Goal: Transaction & Acquisition: Purchase product/service

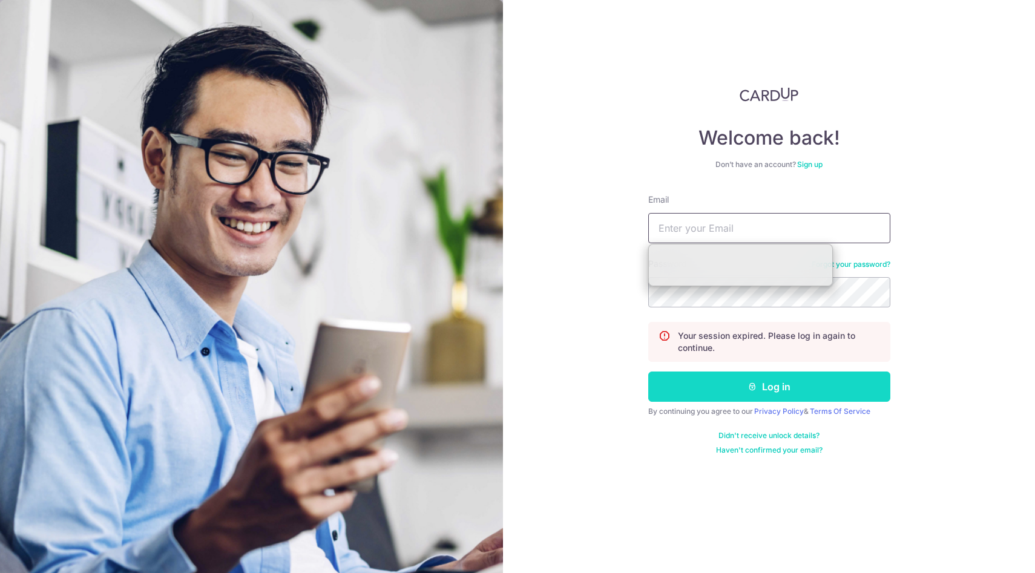
type input "[EMAIL_ADDRESS][DOMAIN_NAME]"
click at [771, 390] on button "Log in" at bounding box center [769, 387] width 242 height 30
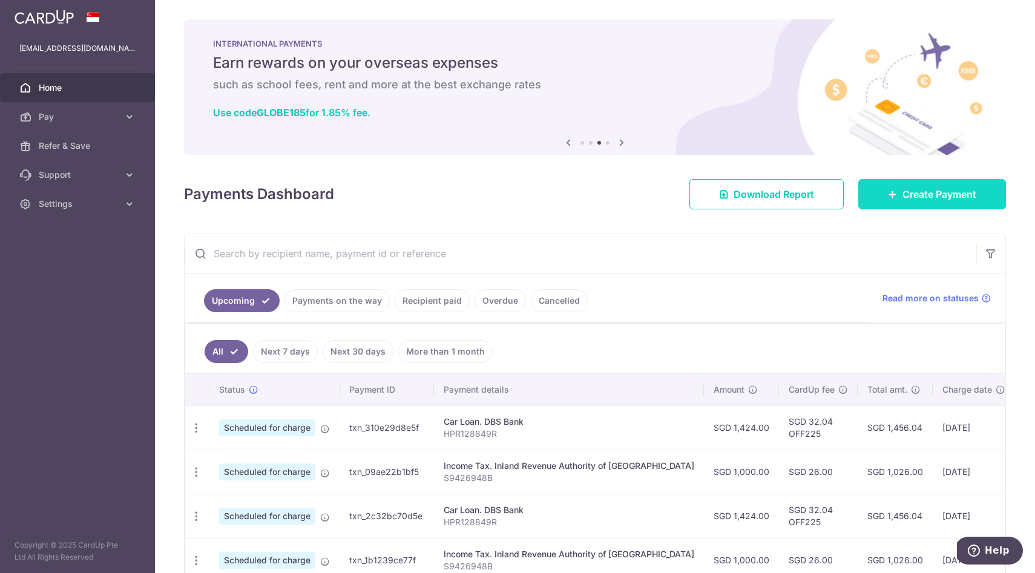
click at [908, 183] on link "Create Payment" at bounding box center [932, 194] width 148 height 30
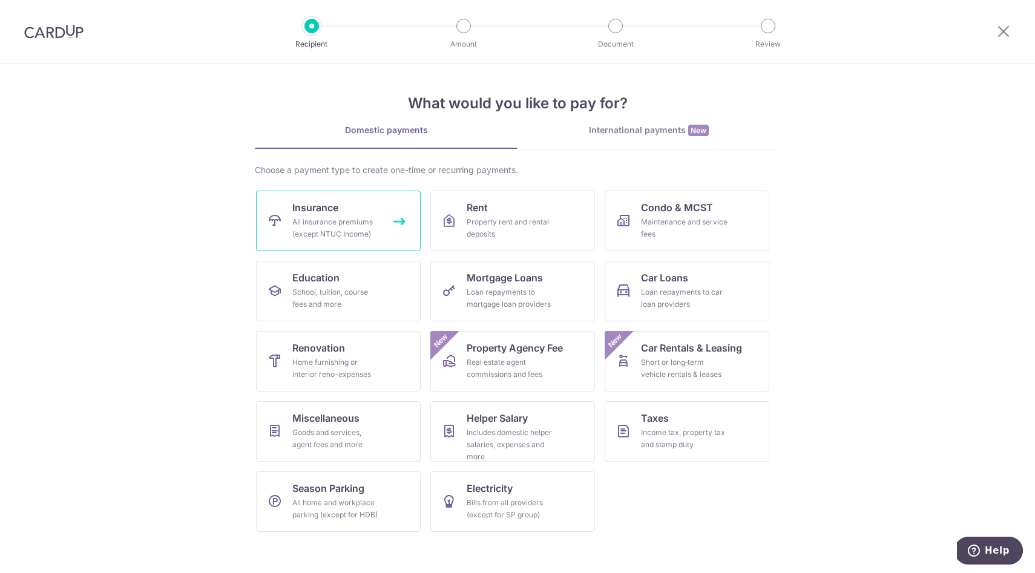
click at [318, 217] on div "All insurance premiums (except NTUC Income)" at bounding box center [335, 228] width 87 height 24
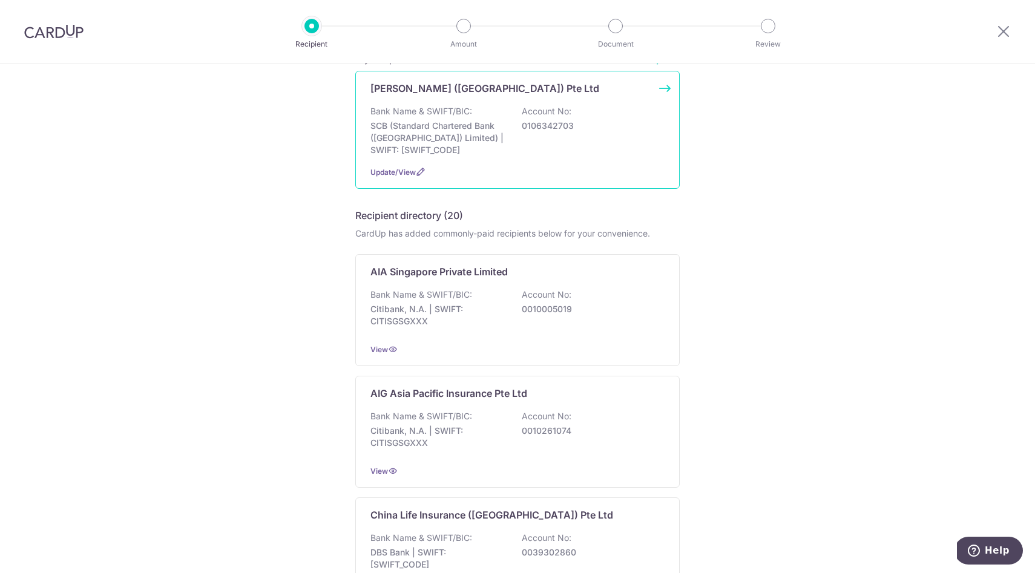
scroll to position [123, 0]
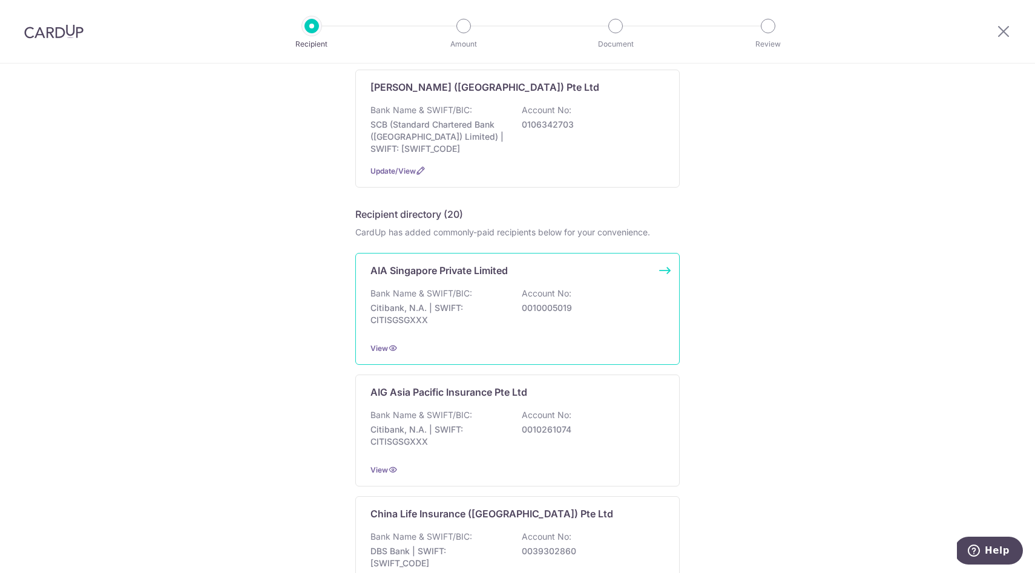
click at [468, 309] on p "Citibank, N.A. | SWIFT: CITISGSGXXX" at bounding box center [438, 314] width 136 height 24
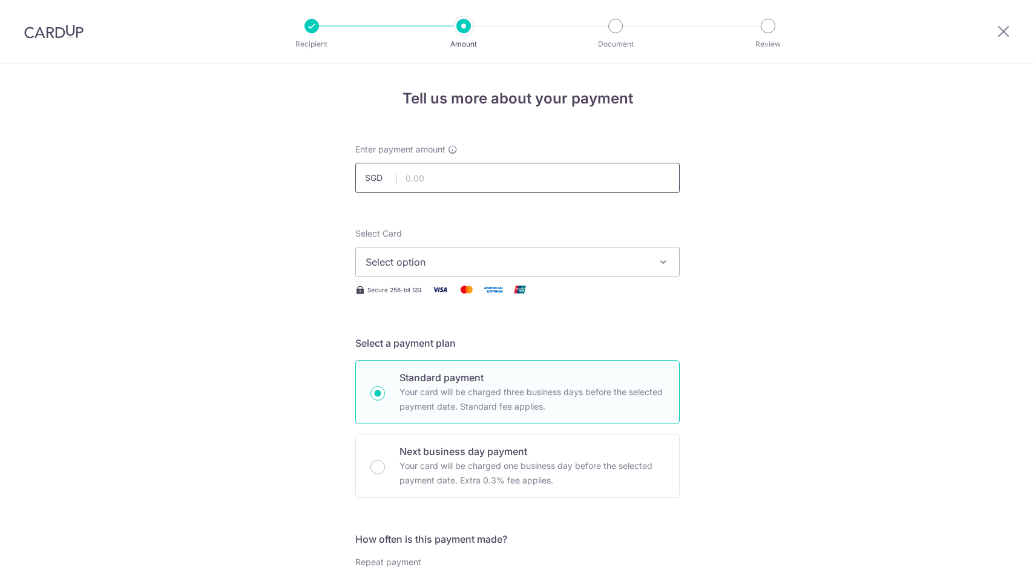
click at [464, 172] on input "text" at bounding box center [517, 178] width 324 height 30
type input "1,100.00"
click at [442, 258] on span "Select option" at bounding box center [507, 262] width 282 height 15
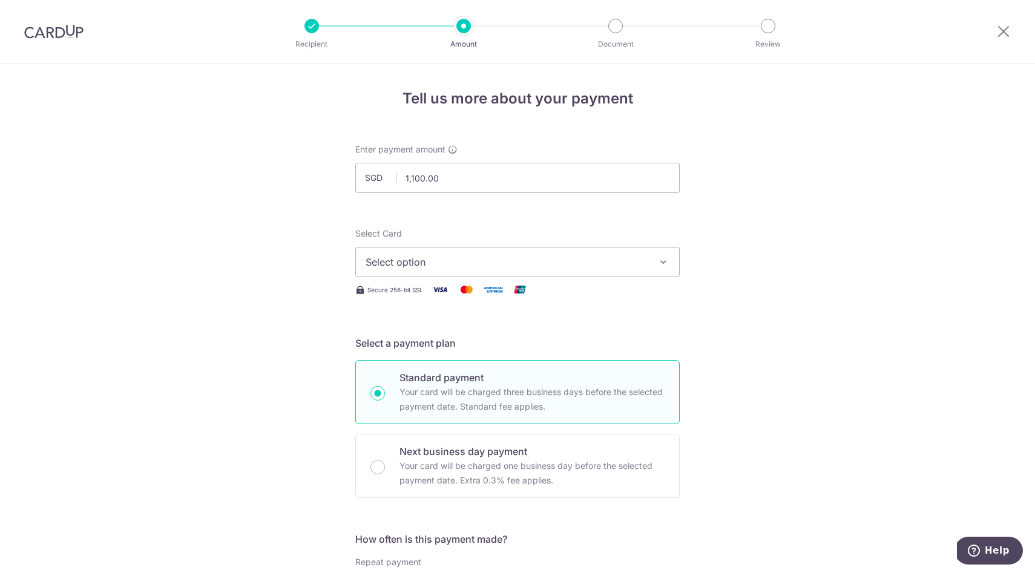
click at [435, 249] on button "Select option" at bounding box center [517, 262] width 324 height 30
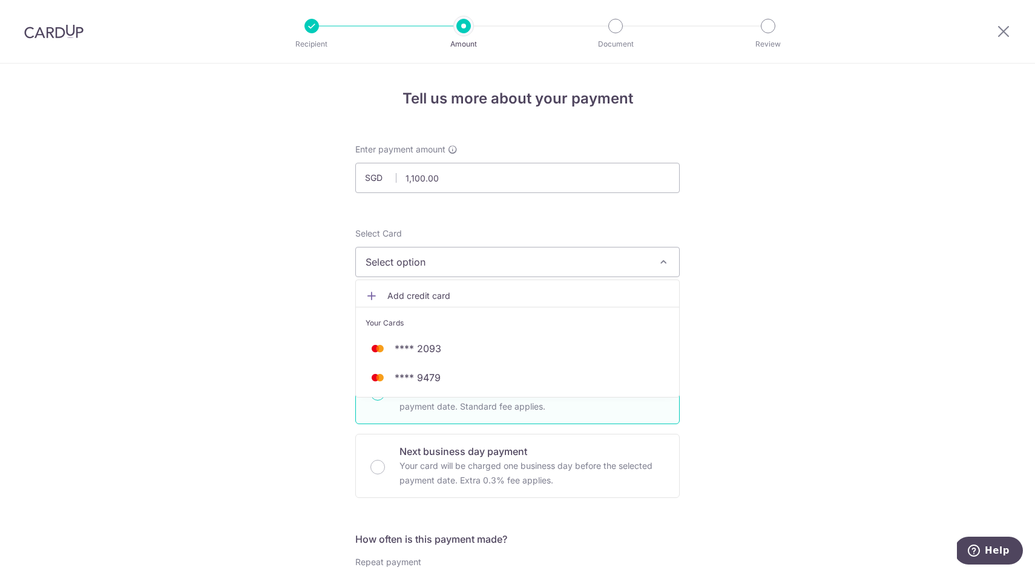
click at [431, 295] on span "Add credit card" at bounding box center [528, 296] width 282 height 12
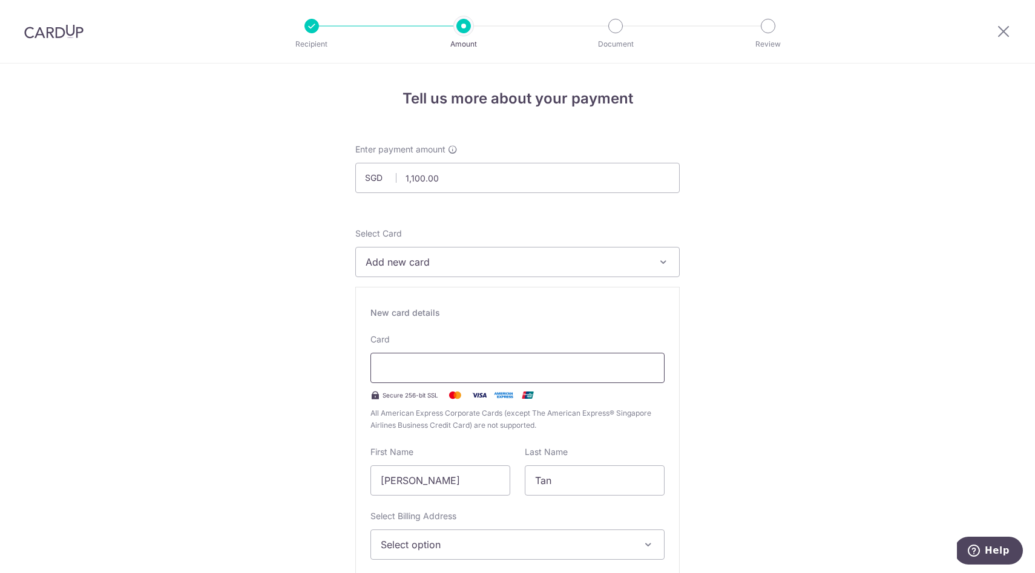
click at [492, 358] on div at bounding box center [517, 368] width 294 height 30
type input "03 / 2028"
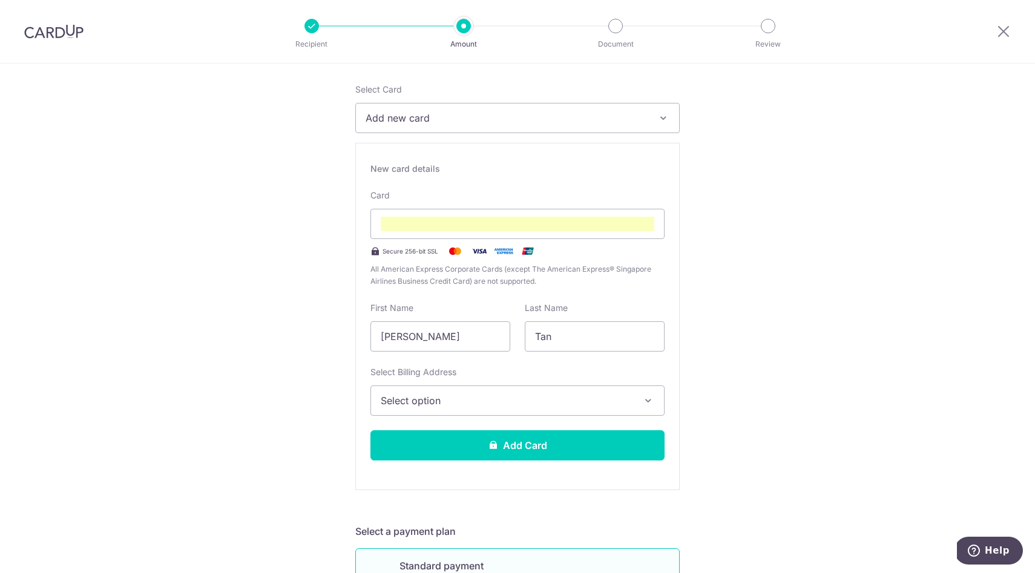
scroll to position [161, 0]
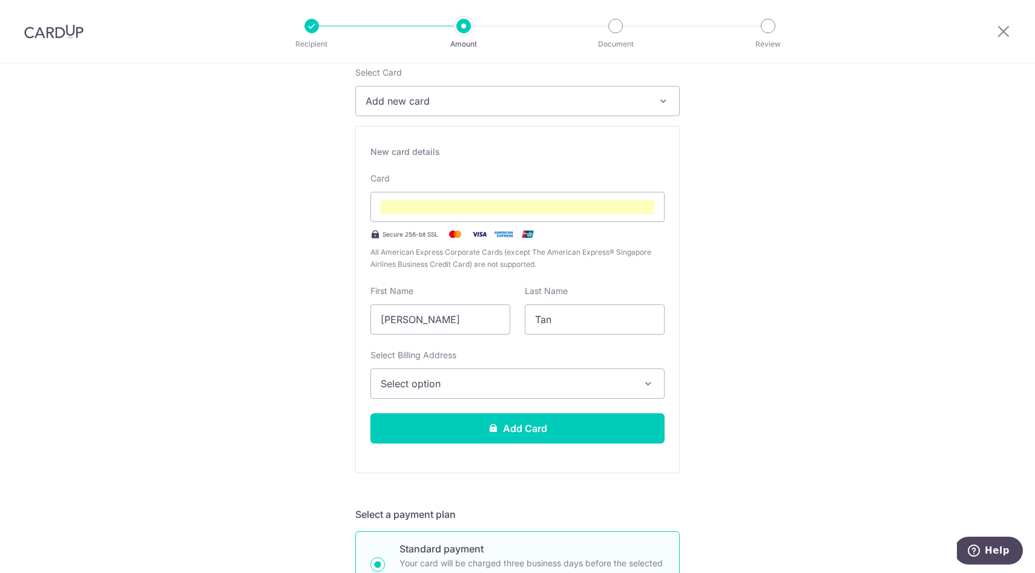
click at [547, 379] on span "Select option" at bounding box center [507, 383] width 252 height 15
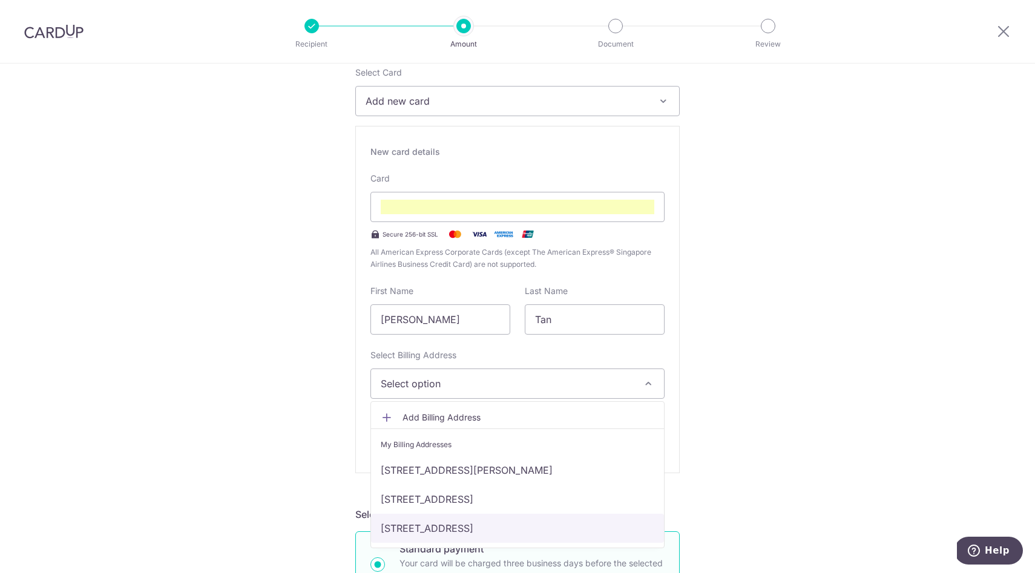
click at [472, 521] on link "[STREET_ADDRESS]" at bounding box center [517, 528] width 293 height 29
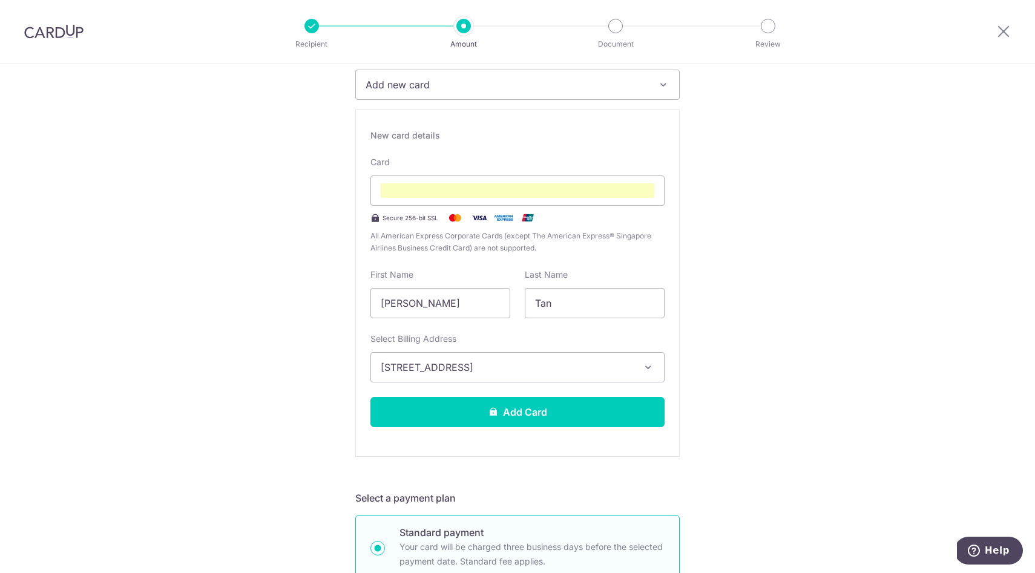
scroll to position [281, 0]
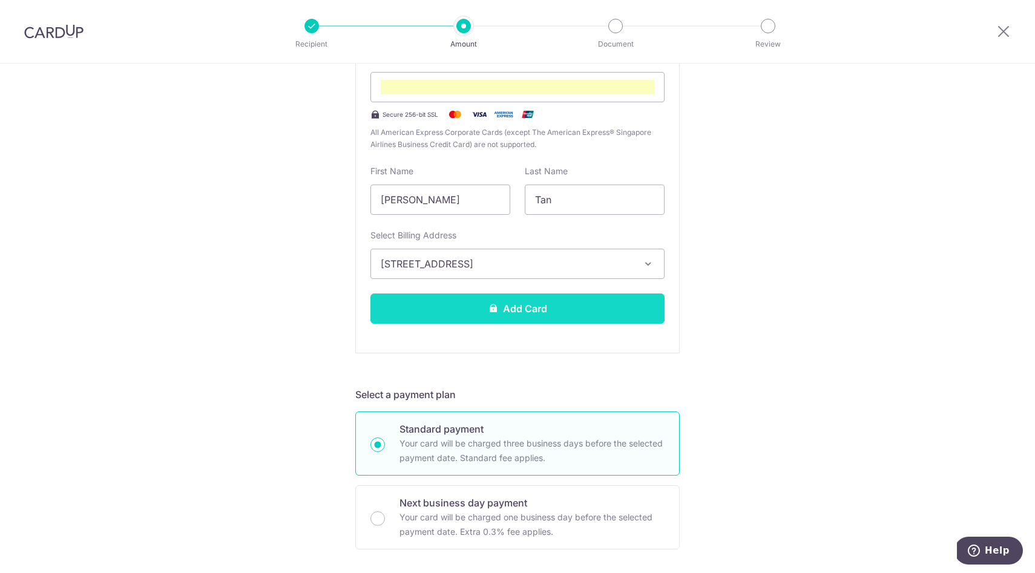
click at [481, 307] on button "Add Card" at bounding box center [517, 309] width 294 height 30
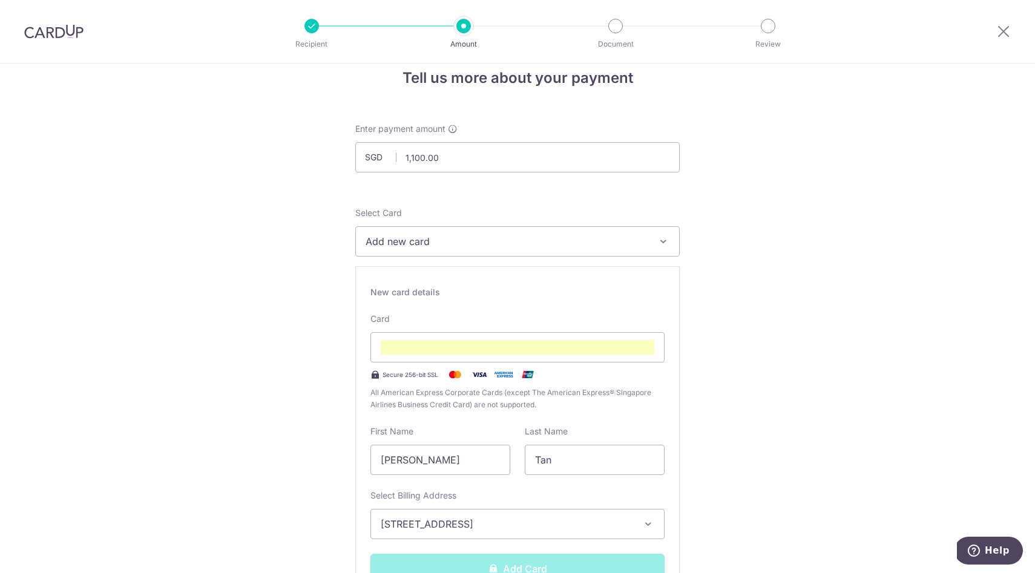
scroll to position [0, 0]
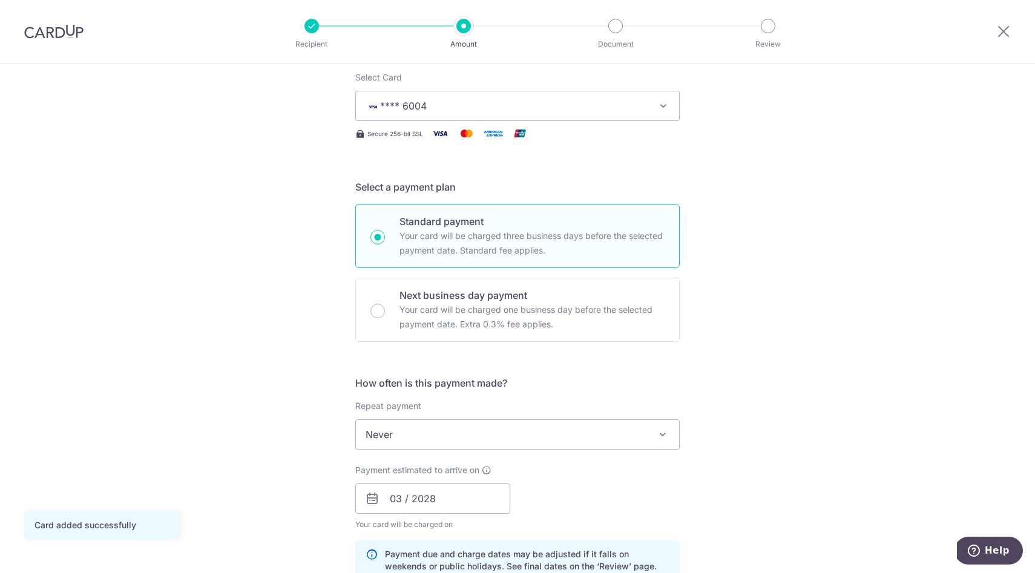
scroll to position [204, 0]
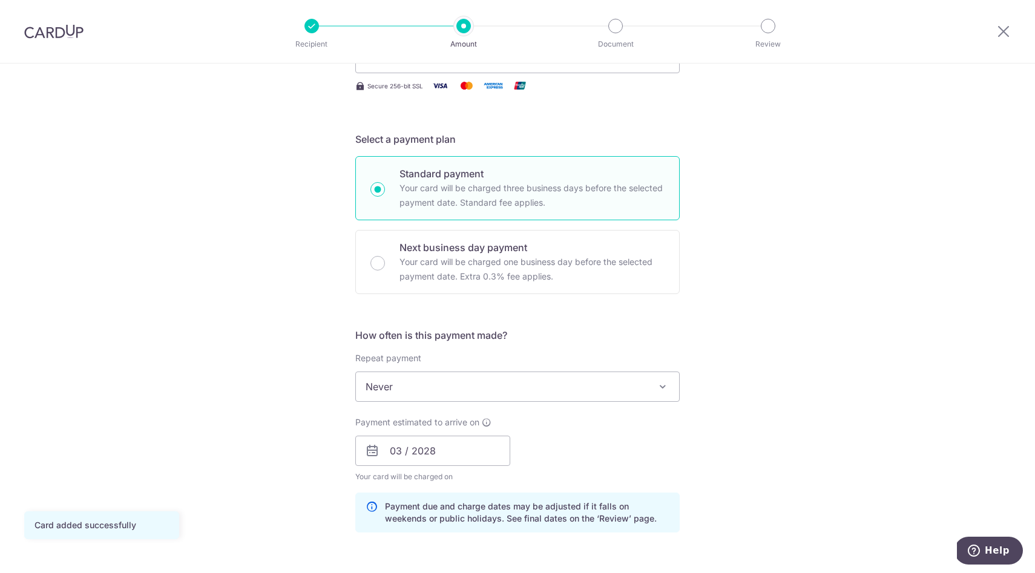
click at [236, 281] on div "Tell us more about your payment Enter payment amount SGD 1,100.00 1100.00 Card …" at bounding box center [517, 432] width 1035 height 1145
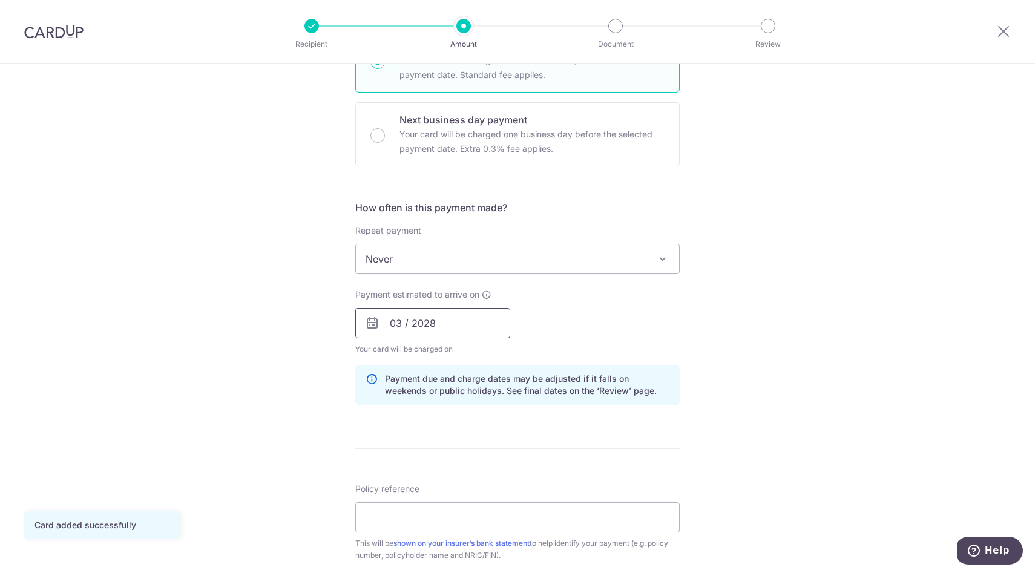
click at [399, 321] on input "03 / 2028" at bounding box center [432, 323] width 155 height 30
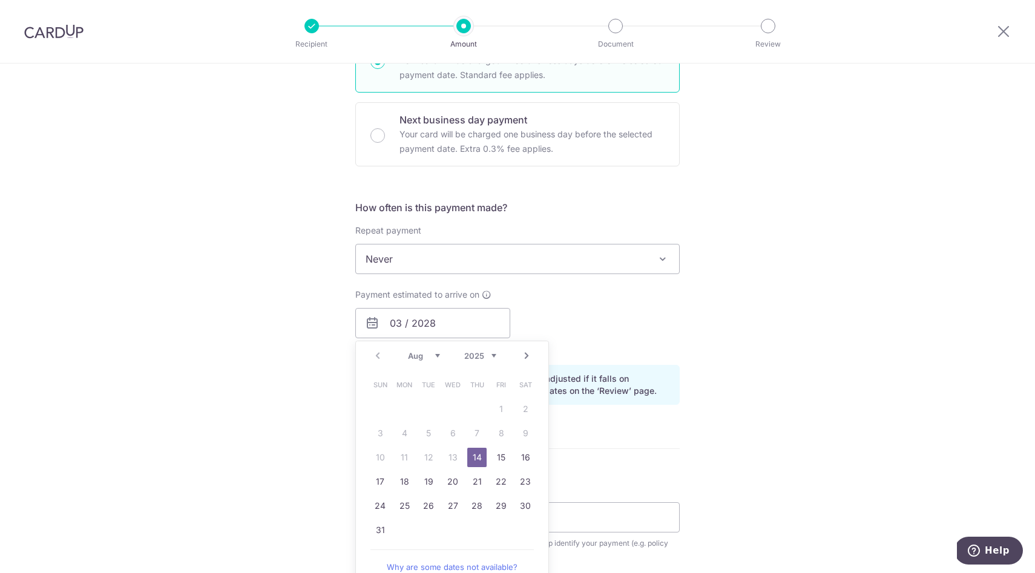
click at [414, 506] on td "25" at bounding box center [404, 506] width 24 height 24
type input "[DATE]"
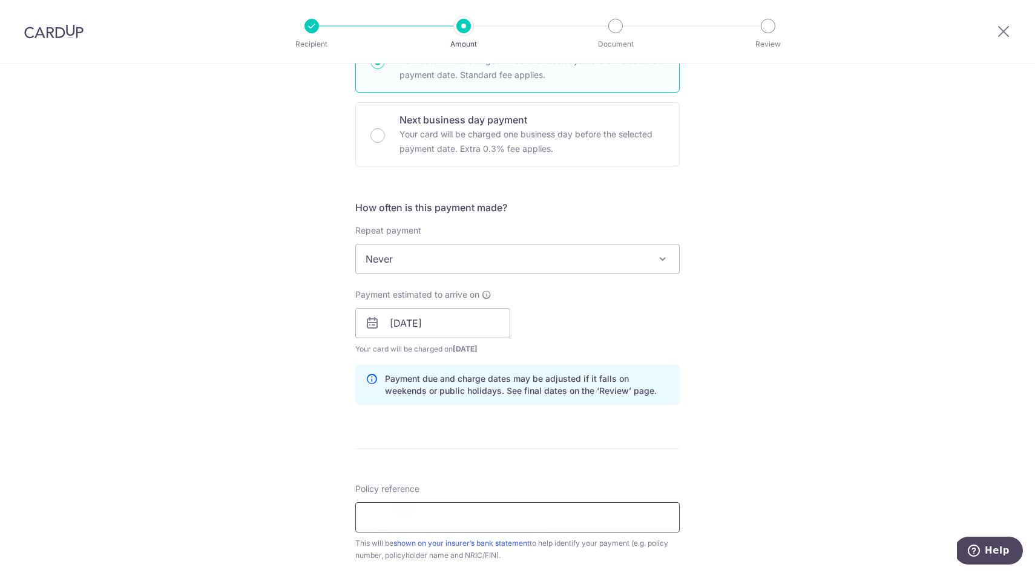
click at [409, 506] on input "Policy reference" at bounding box center [517, 517] width 324 height 30
click at [721, 302] on div "Tell us more about your payment Enter payment amount SGD 1,100.00 1100.00 Card …" at bounding box center [517, 304] width 1035 height 1145
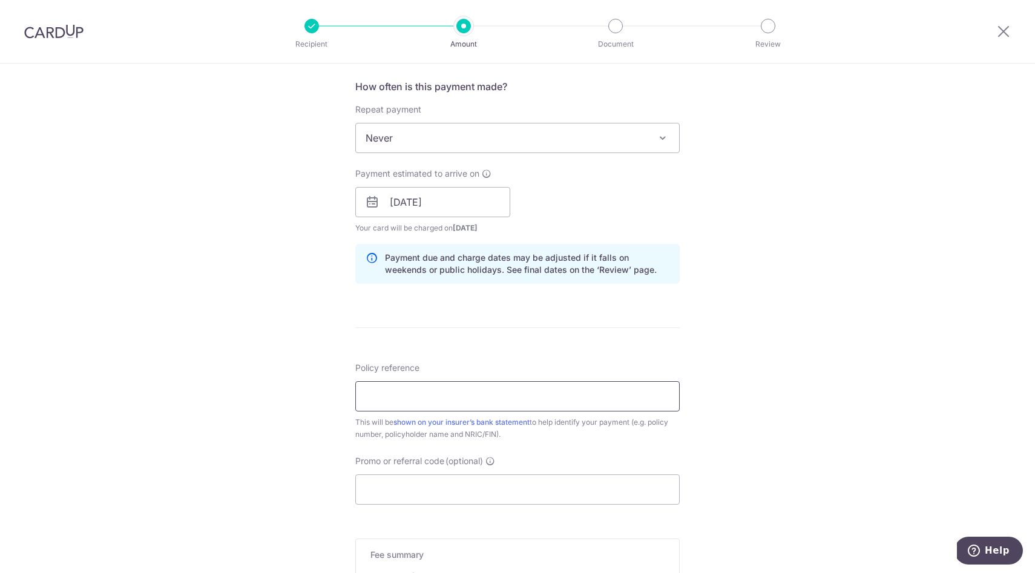
click at [441, 396] on input "Policy reference" at bounding box center [517, 396] width 324 height 30
paste input "U127693905"
type input "U127693905"
click at [685, 307] on div "Tell us more about your payment Enter payment amount SGD 1,100.00 1100.00 Card …" at bounding box center [517, 183] width 1035 height 1145
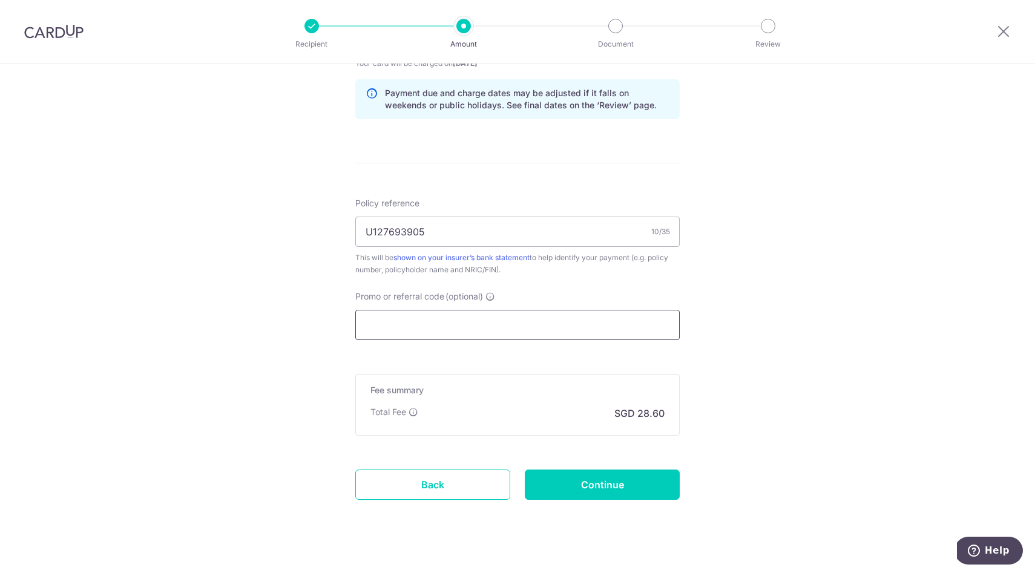
scroll to position [618, 0]
click at [496, 319] on input "Promo or referral code (optional)" at bounding box center [517, 324] width 324 height 30
paste input "REC185"
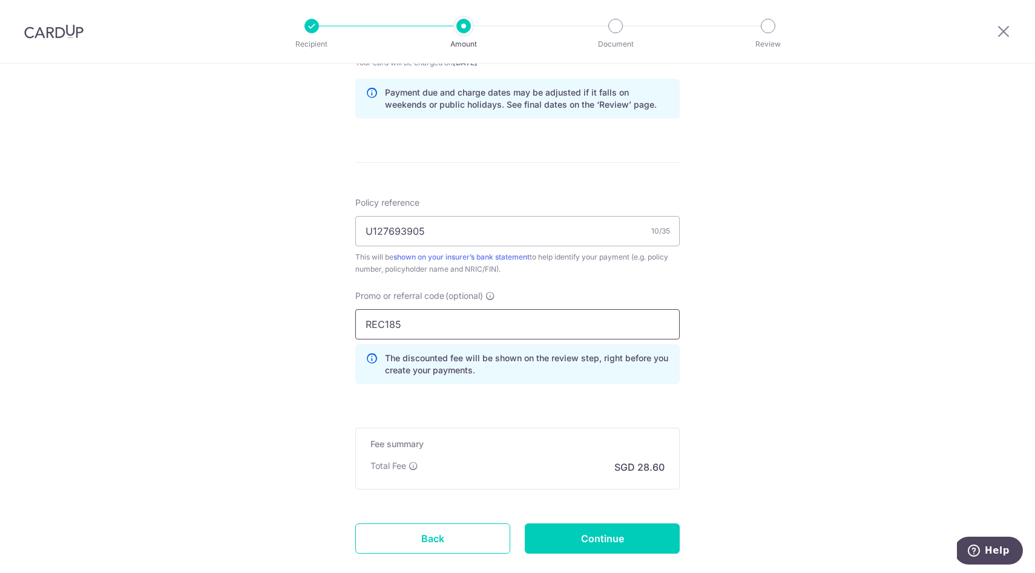
type input "REC185"
click at [709, 373] on div "Tell us more about your payment Enter payment amount SGD 1,100.00 1100.00 Card …" at bounding box center [517, 45] width 1035 height 1199
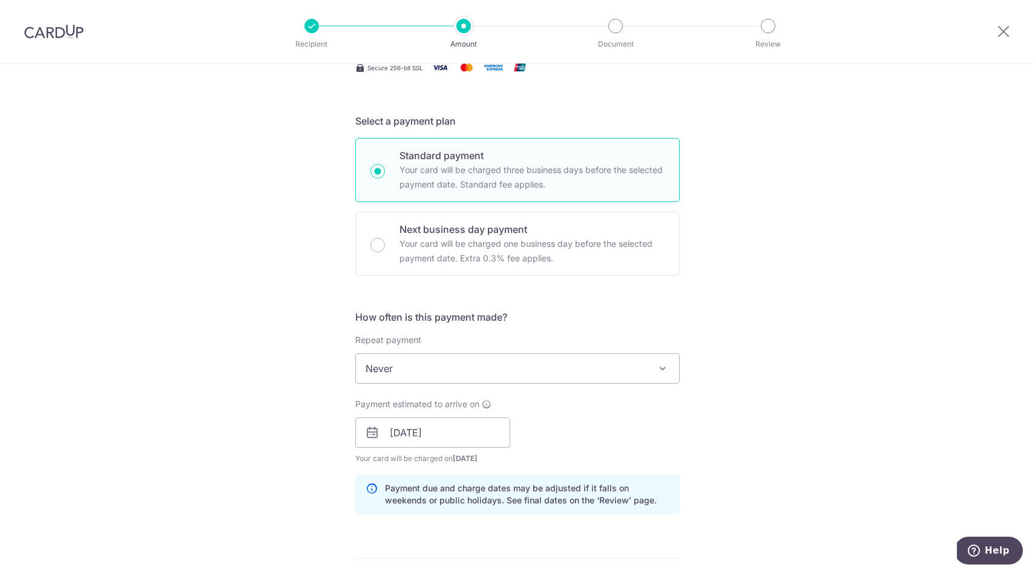
scroll to position [223, 0]
click at [444, 363] on span "Never" at bounding box center [517, 367] width 323 height 29
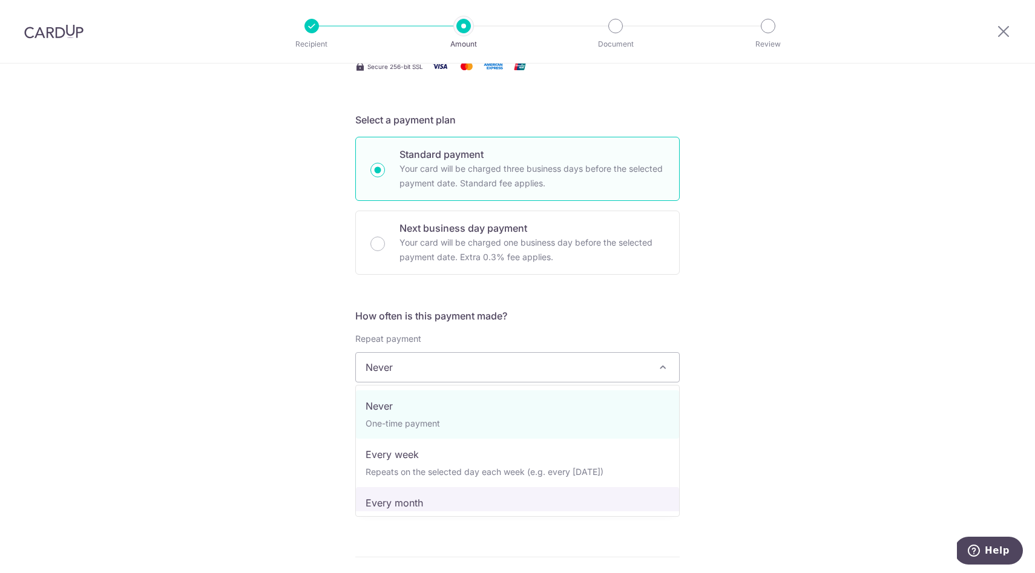
select select "3"
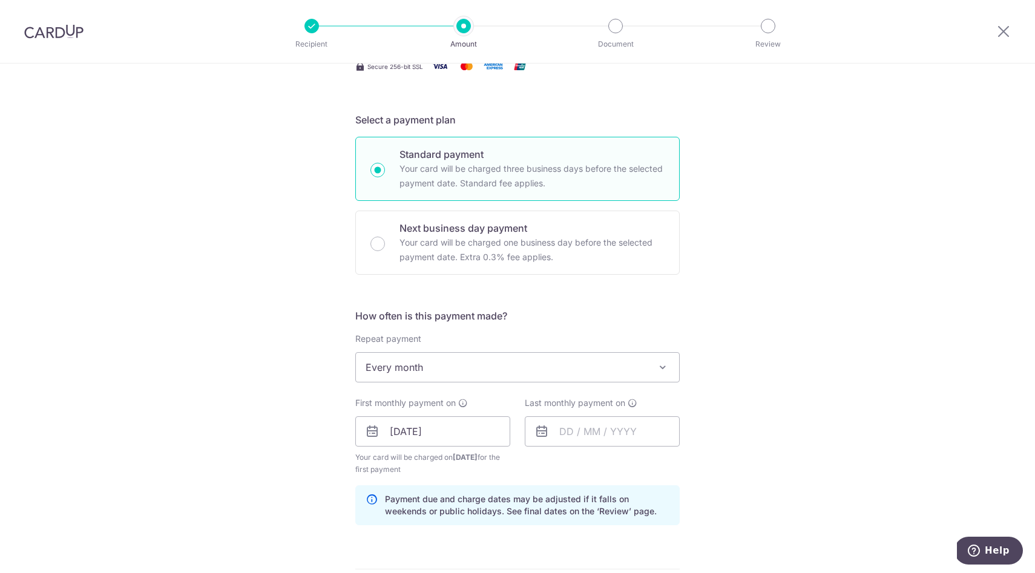
click at [878, 262] on div "Tell us more about your payment Enter payment amount SGD 1,100.00 1100.00 Card …" at bounding box center [517, 445] width 1035 height 1211
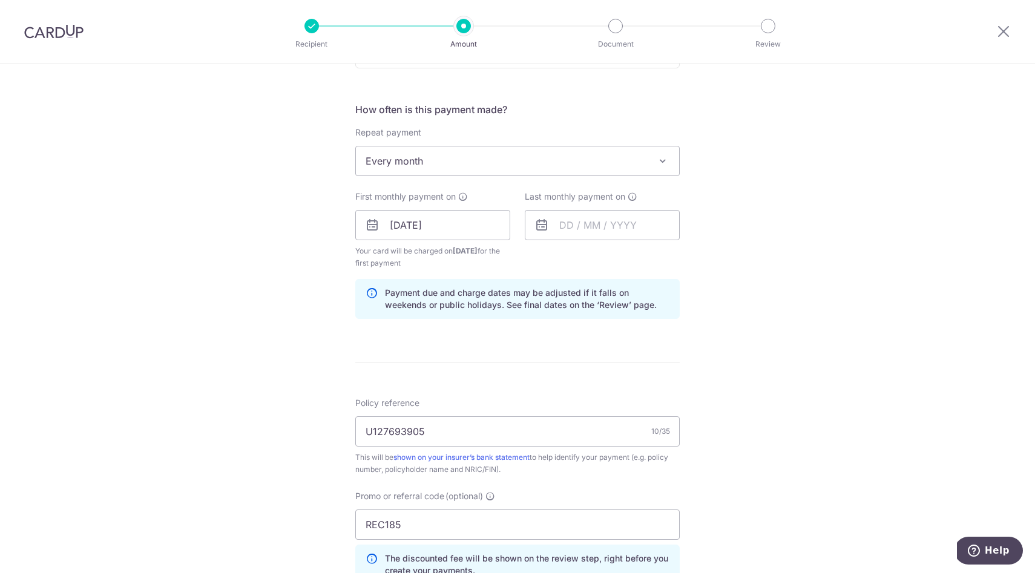
scroll to position [702, 0]
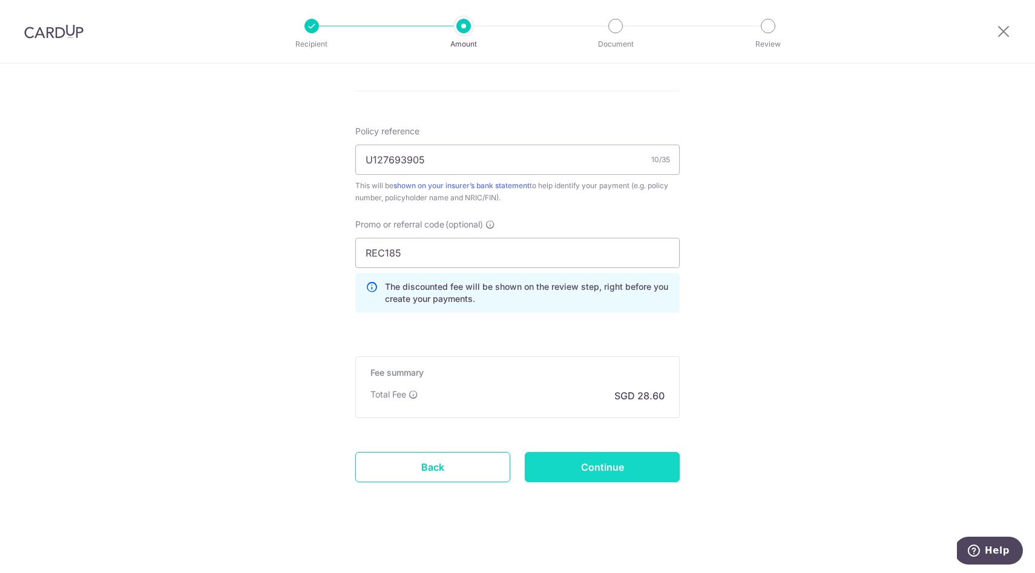
click at [562, 467] on input "Continue" at bounding box center [602, 467] width 155 height 30
type input "Create Schedule"
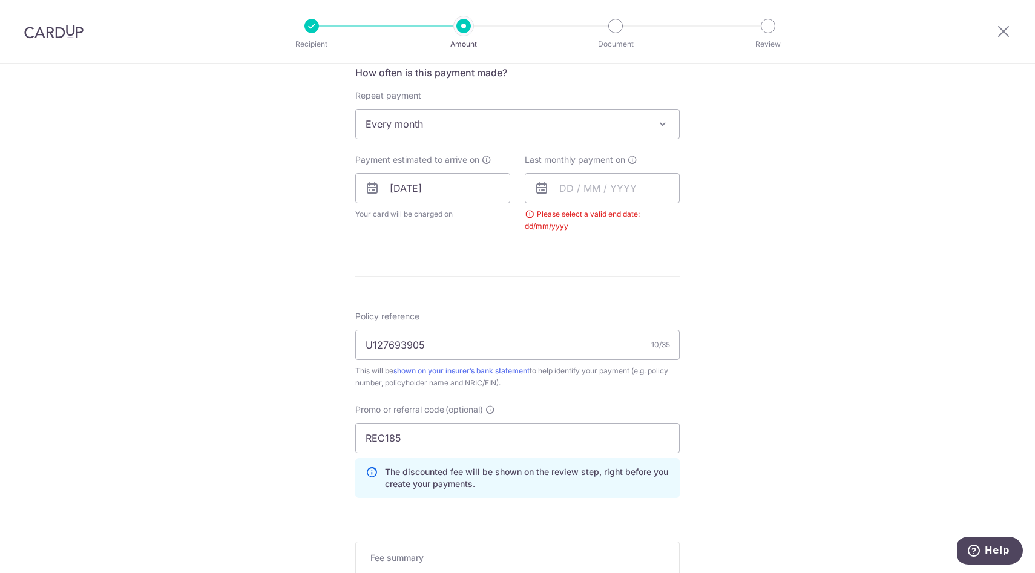
scroll to position [467, 0]
click at [559, 186] on input "text" at bounding box center [602, 188] width 155 height 30
click at [692, 224] on link "Next" at bounding box center [696, 220] width 15 height 15
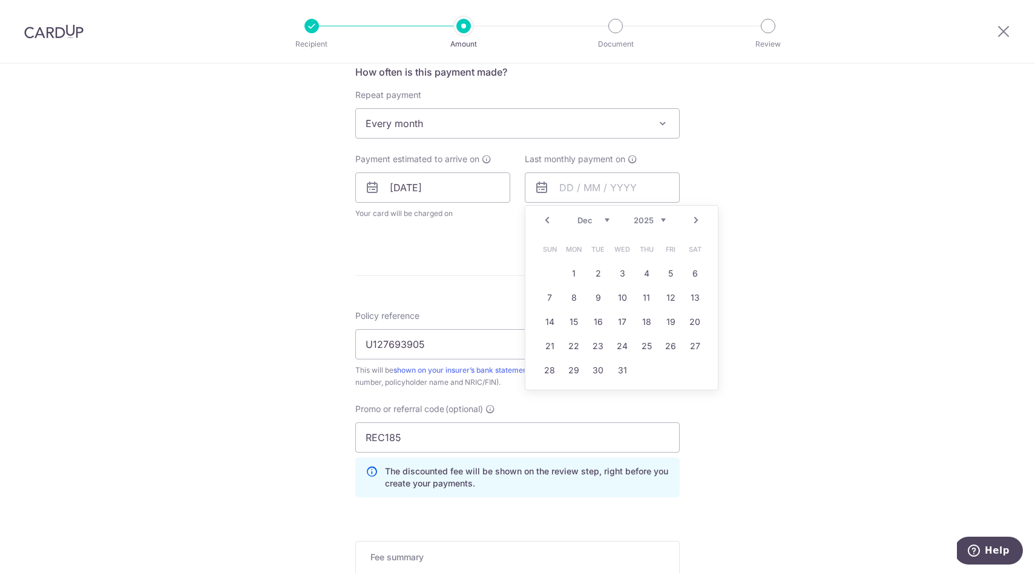
click at [692, 224] on link "Next" at bounding box center [696, 220] width 15 height 15
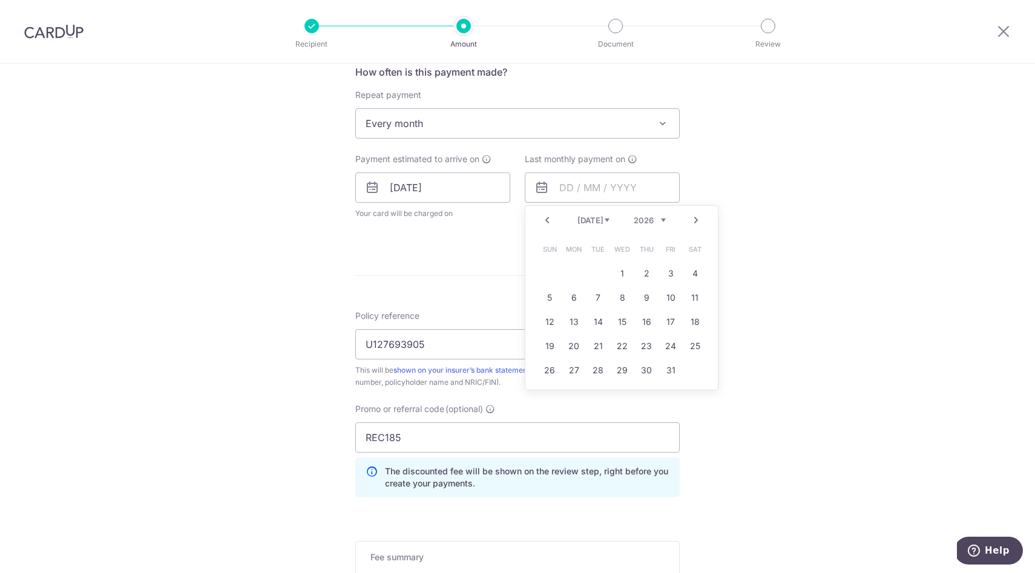
click at [692, 224] on link "Next" at bounding box center [696, 220] width 15 height 15
click at [657, 218] on select "2025 2026 2027 2028 2029 2030 2031 2032 2033 2034 2035" at bounding box center [650, 220] width 32 height 10
click at [691, 218] on link "Next" at bounding box center [696, 220] width 15 height 15
click at [549, 217] on link "Prev" at bounding box center [547, 220] width 15 height 15
click at [699, 349] on link "25" at bounding box center [694, 346] width 19 height 19
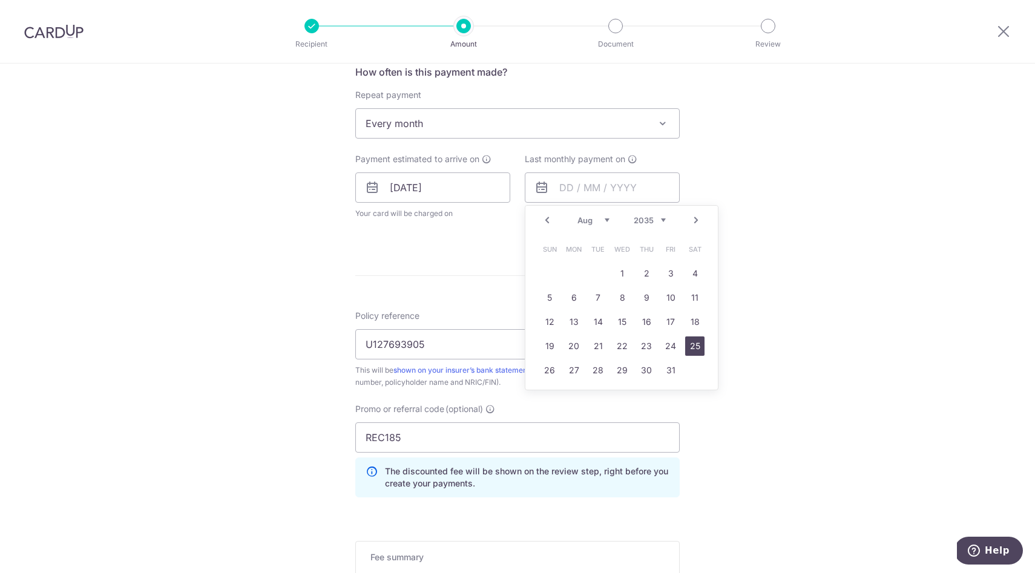
type input "25/08/2035"
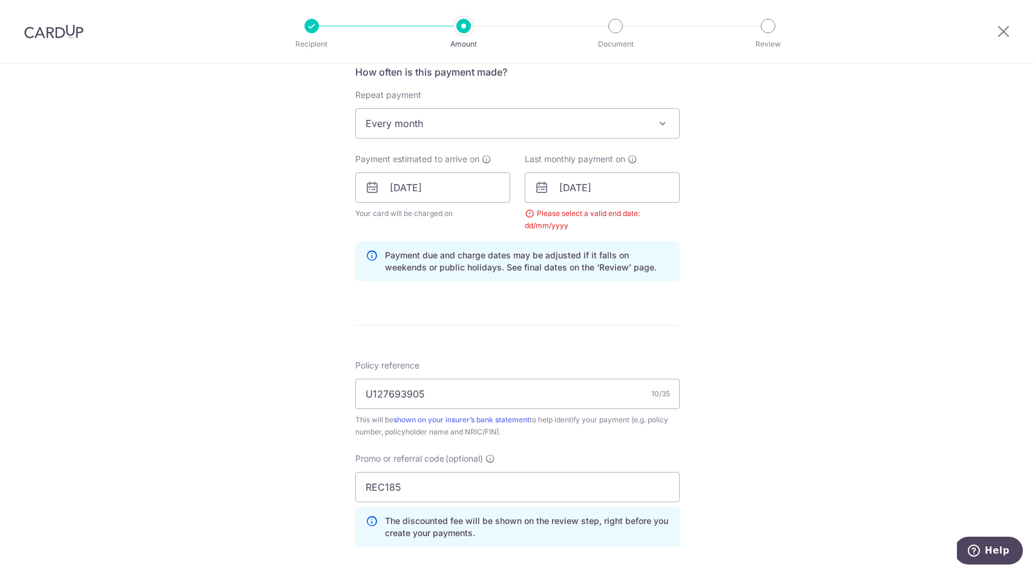
click at [735, 311] on div "Tell us more about your payment Enter payment amount SGD 1,100.00 1100.00 Selec…" at bounding box center [517, 201] width 1035 height 1211
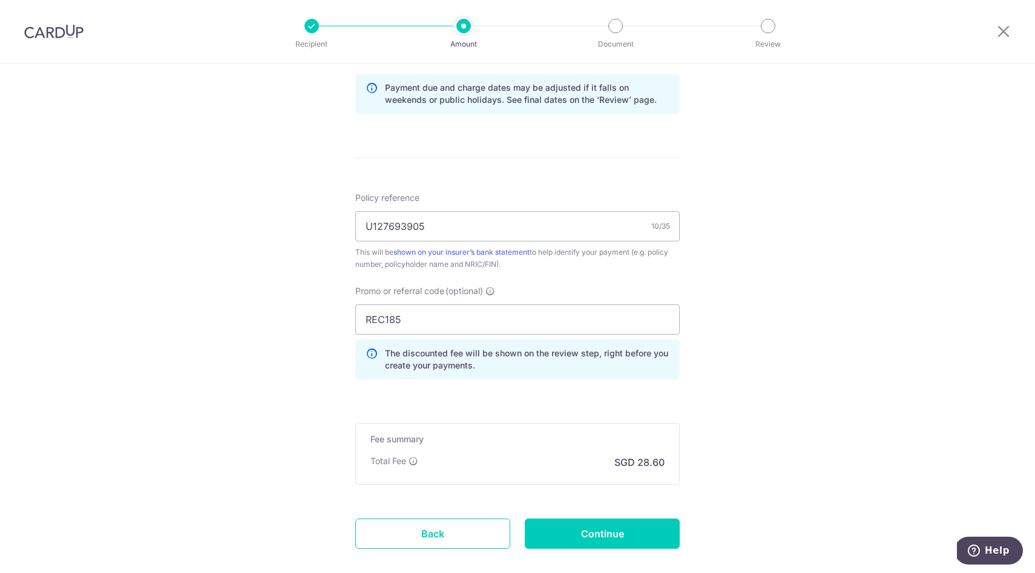
scroll to position [702, 0]
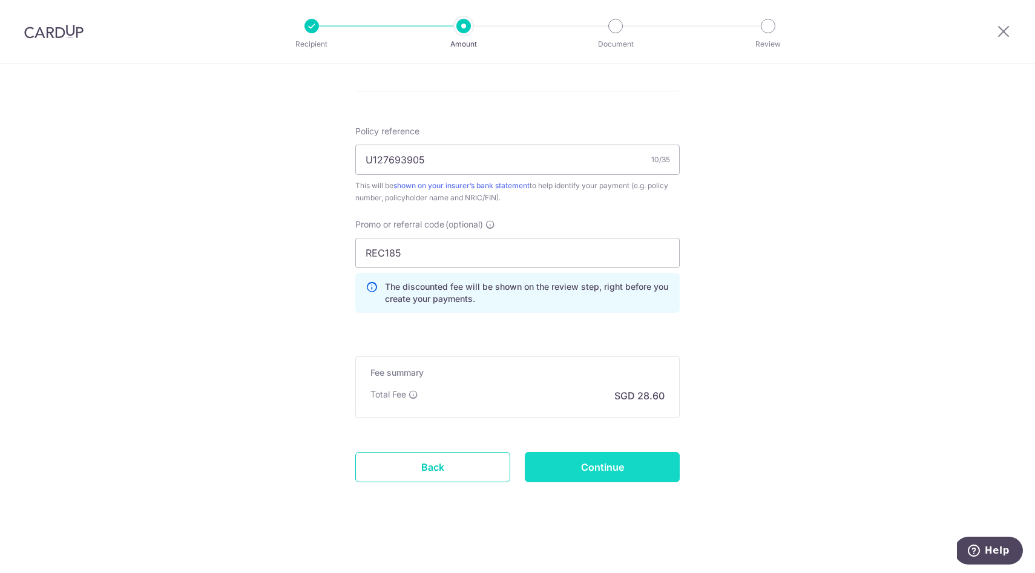
click at [612, 467] on input "Continue" at bounding box center [602, 467] width 155 height 30
type input "Create Schedule"
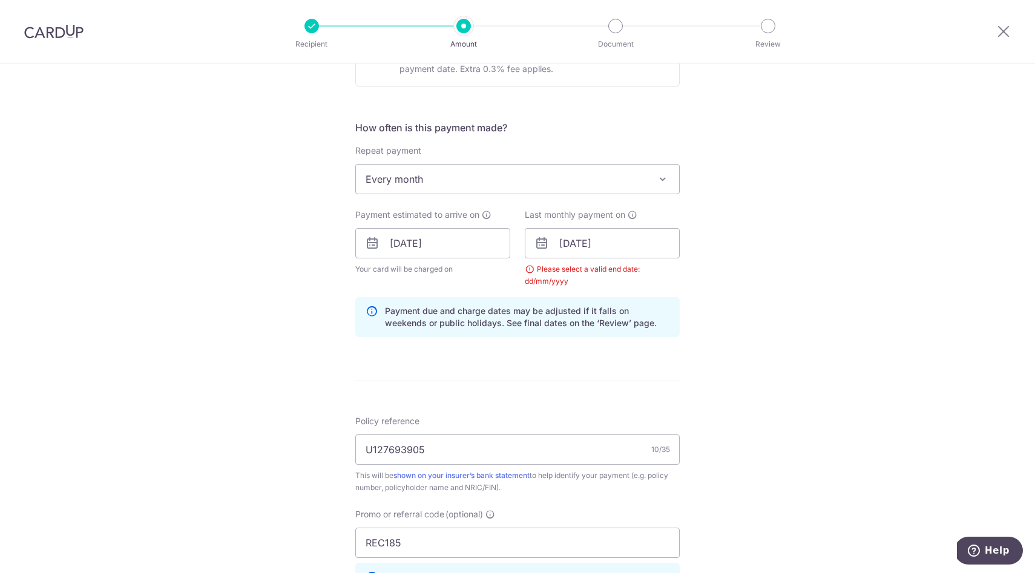
scroll to position [422, 0]
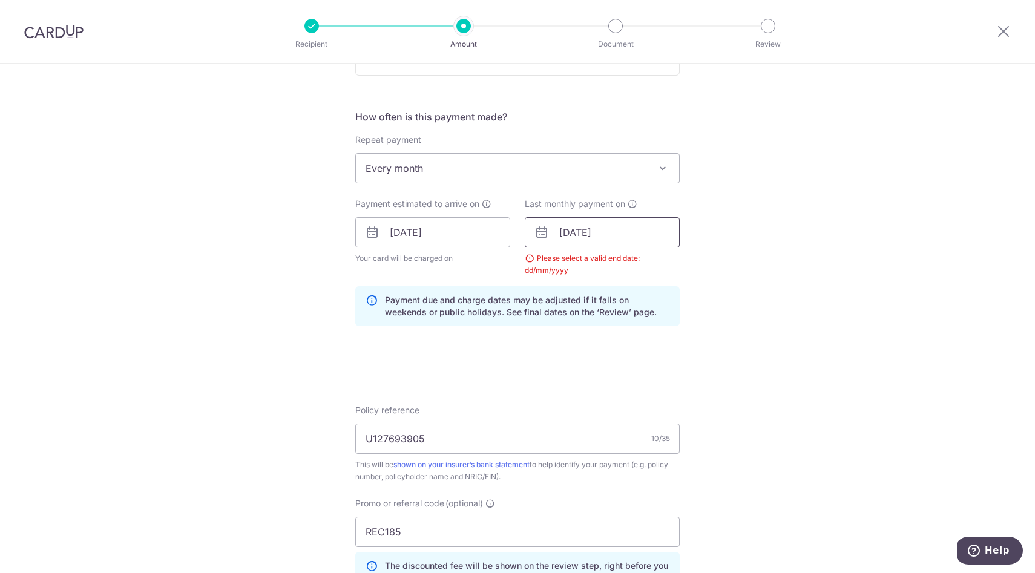
click at [586, 220] on input "25/08/2035" at bounding box center [602, 232] width 155 height 30
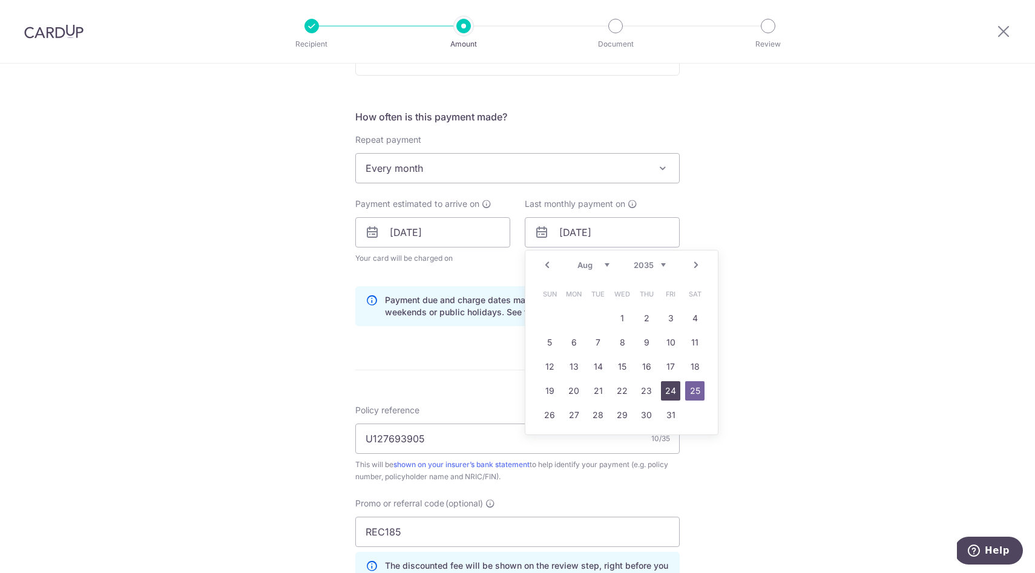
click at [672, 387] on link "24" at bounding box center [670, 390] width 19 height 19
type input "24/08/2035"
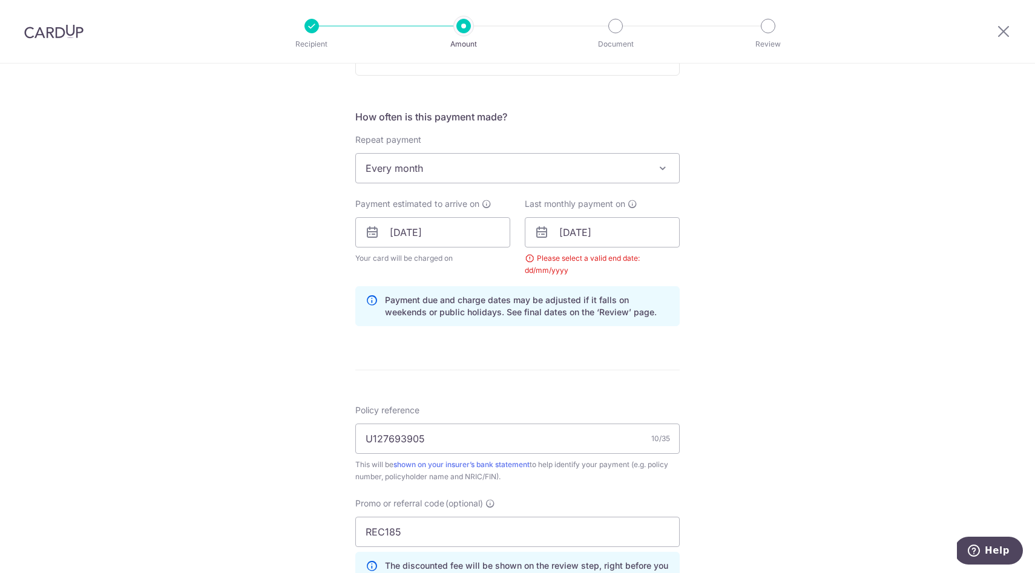
click at [740, 324] on div "Tell us more about your payment Enter payment amount SGD 1,100.00 1100.00 Selec…" at bounding box center [517, 246] width 1035 height 1211
click at [587, 237] on input "24/08/2035" at bounding box center [602, 232] width 155 height 30
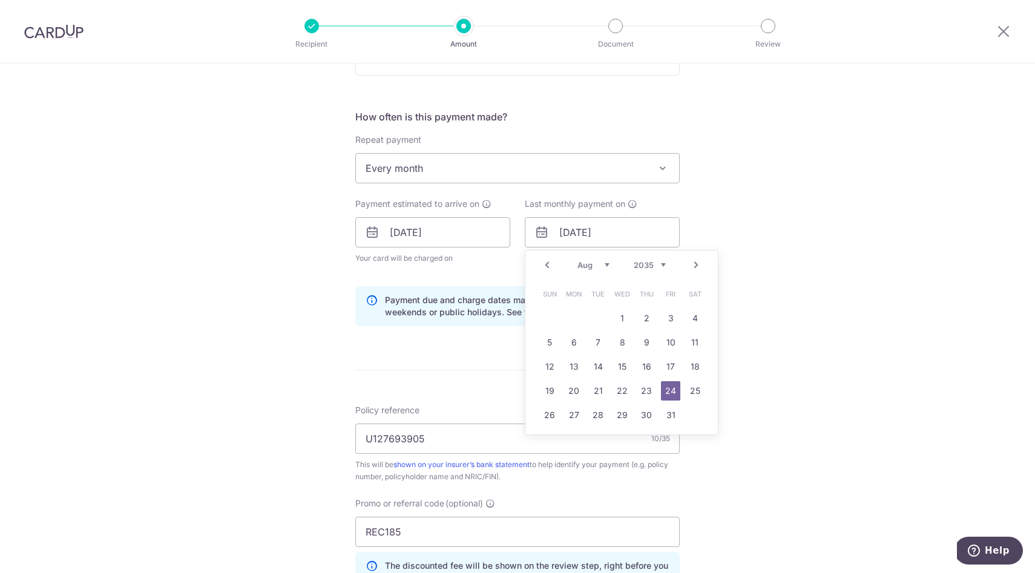
click at [760, 260] on div "Tell us more about your payment Enter payment amount SGD 1,100.00 1100.00 Selec…" at bounding box center [517, 246] width 1035 height 1211
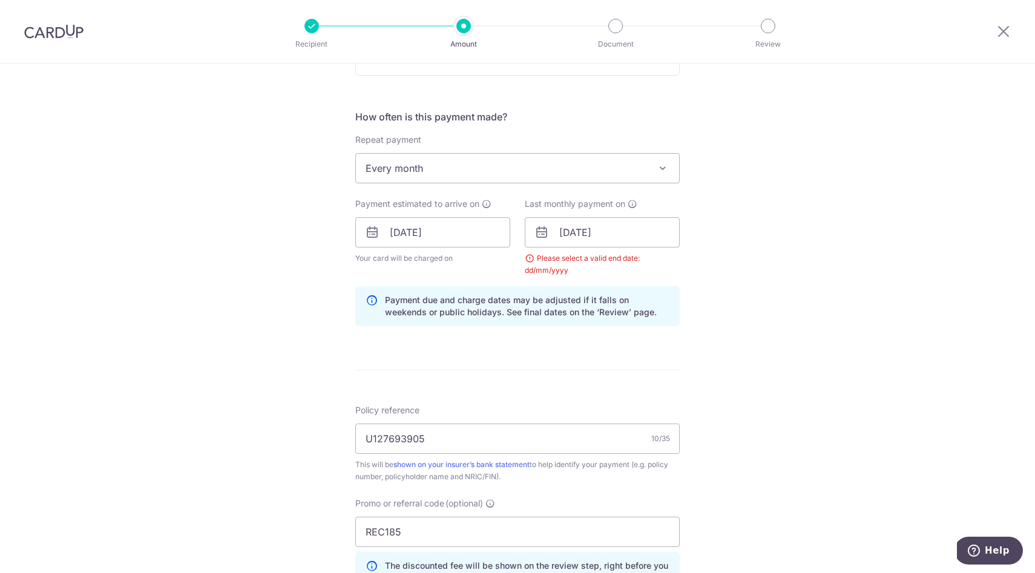
click at [540, 162] on span "Every month" at bounding box center [517, 168] width 323 height 29
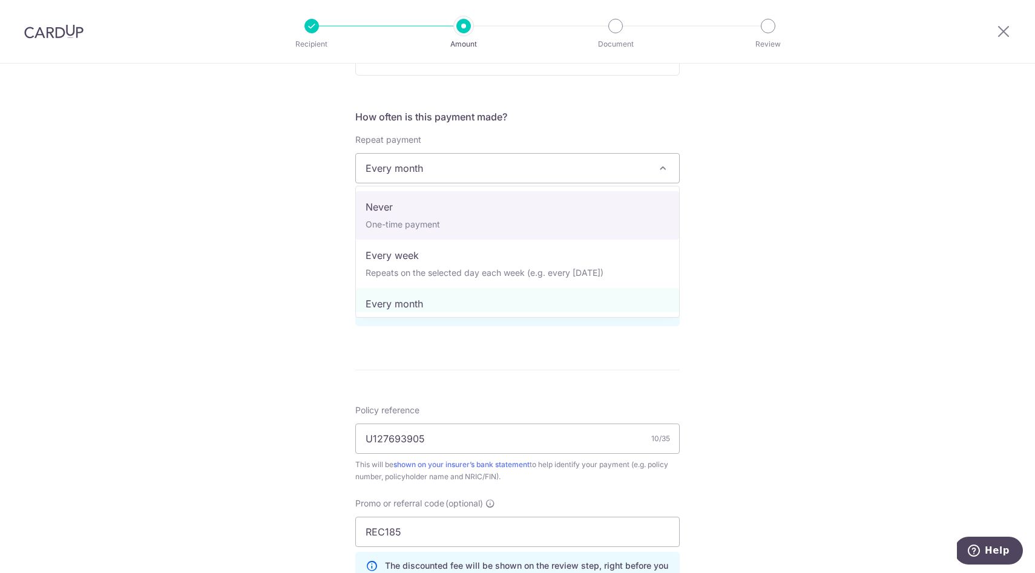
select select "1"
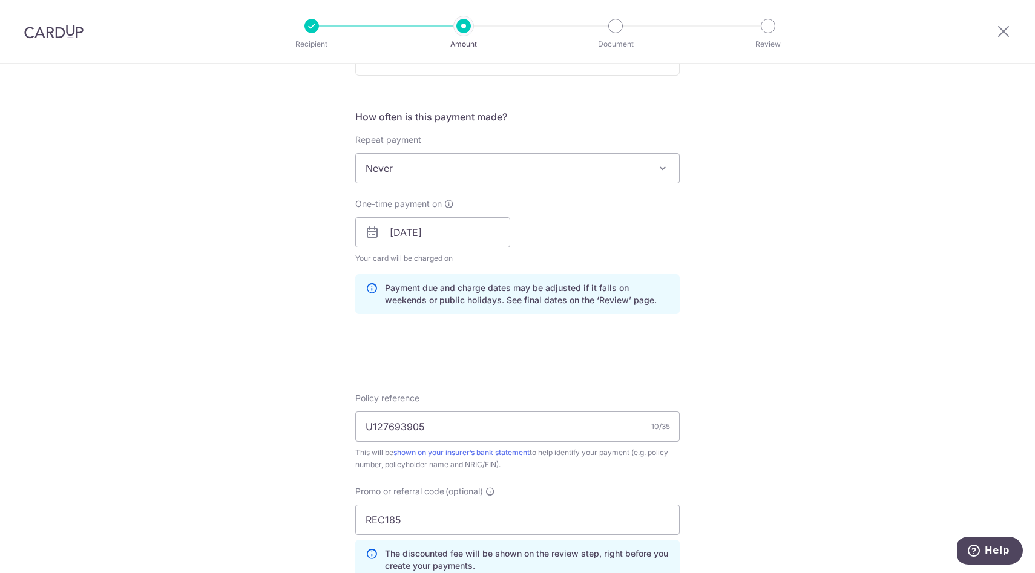
click at [723, 286] on div "Tell us more about your payment Enter payment amount SGD 1,100.00 1100.00 Selec…" at bounding box center [517, 240] width 1035 height 1199
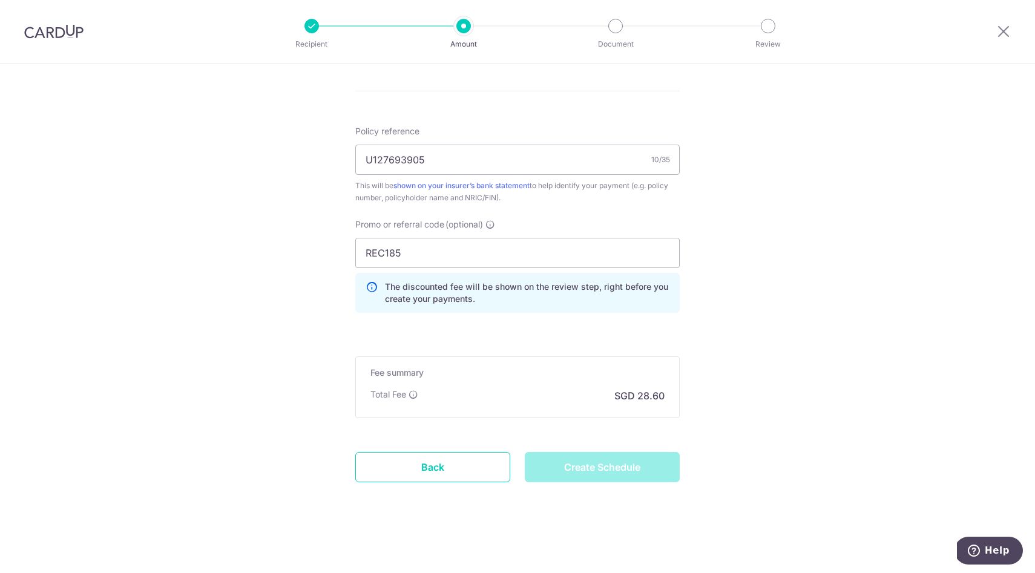
click at [577, 470] on div "Create Schedule" at bounding box center [602, 467] width 169 height 30
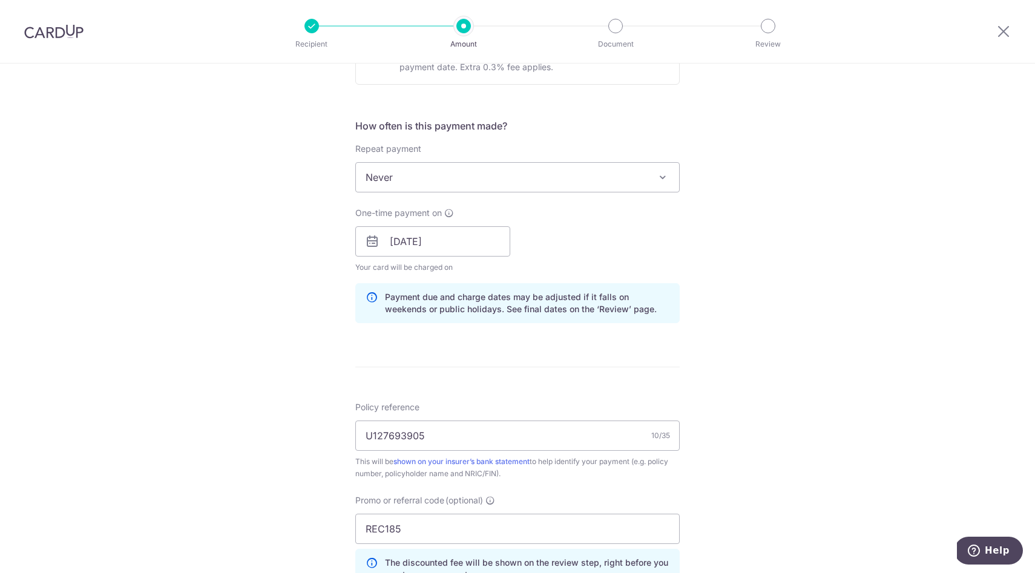
scroll to position [0, 0]
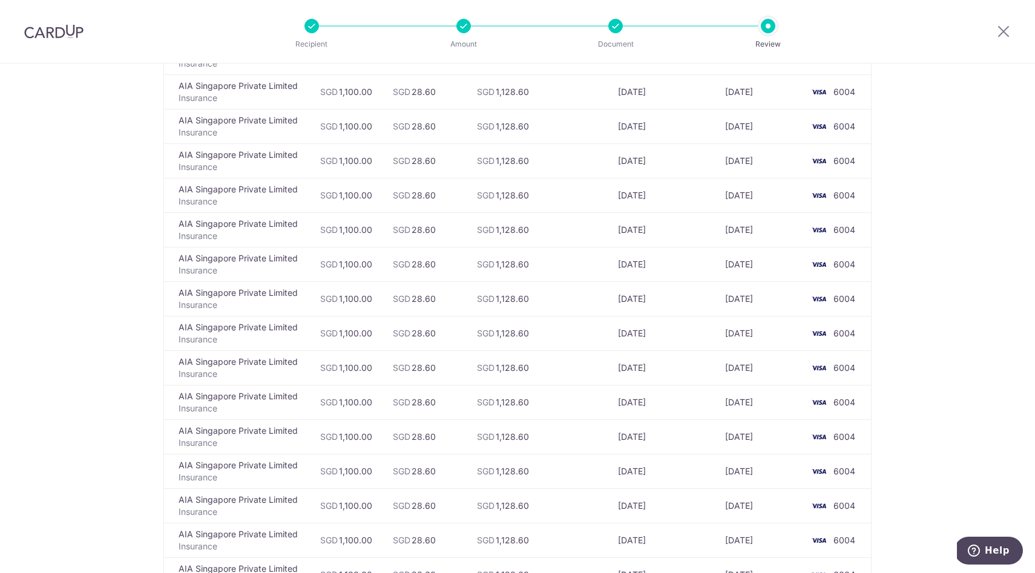
scroll to position [3993, 0]
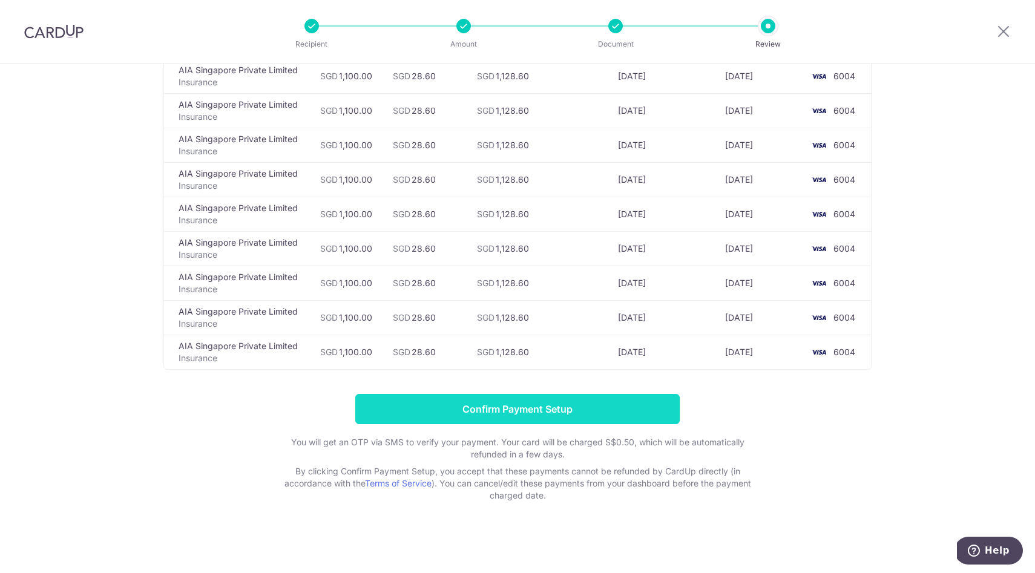
click at [436, 418] on input "Confirm Payment Setup" at bounding box center [517, 409] width 324 height 30
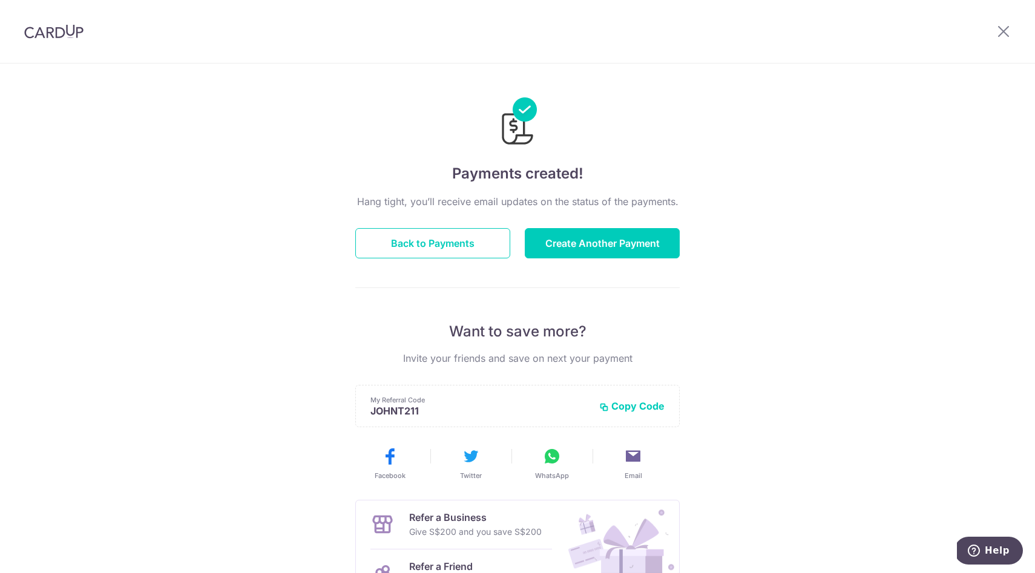
scroll to position [4, 0]
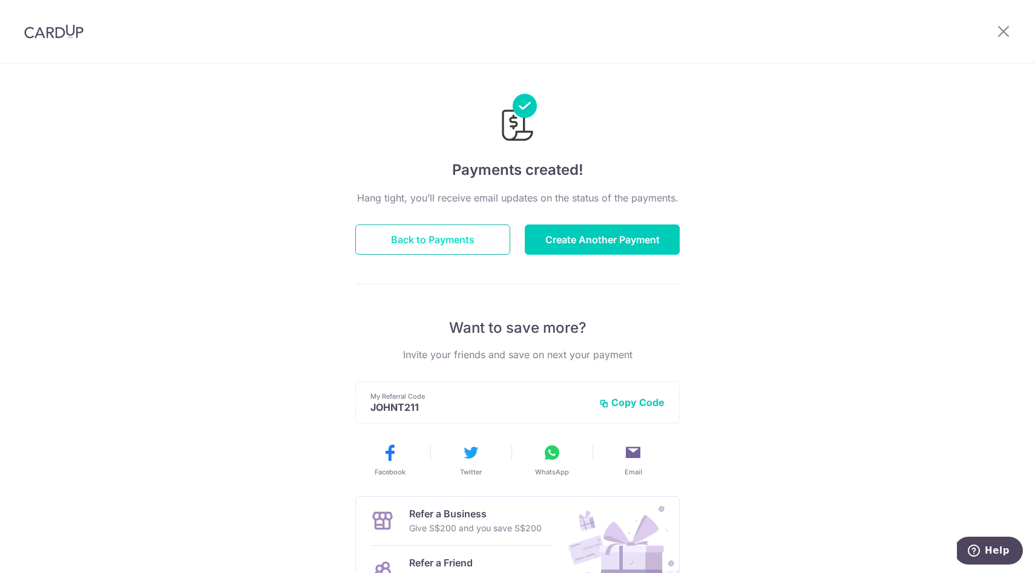
click at [485, 235] on button "Back to Payments" at bounding box center [432, 240] width 155 height 30
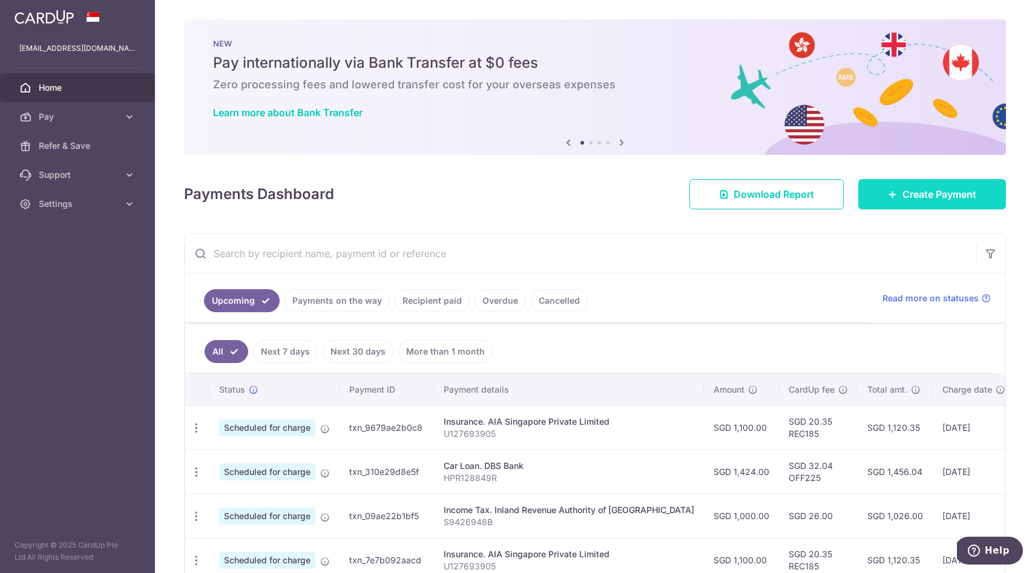
click at [935, 196] on span "Create Payment" at bounding box center [939, 194] width 74 height 15
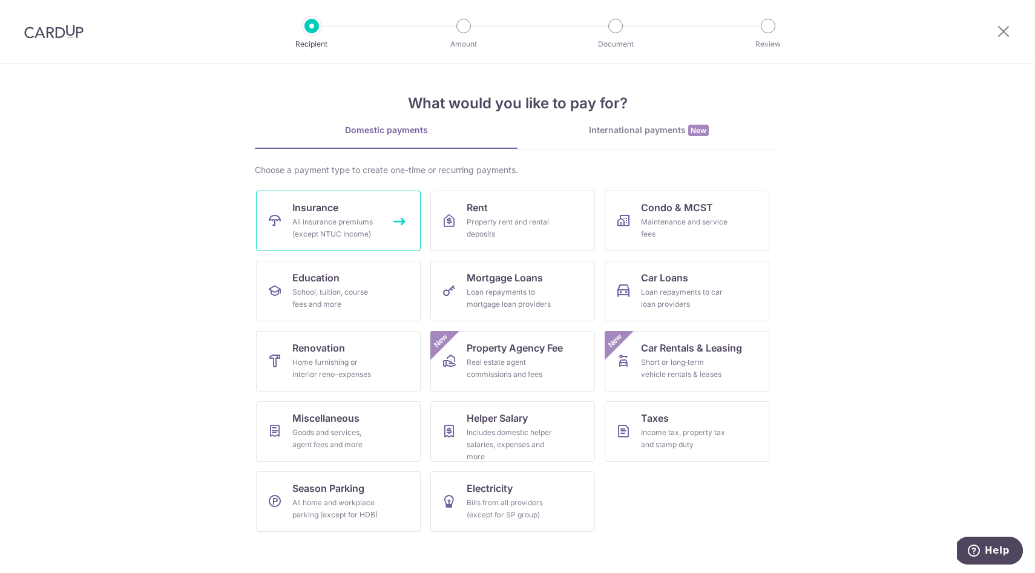
click at [338, 218] on div "All insurance premiums (except NTUC Income)" at bounding box center [335, 228] width 87 height 24
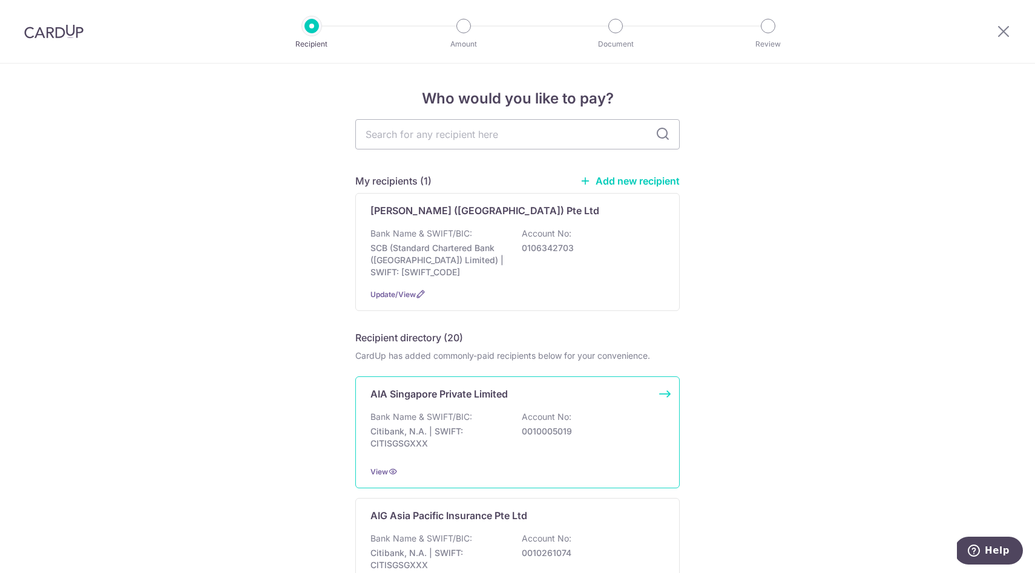
click at [510, 401] on div "AIA Singapore Private Limited" at bounding box center [510, 394] width 280 height 15
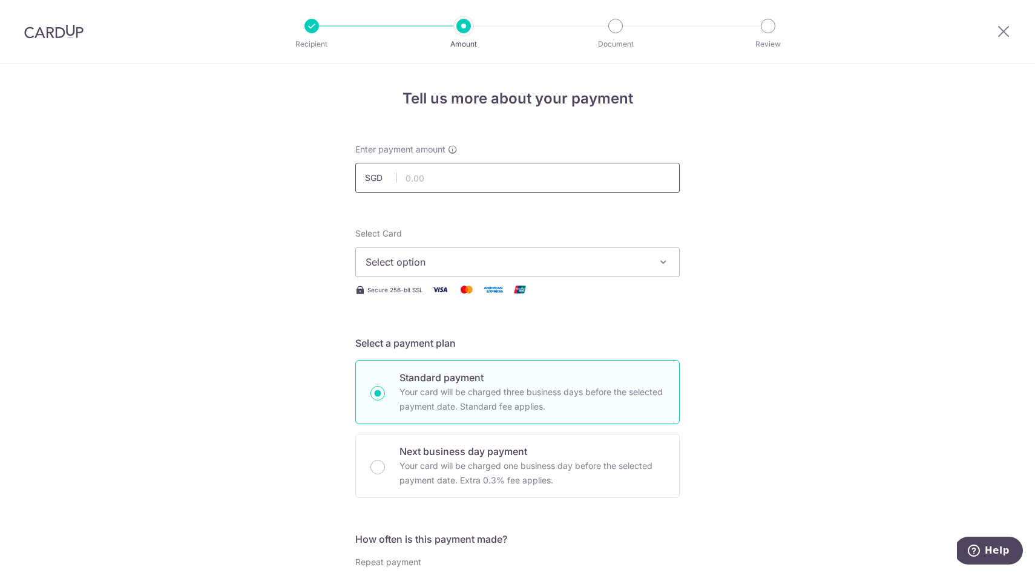
click at [485, 170] on input "text" at bounding box center [517, 178] width 324 height 30
type input "43,482.00"
click at [434, 249] on button "Select option" at bounding box center [517, 262] width 324 height 30
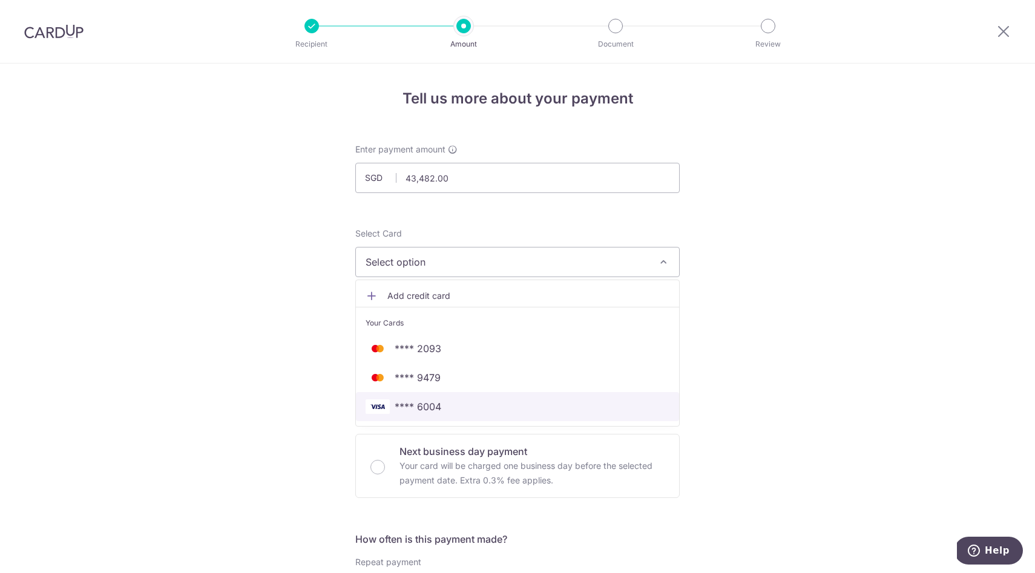
click at [441, 408] on span "**** 6004" at bounding box center [518, 406] width 304 height 15
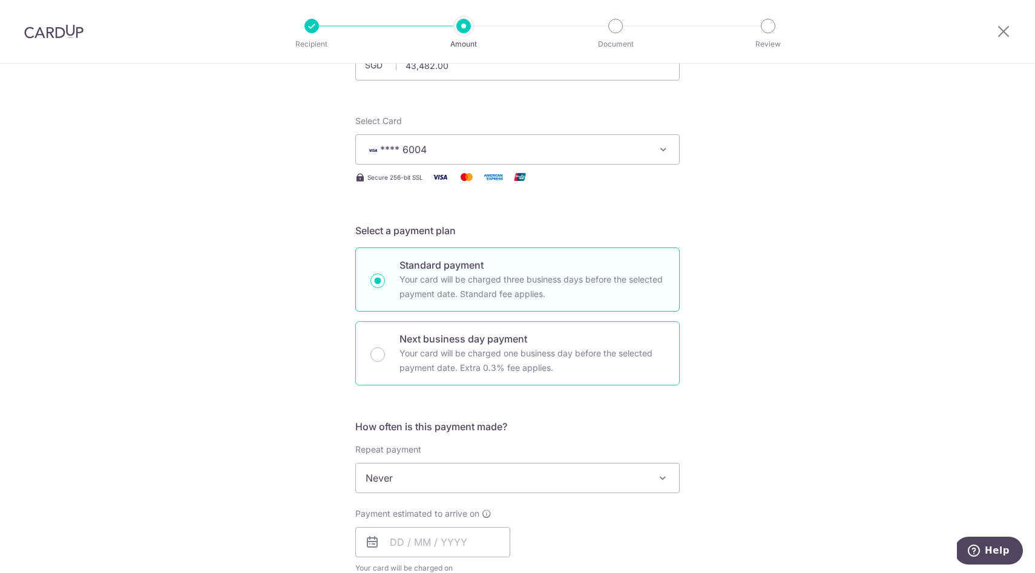
scroll to position [202, 0]
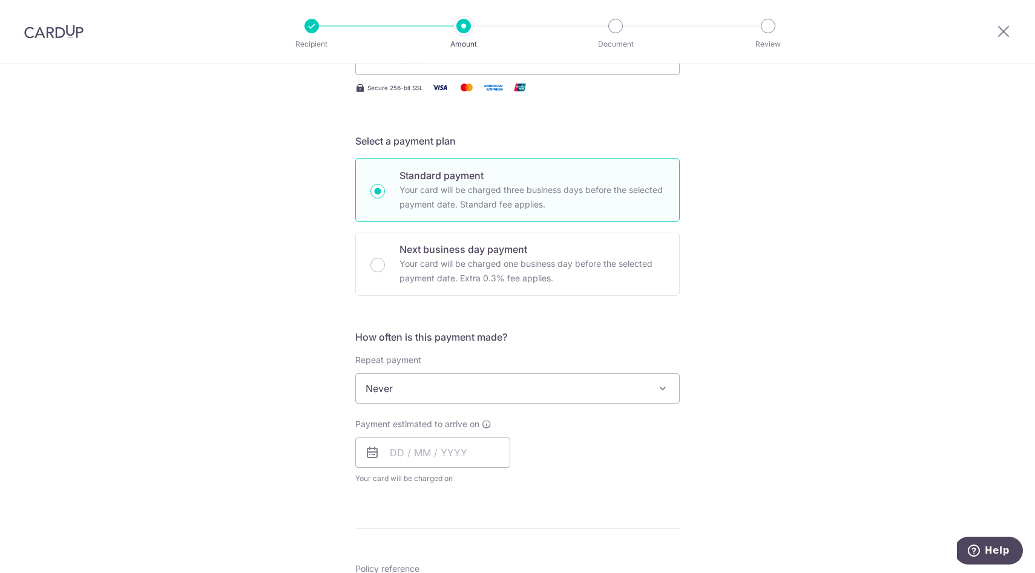
click at [521, 380] on span "Never" at bounding box center [517, 388] width 323 height 29
click at [891, 361] on div "Tell us more about your payment Enter payment amount SGD 43,482.00 43482.00 Sel…" at bounding box center [517, 408] width 1035 height 1095
click at [450, 455] on input "text" at bounding box center [432, 453] width 155 height 30
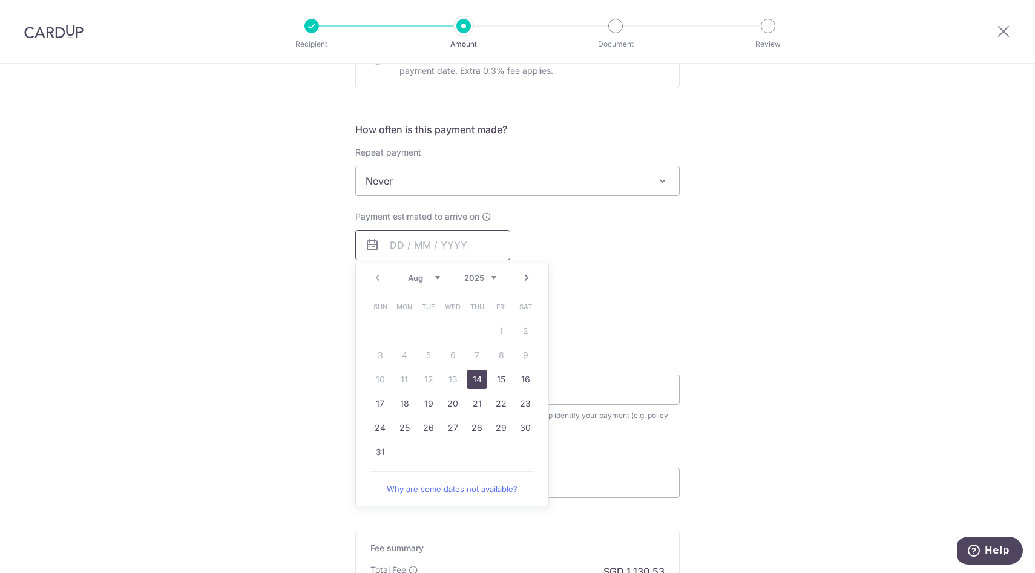
scroll to position [411, 0]
click at [769, 327] on div "Tell us more about your payment Enter payment amount SGD 43,482.00 43482.00 Sel…" at bounding box center [517, 200] width 1035 height 1095
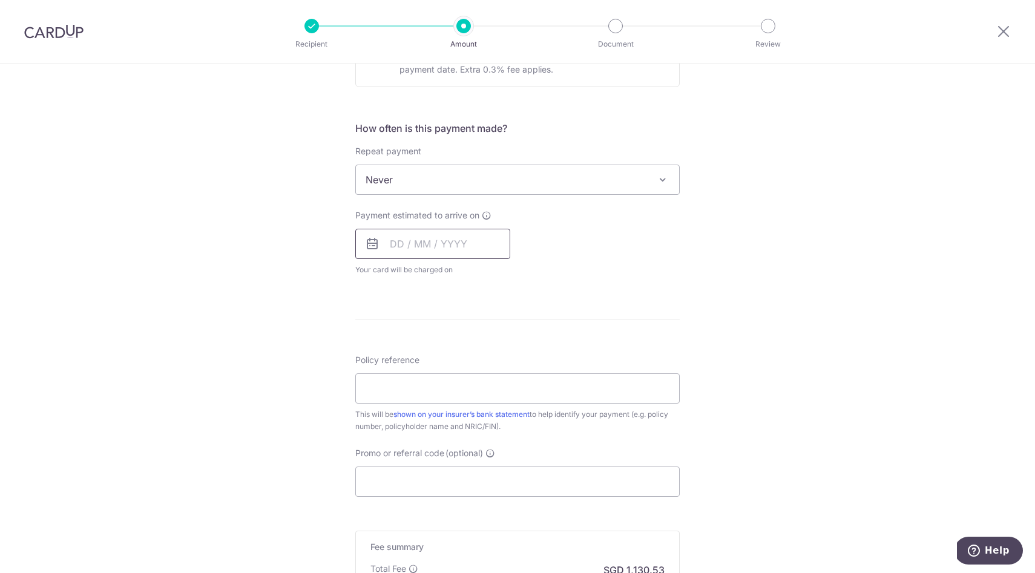
click at [400, 257] on input "text" at bounding box center [432, 244] width 155 height 30
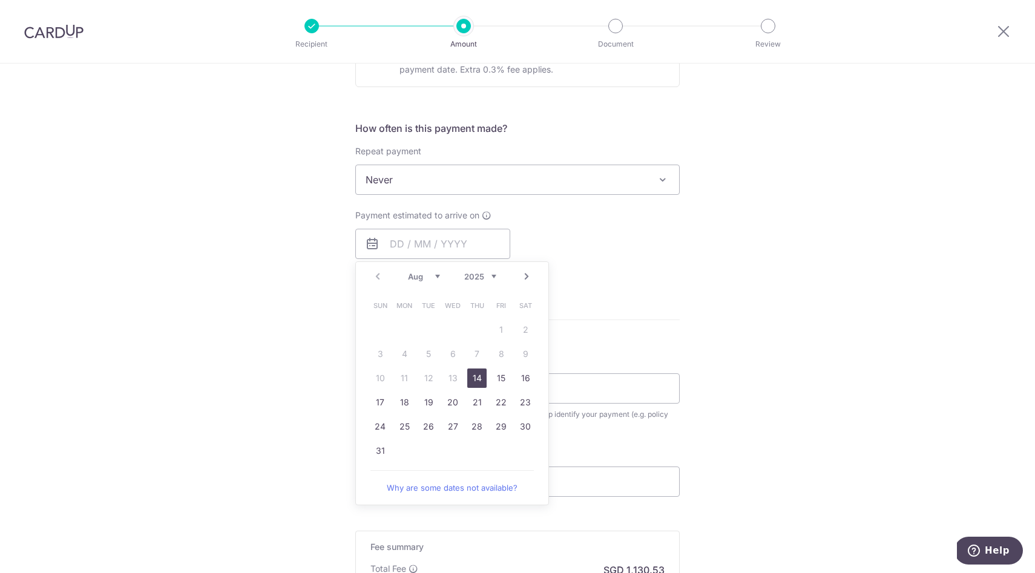
click at [475, 375] on link "14" at bounding box center [476, 378] width 19 height 19
type input "[DATE]"
click at [0, 0] on p "Payment due and charge dates may be adjusted if it falls on weekends or public …" at bounding box center [0, 0] width 0 height 0
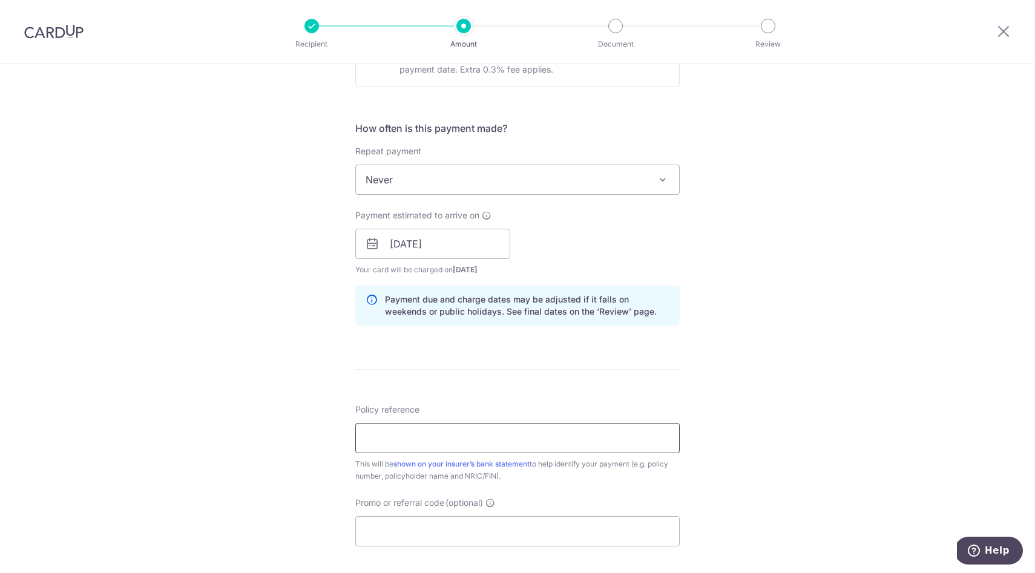
click at [406, 444] on input "Policy reference" at bounding box center [517, 438] width 324 height 30
paste input "U128167595"
type input "U128167595"
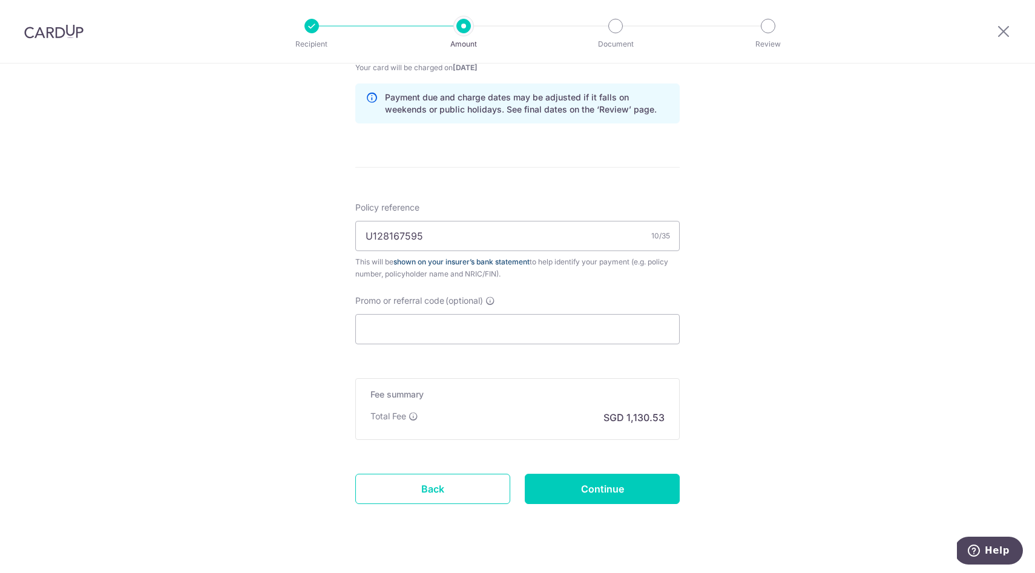
scroll to position [614, 0]
click at [535, 335] on input "Promo or referral code (optional)" at bounding box center [517, 329] width 324 height 30
click at [685, 547] on div "Tell us more about your payment Enter payment amount SGD 43,482.00 43482.00 Sel…" at bounding box center [517, 22] width 1035 height 1145
click at [485, 323] on input "Promo or referral code (optional)" at bounding box center [517, 329] width 324 height 30
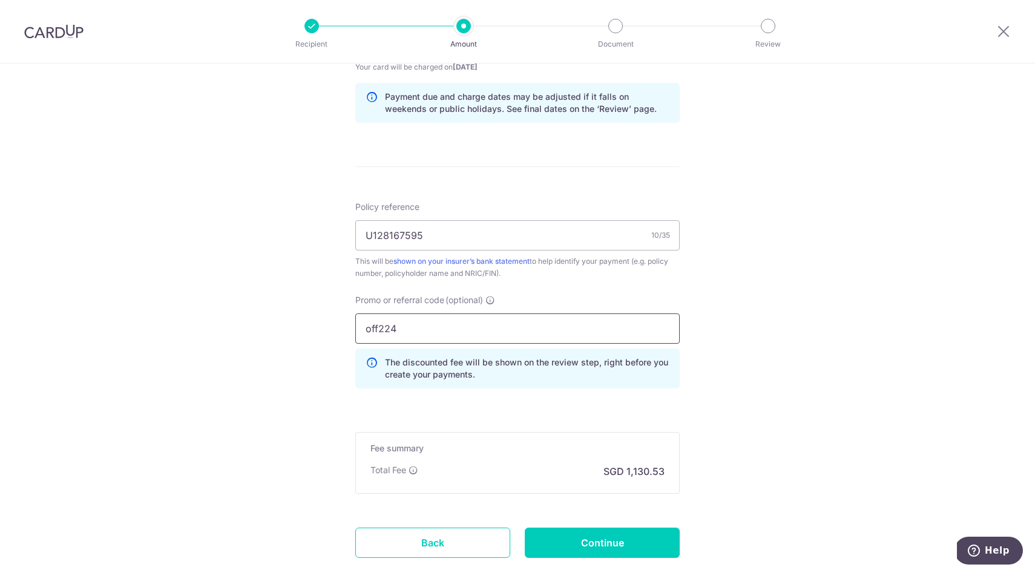
click at [648, 317] on input "off224" at bounding box center [517, 329] width 324 height 30
click at [626, 319] on input "off224" at bounding box center [517, 329] width 324 height 30
click at [611, 320] on input "off224" at bounding box center [517, 329] width 324 height 30
click at [618, 328] on input "off224" at bounding box center [517, 329] width 324 height 30
type input "off225"
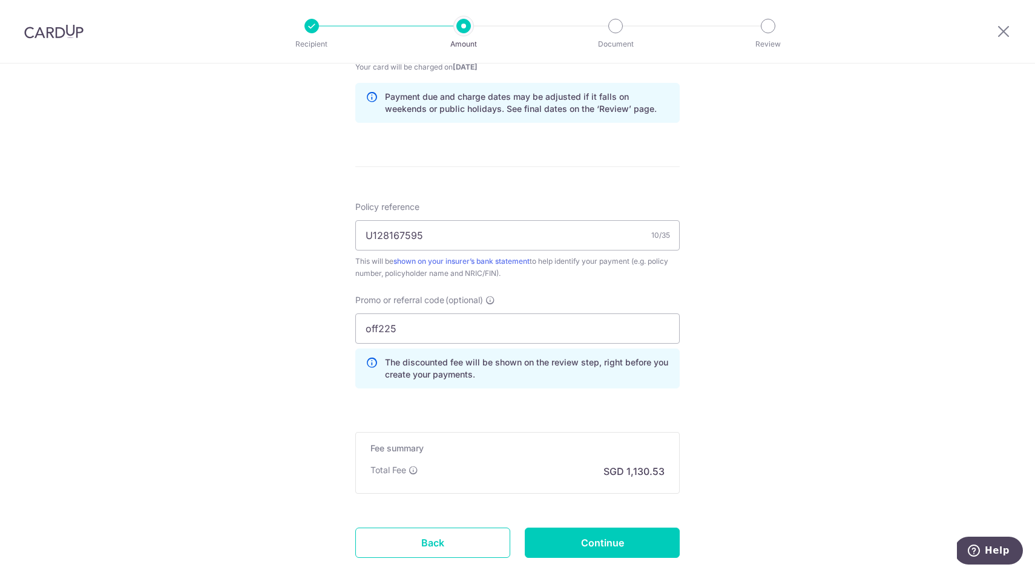
click at [731, 403] on div "Tell us more about your payment Enter payment amount SGD 43,482.00 43482.00 Sel…" at bounding box center [517, 49] width 1035 height 1199
click at [637, 539] on input "Continue" at bounding box center [602, 543] width 155 height 30
type input "Create Schedule"
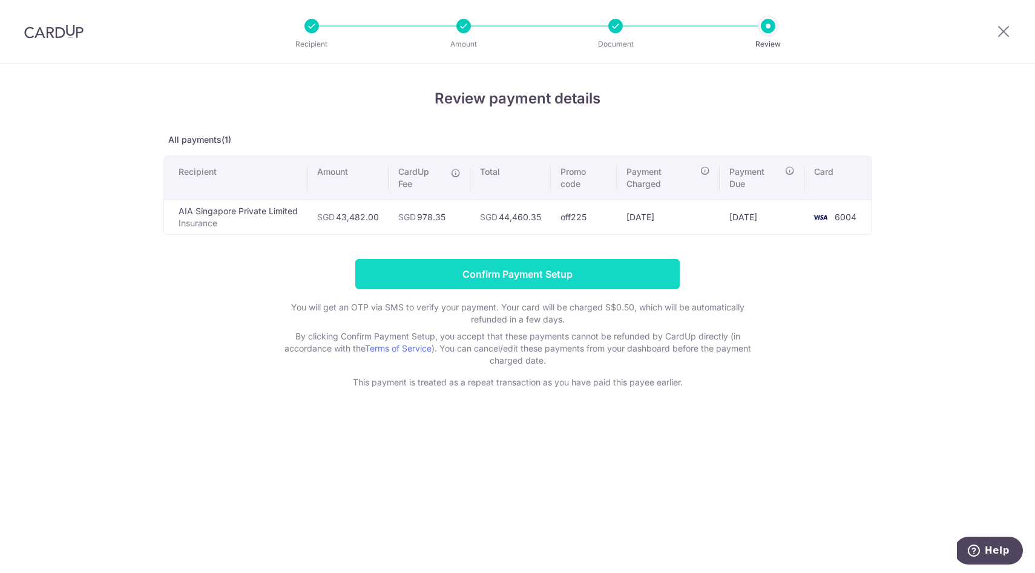
click at [468, 272] on input "Confirm Payment Setup" at bounding box center [517, 274] width 324 height 30
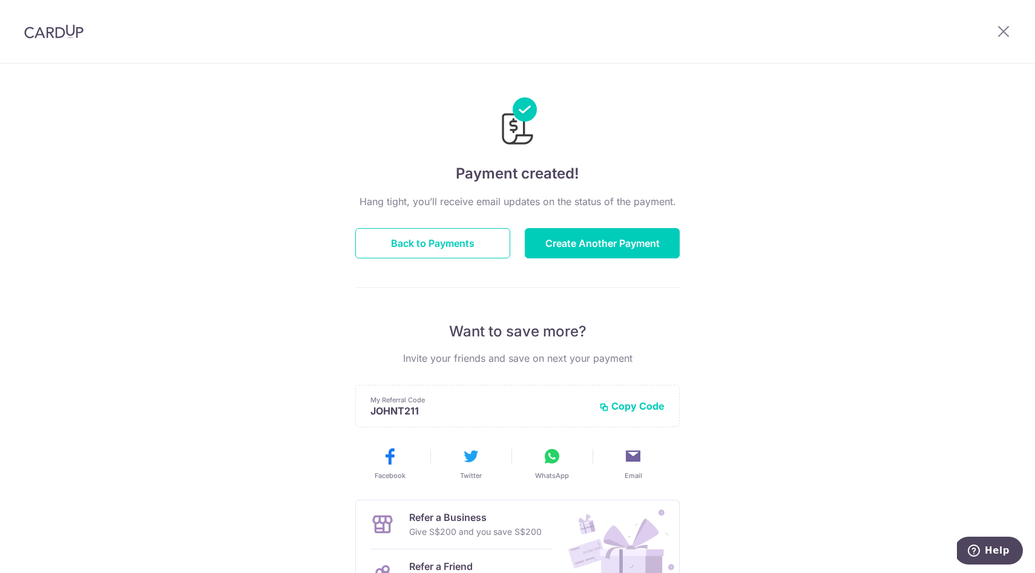
click at [736, 265] on div "Payment created! Hang tight, you’ll receive email updates on the status of the …" at bounding box center [517, 387] width 1035 height 646
click at [934, 268] on div "Payment created! Hang tight, you’ll receive email updates on the status of the …" at bounding box center [517, 387] width 1035 height 646
click at [82, 364] on div "Payment created! Hang tight, you’ll receive email updates on the status of the …" at bounding box center [517, 387] width 1035 height 646
click at [525, 242] on button "Create Another Payment" at bounding box center [602, 243] width 155 height 30
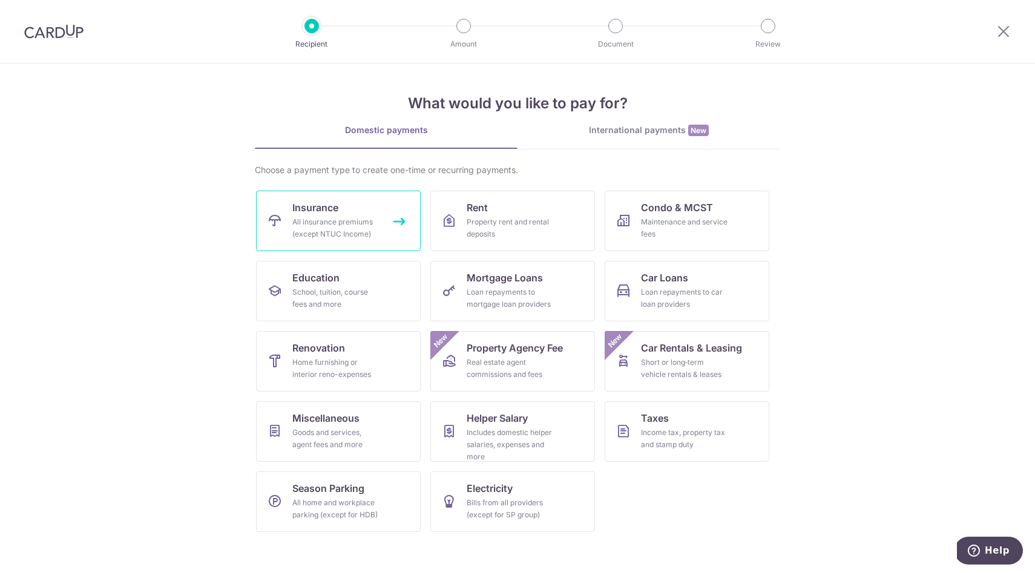
click at [369, 209] on link "Insurance All insurance premiums (except NTUC Income)" at bounding box center [338, 221] width 165 height 61
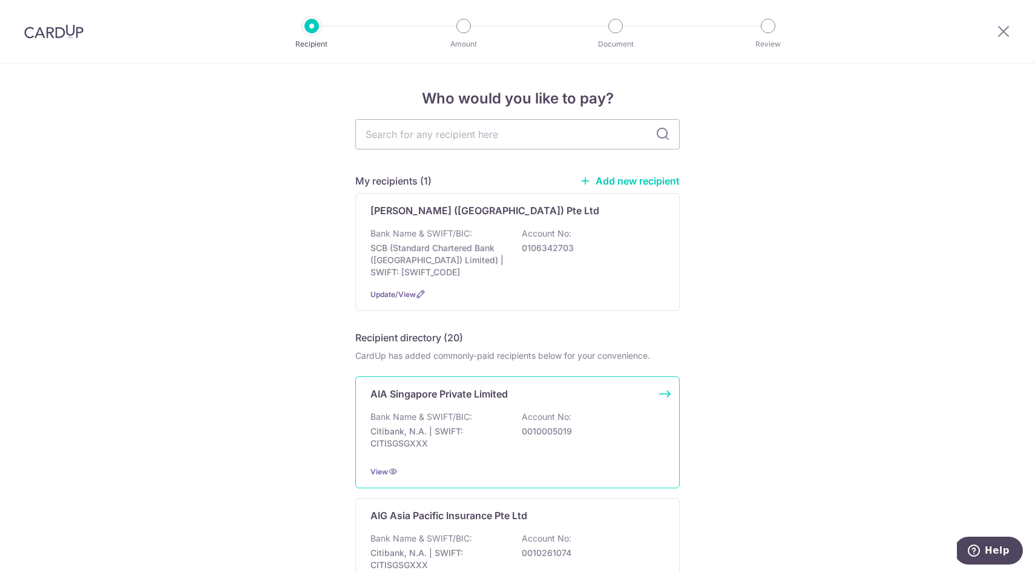
click at [518, 452] on div "Bank Name & SWIFT/BIC: Citibank, N.A. | SWIFT: CITISGSGXXX Account No: 00100050…" at bounding box center [517, 433] width 294 height 45
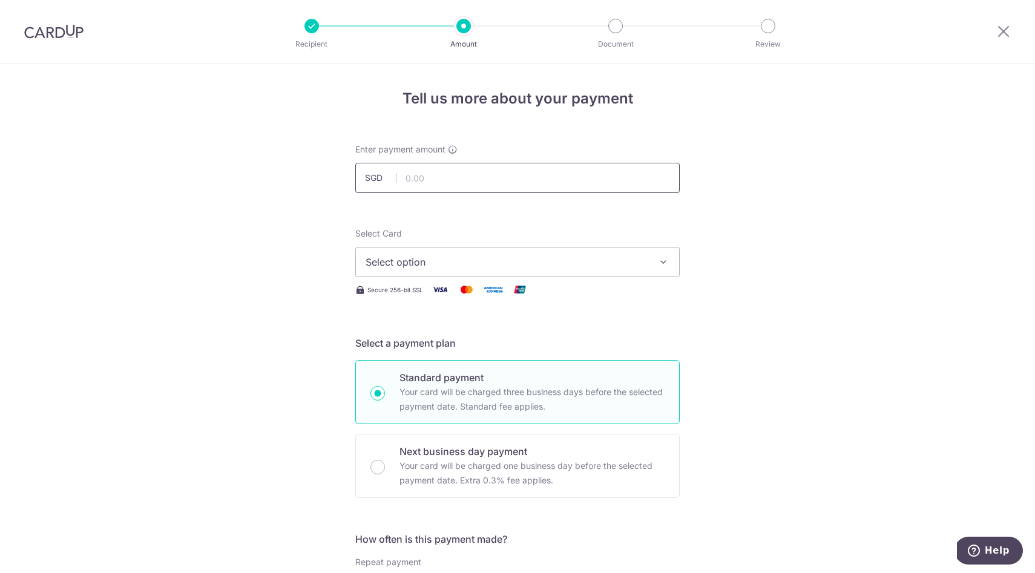
click at [502, 187] on input "text" at bounding box center [517, 178] width 324 height 30
click at [491, 180] on input "689.97" at bounding box center [517, 178] width 324 height 30
type input "6"
type input "1,000.00"
click at [536, 255] on span "Select option" at bounding box center [507, 262] width 282 height 15
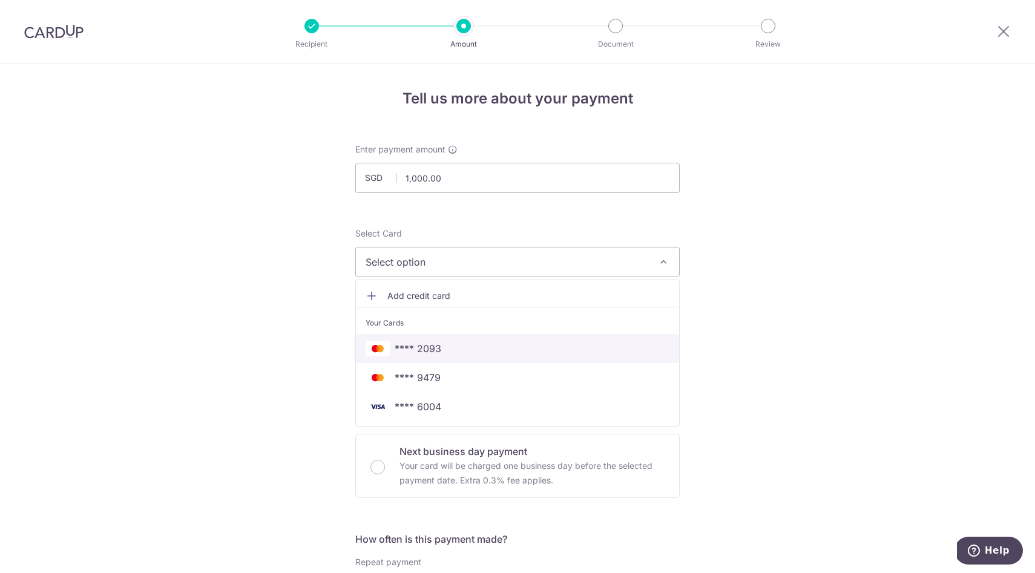
click at [447, 353] on span "**** 2093" at bounding box center [518, 348] width 304 height 15
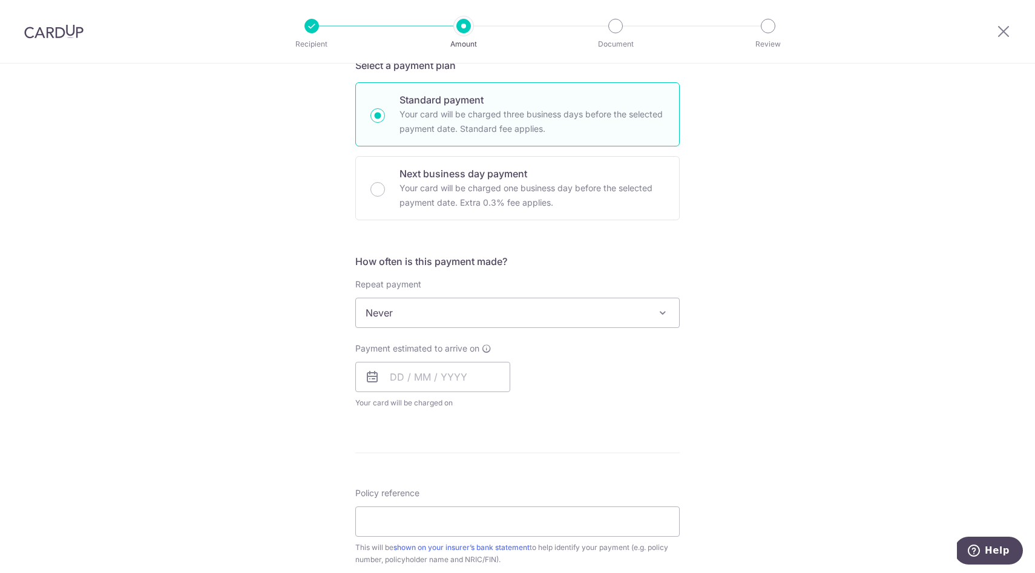
scroll to position [287, 0]
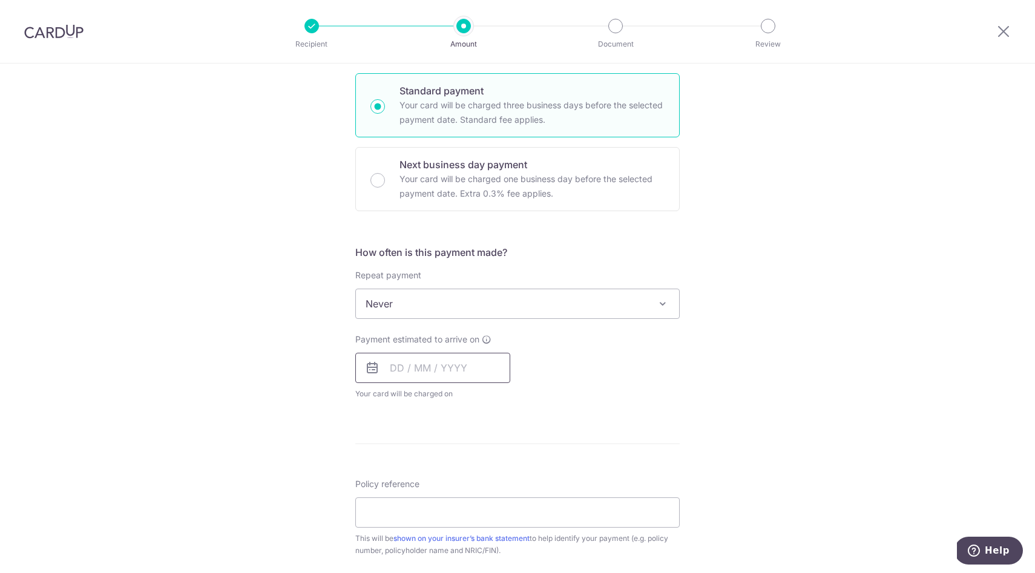
click at [404, 375] on input "text" at bounding box center [432, 368] width 155 height 30
click at [502, 511] on link "15" at bounding box center [500, 502] width 19 height 19
type input "15/08/2025"
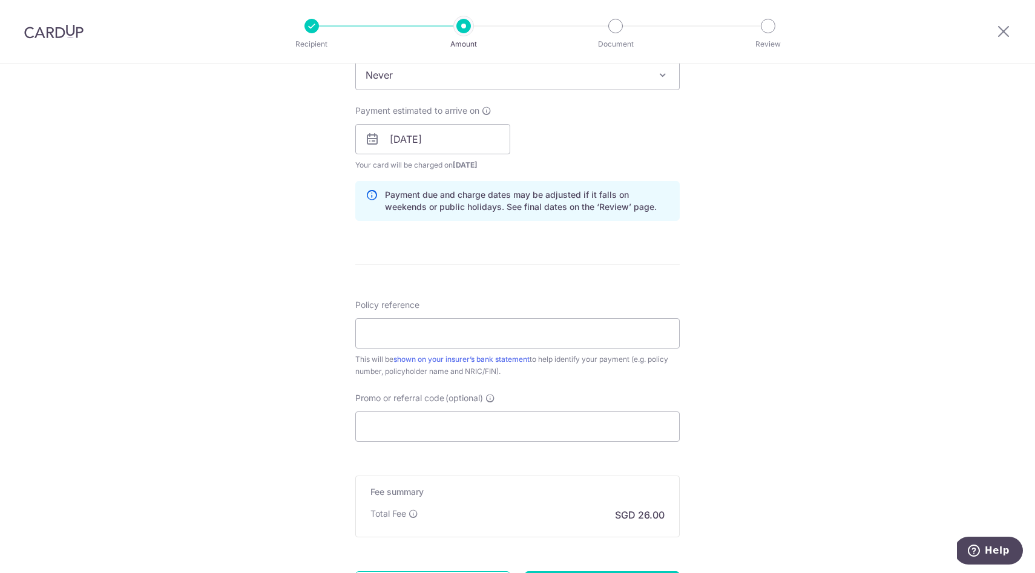
scroll to position [518, 0]
click at [486, 334] on input "Policy reference" at bounding box center [517, 332] width 324 height 30
paste input "U127726872"
type input "U127726872"
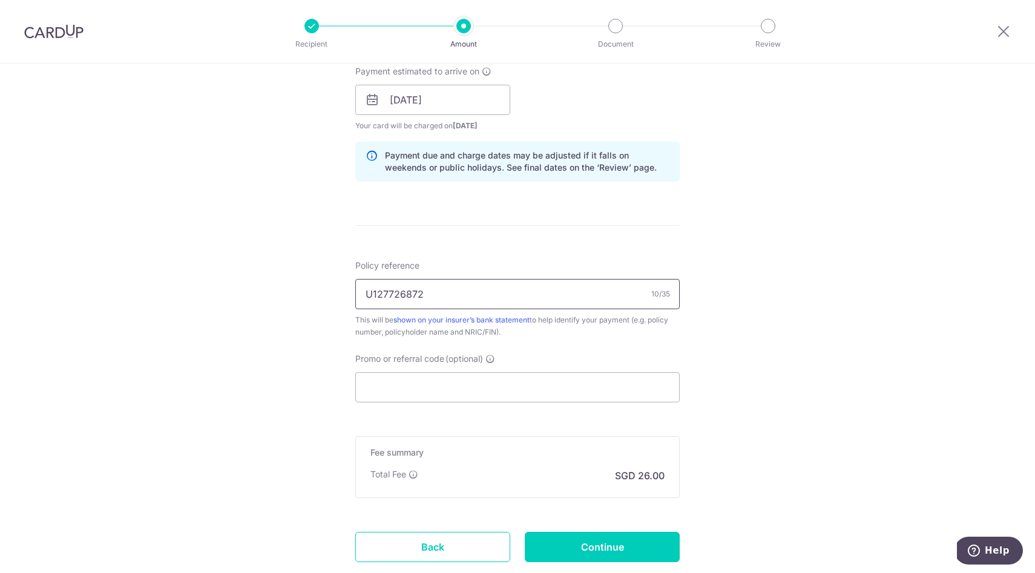
scroll to position [564, 0]
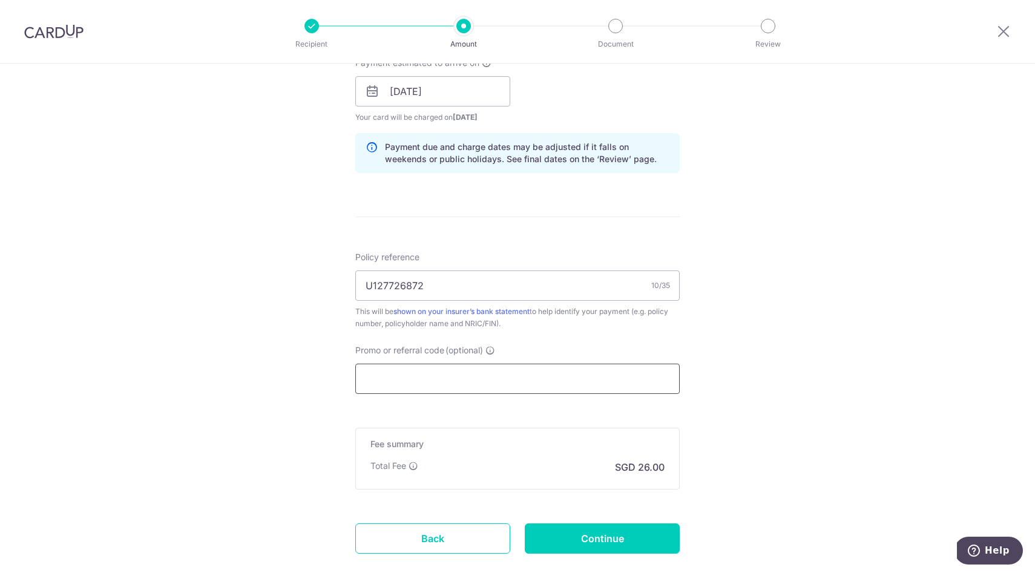
click at [538, 366] on input "Promo or referral code (optional)" at bounding box center [517, 379] width 324 height 30
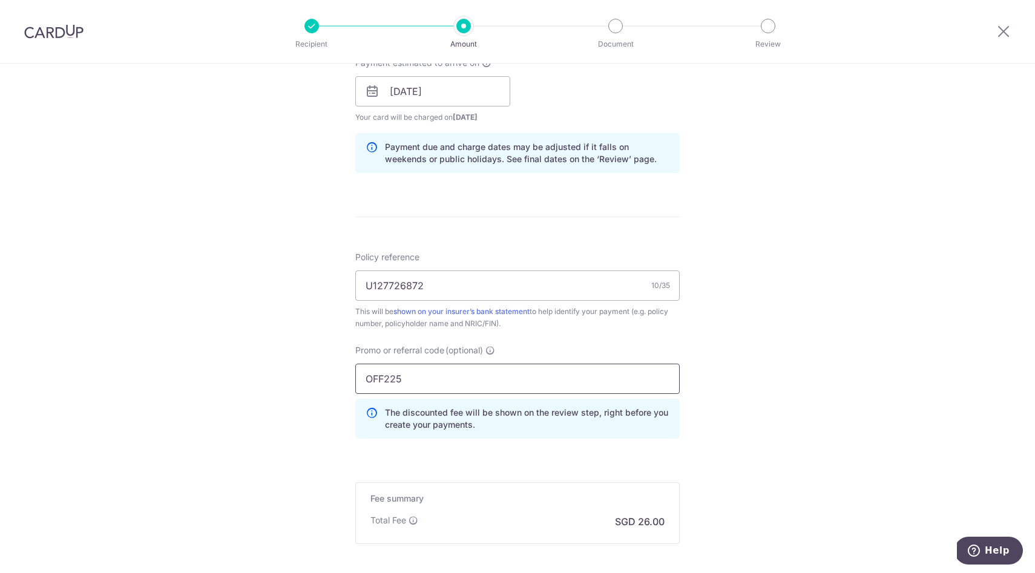
type input "OFF225"
click at [731, 351] on div "Tell us more about your payment Enter payment amount SGD 1,000.00 1000.00 Selec…" at bounding box center [517, 99] width 1035 height 1199
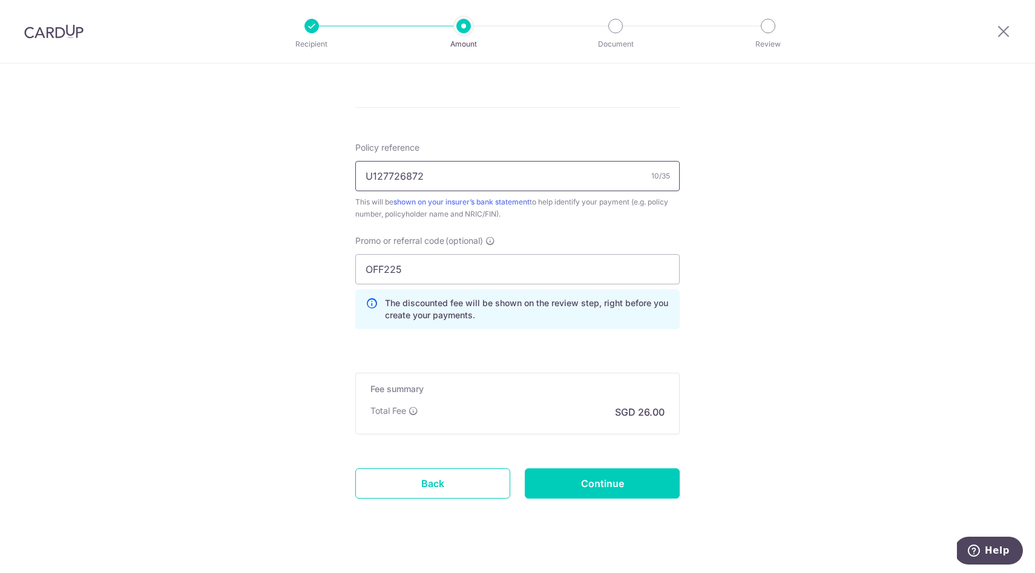
scroll to position [689, 0]
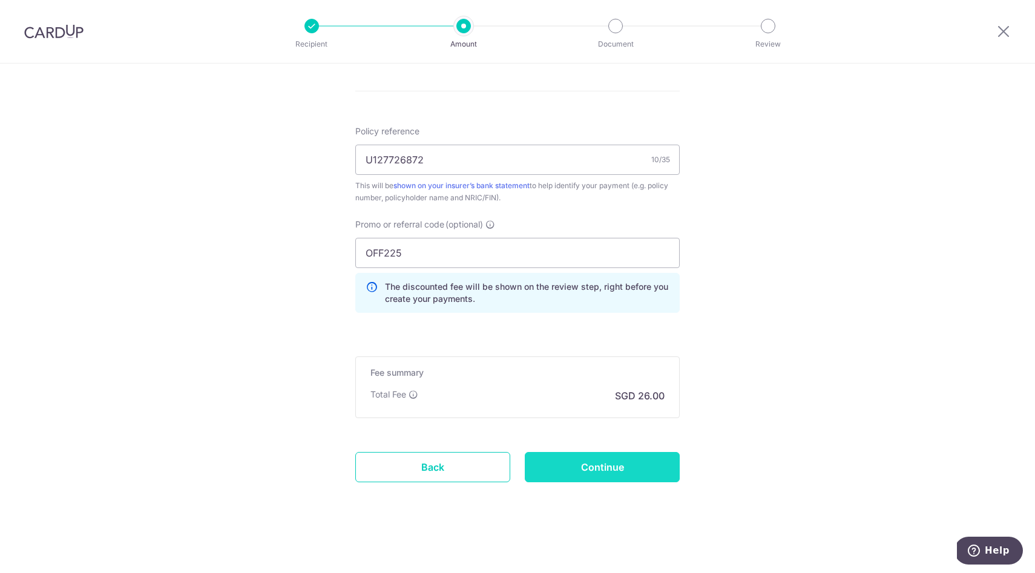
click at [609, 458] on input "Continue" at bounding box center [602, 467] width 155 height 30
type input "Create Schedule"
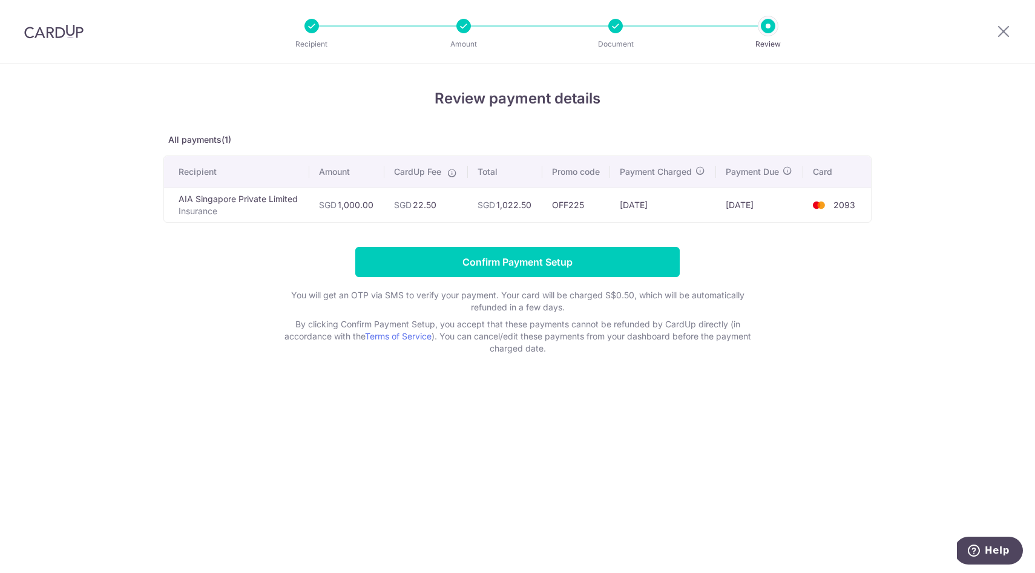
click at [609, 246] on div "Review payment details All payments(1) Recipient Amount CardUp Fee Total Promo …" at bounding box center [517, 221] width 708 height 267
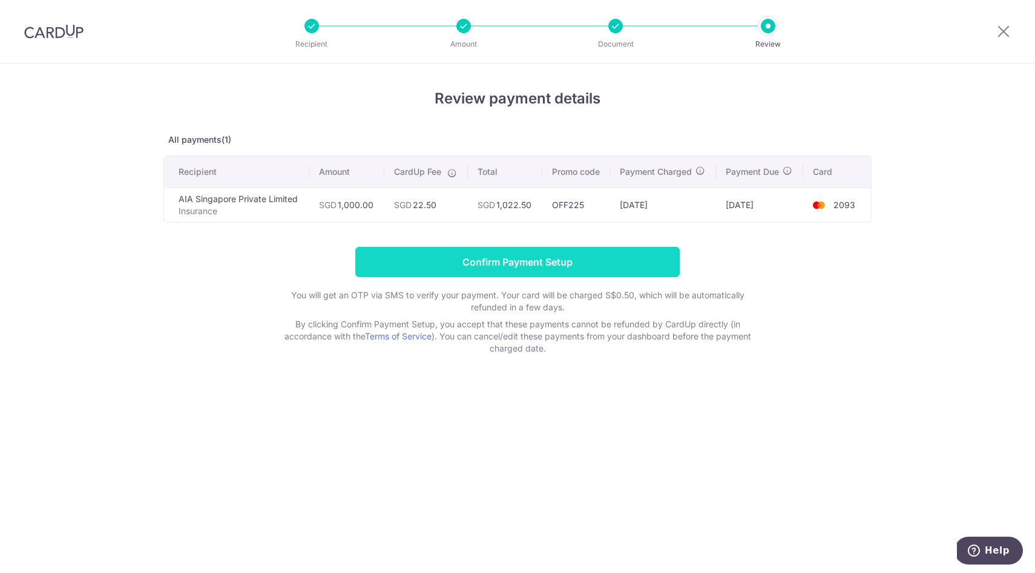
click at [577, 255] on input "Confirm Payment Setup" at bounding box center [517, 262] width 324 height 30
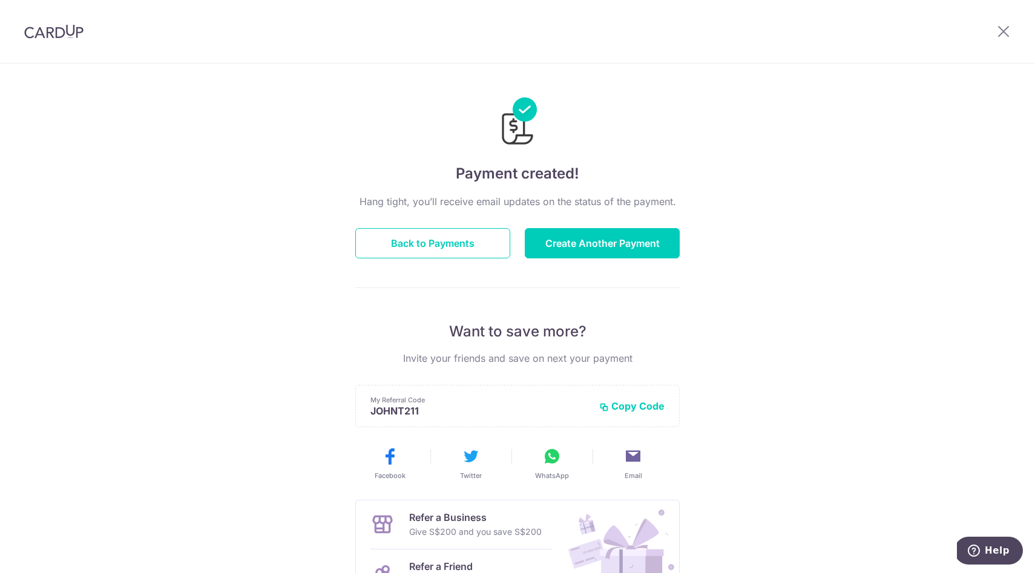
click at [629, 259] on div "Hang tight, you’ll receive email updates on the status of the payment. Back to …" at bounding box center [517, 423] width 324 height 459
click at [614, 247] on button "Create Another Payment" at bounding box center [602, 243] width 155 height 30
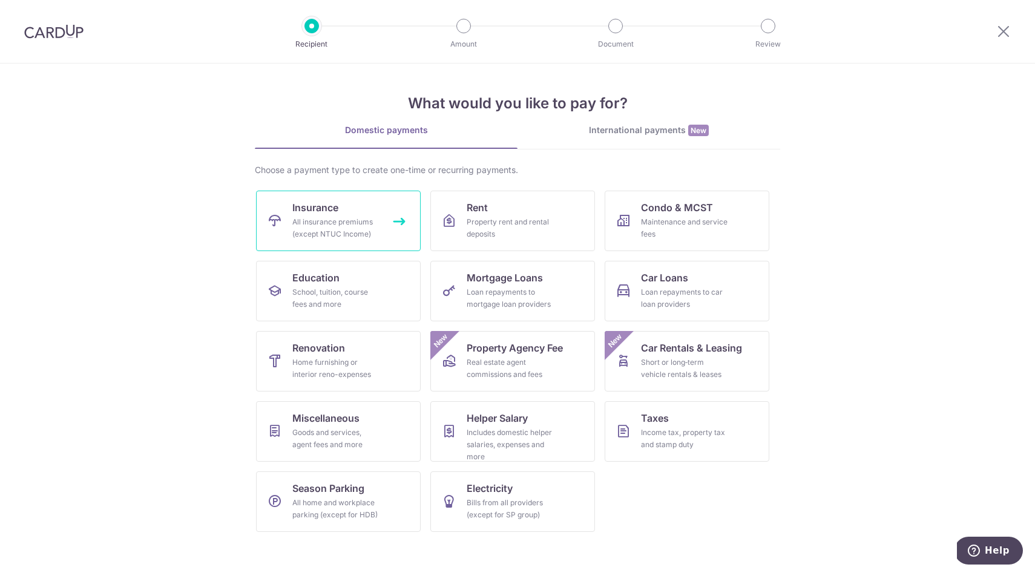
click at [361, 203] on link "Insurance All insurance premiums (except NTUC Income)" at bounding box center [338, 221] width 165 height 61
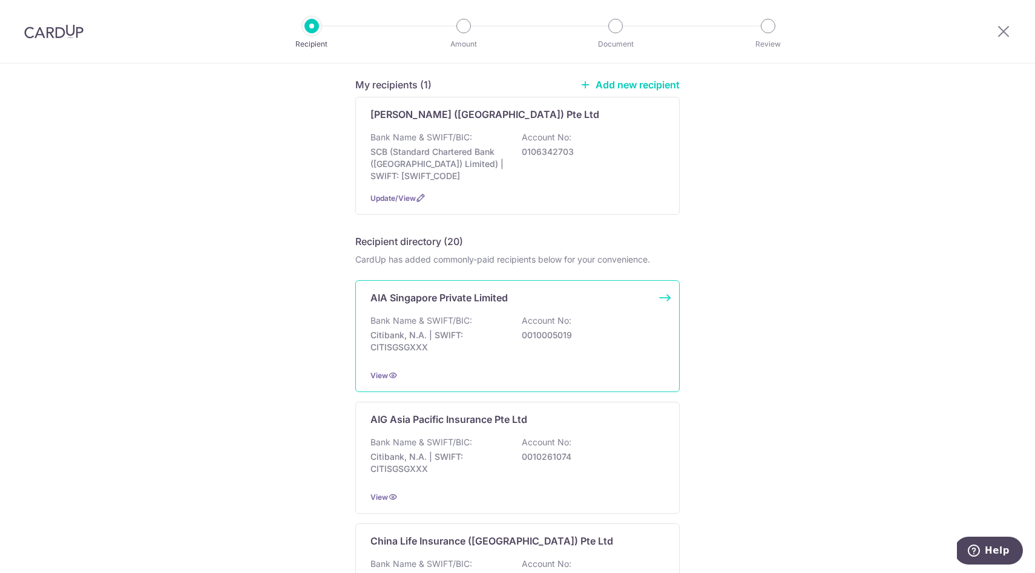
scroll to position [99, 0]
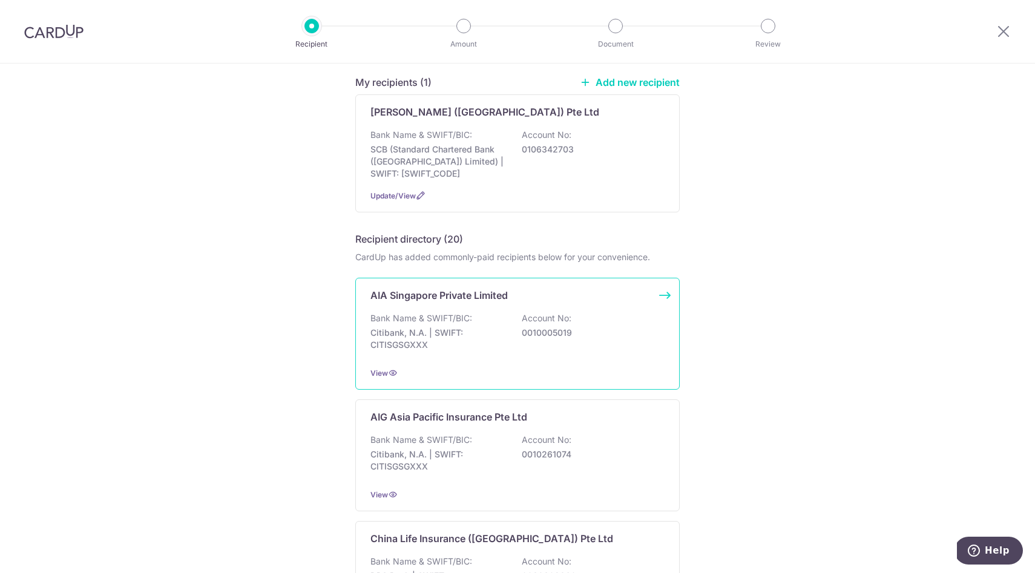
click at [531, 317] on p "Account No:" at bounding box center [547, 318] width 50 height 12
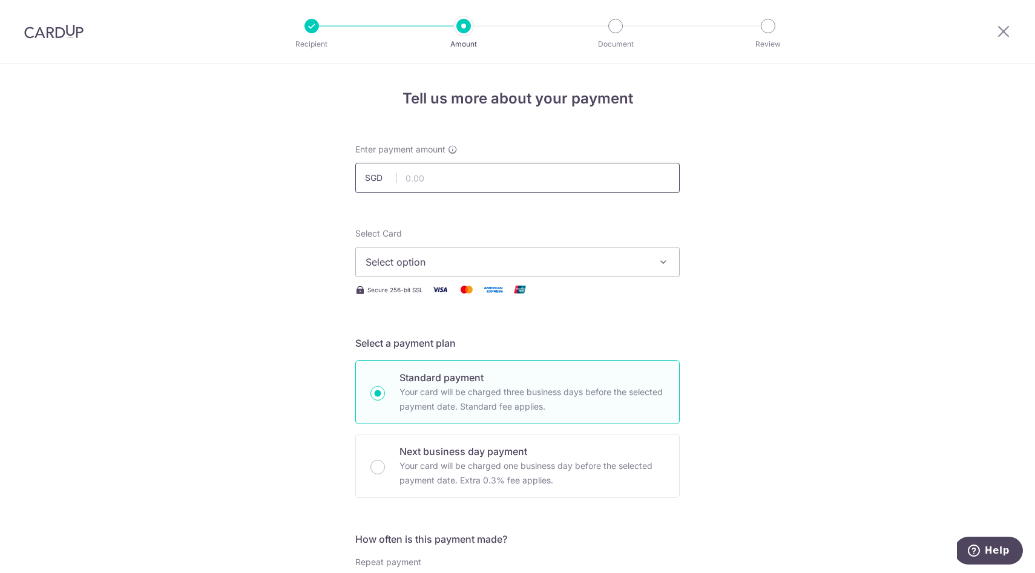
click at [508, 169] on input "text" at bounding box center [517, 178] width 324 height 30
type input "1,000.00"
click at [538, 272] on button "Select option" at bounding box center [517, 262] width 324 height 30
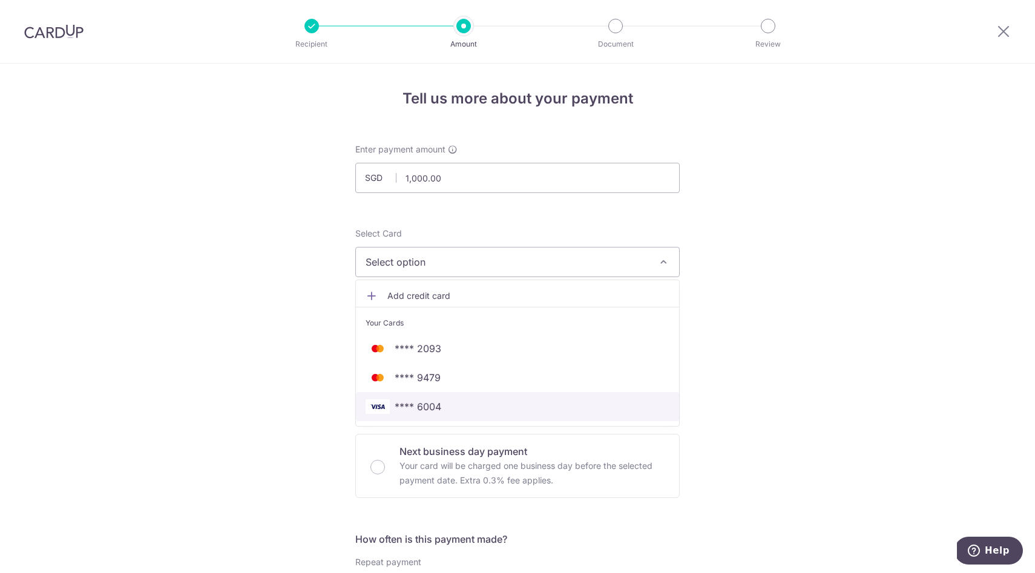
click at [508, 404] on span "**** 6004" at bounding box center [518, 406] width 304 height 15
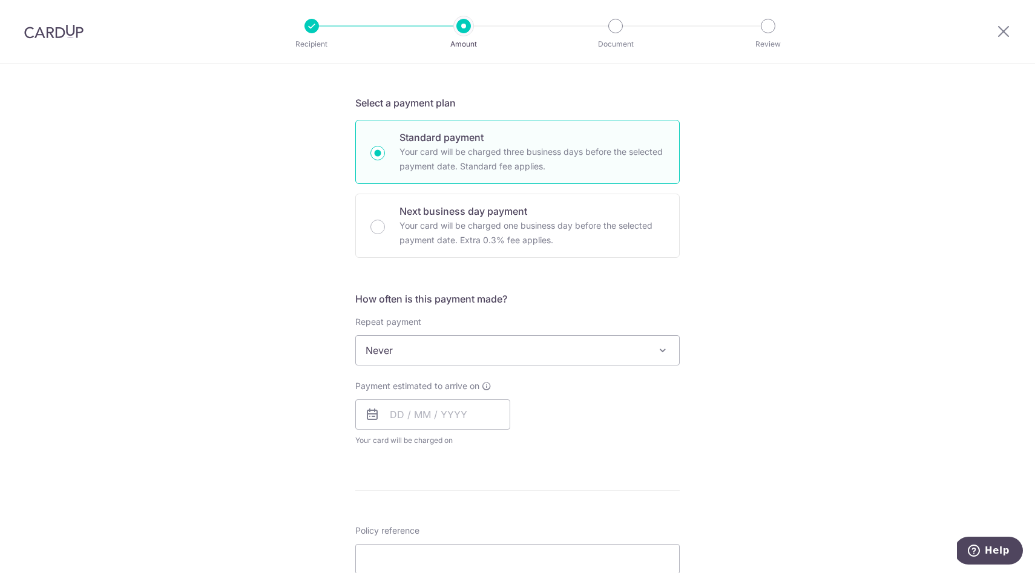
scroll to position [243, 0]
click at [524, 348] on span "Never" at bounding box center [517, 348] width 323 height 29
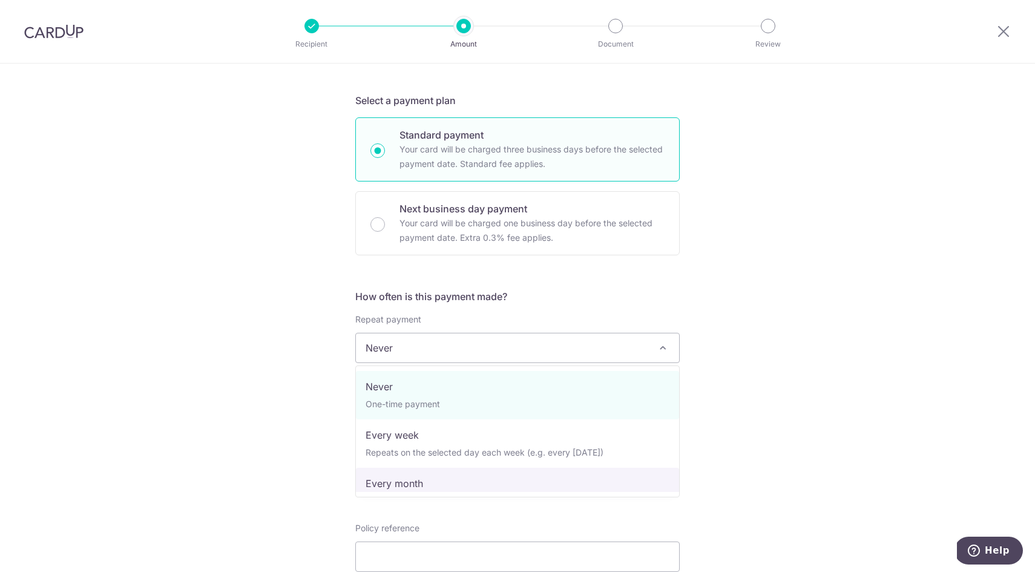
select select "3"
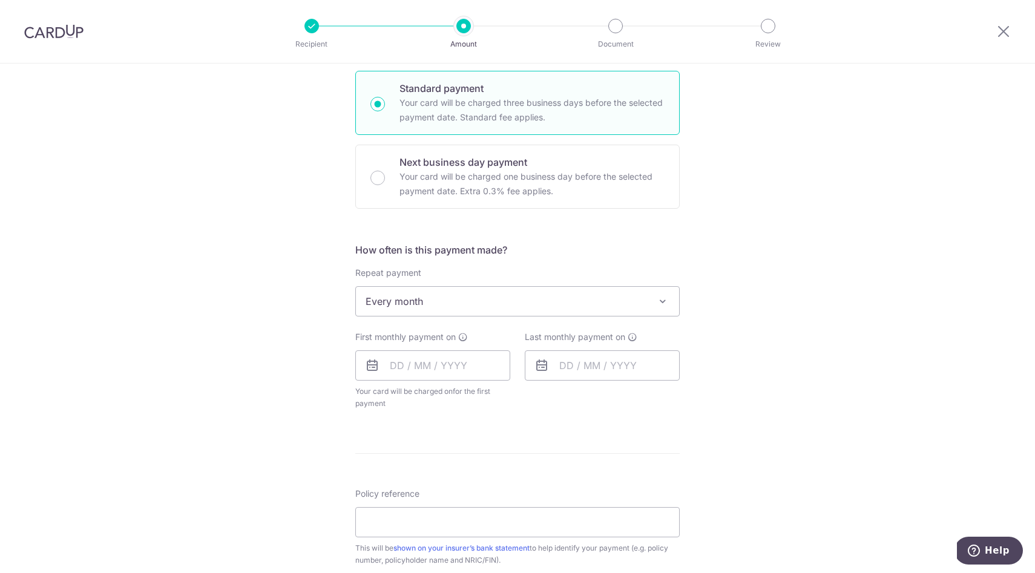
scroll to position [305, 0]
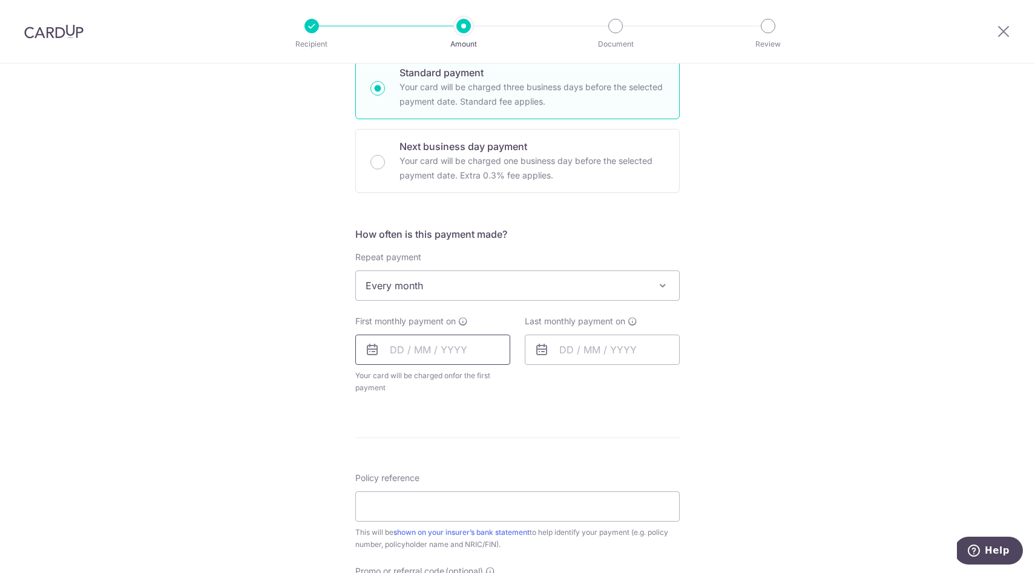
click at [439, 346] on input "text" at bounding box center [432, 350] width 155 height 30
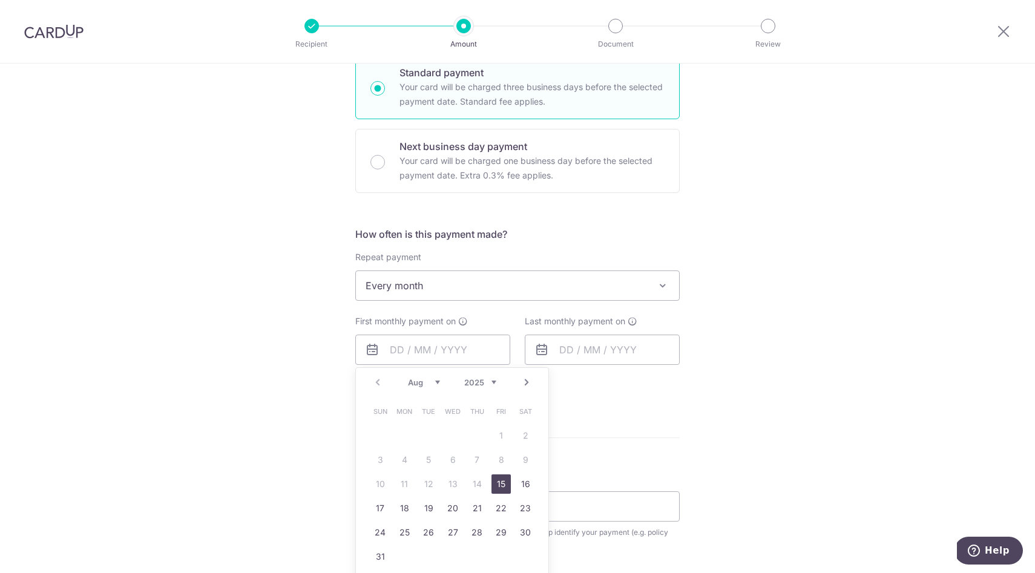
click at [527, 388] on link "Next" at bounding box center [526, 382] width 15 height 15
click at [504, 433] on link "5" at bounding box center [500, 435] width 19 height 19
type input "05/09/2025"
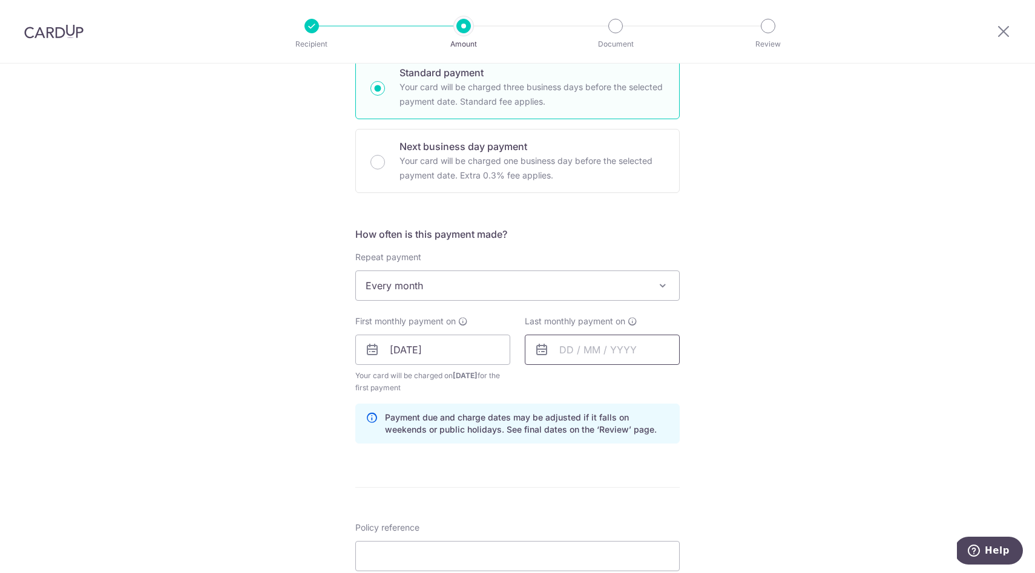
click at [564, 346] on input "text" at bounding box center [602, 350] width 155 height 30
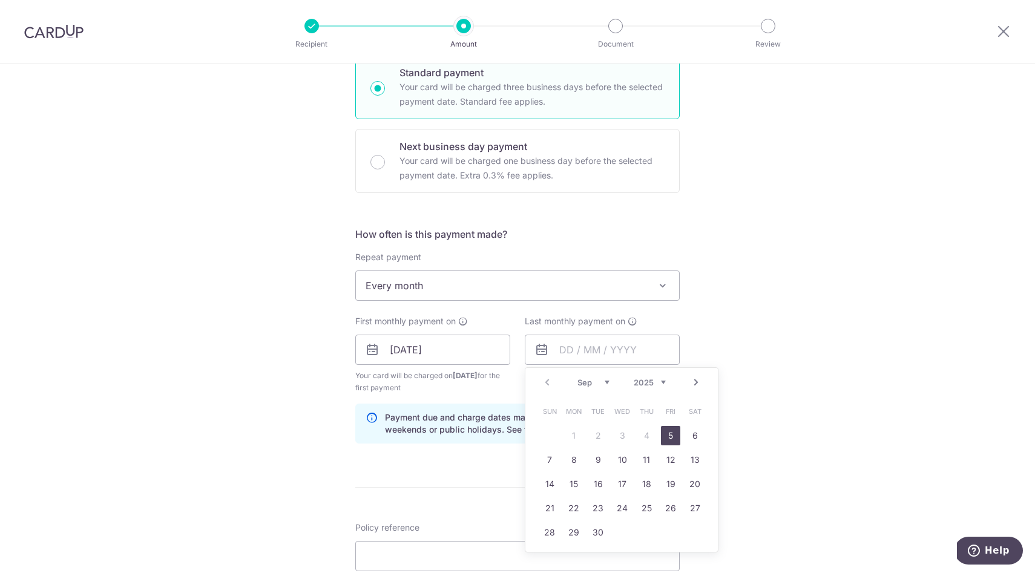
click at [667, 376] on div "Prev Next Sep Oct Nov Dec 2025 2026 2027 2028 2029 2030 2031 2032 2033 2034 2035" at bounding box center [621, 382] width 192 height 29
click at [660, 378] on select "2025 2026 2027 2028 2029 2030 2031 2032 2033 2034 2035" at bounding box center [650, 383] width 32 height 10
click at [660, 383] on select "2025 2026 2027 2028 2029 2030 2031 2032 2033 2034 2035" at bounding box center [650, 383] width 32 height 10
click at [621, 458] on link "5" at bounding box center [622, 459] width 19 height 19
type input "05/09/2035"
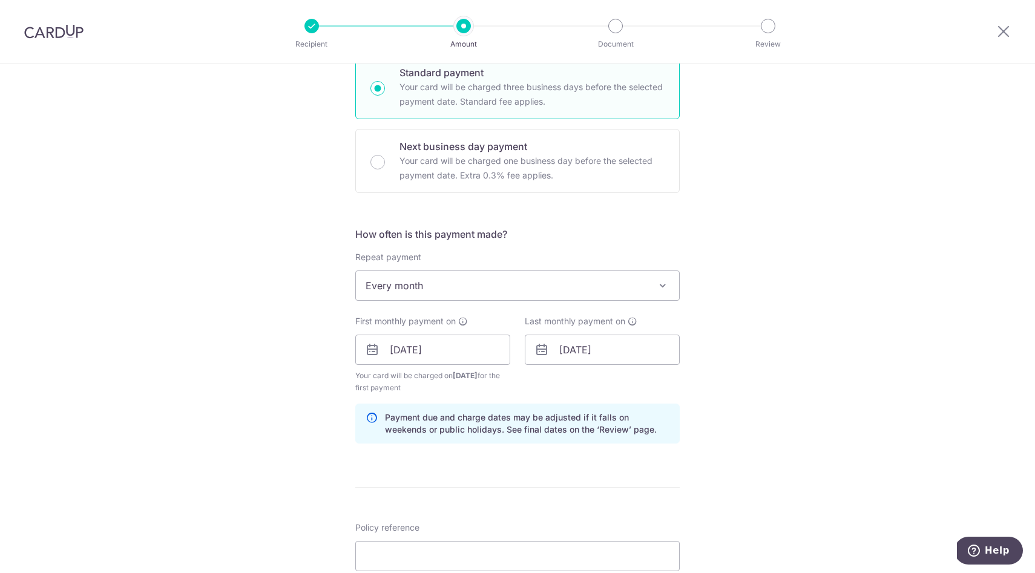
click at [794, 350] on div "Tell us more about your payment Enter payment amount SGD 1,000.00 1000.00 Selec…" at bounding box center [517, 336] width 1035 height 1157
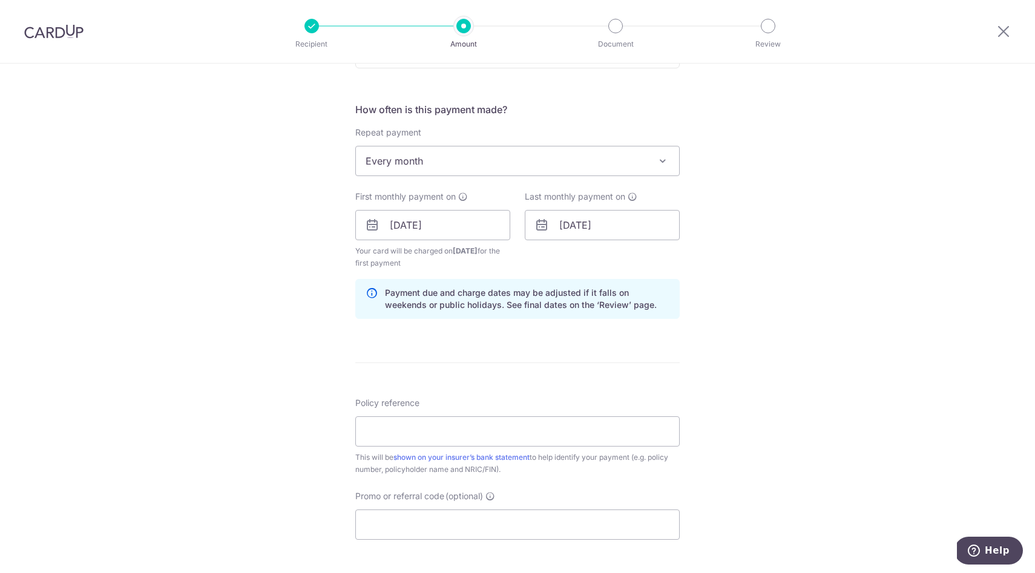
scroll to position [435, 0]
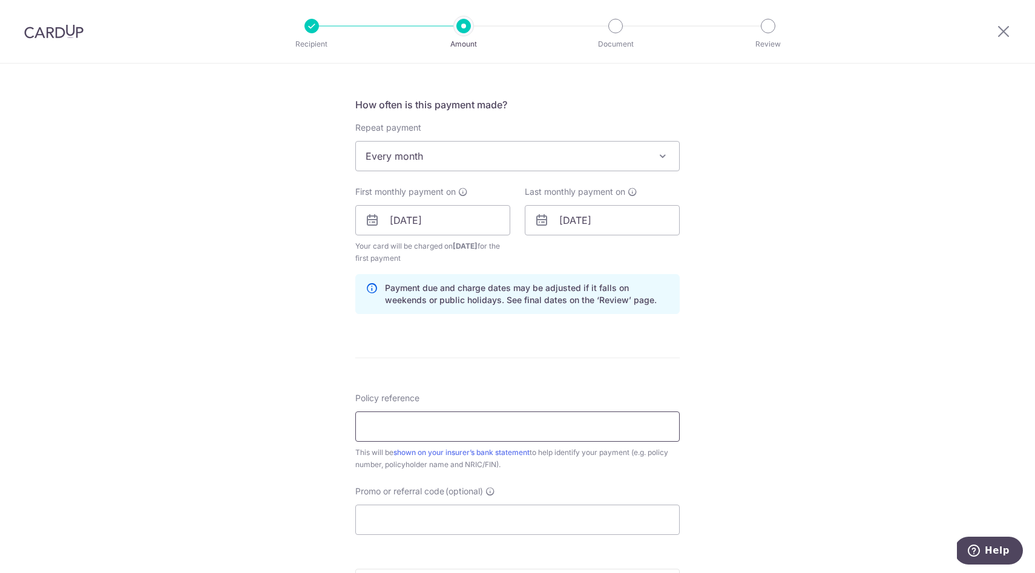
click at [461, 424] on input "Policy reference" at bounding box center [517, 427] width 324 height 30
paste input "U127726872"
type input "U127726872"
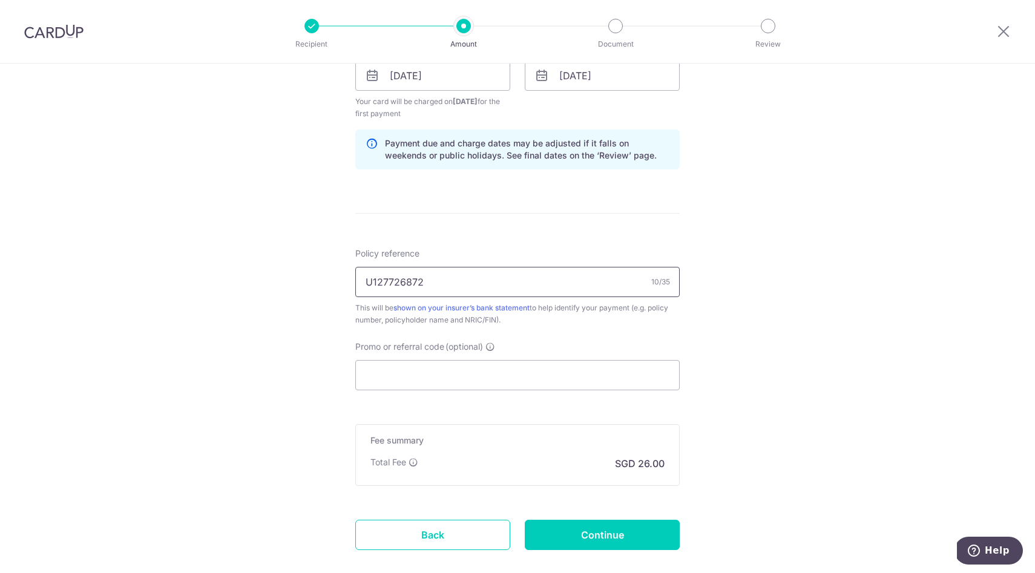
scroll to position [647, 0]
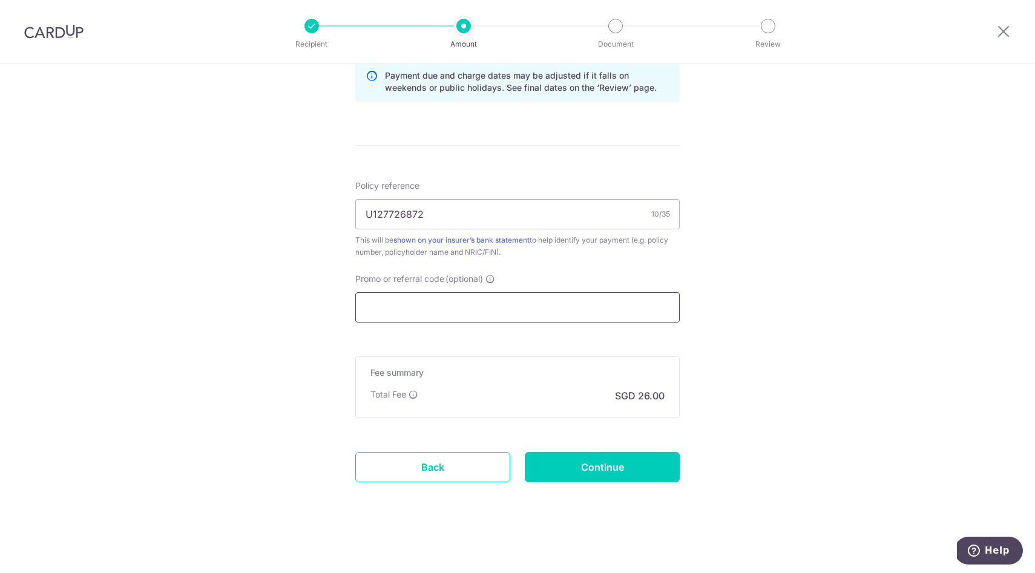
click at [536, 316] on input "Promo or referral code (optional)" at bounding box center [517, 307] width 324 height 30
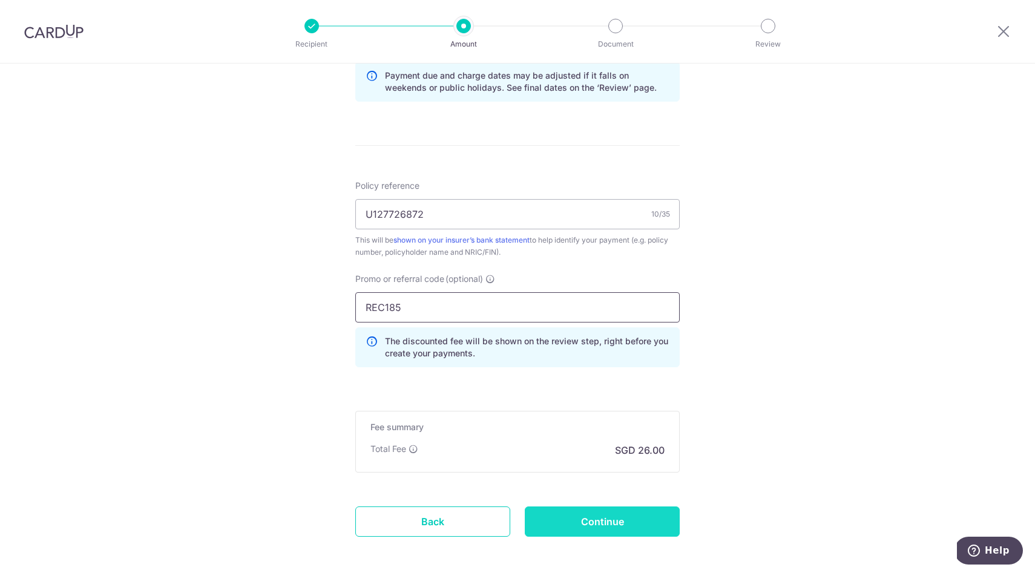
type input "REC185"
click at [596, 526] on input "Continue" at bounding box center [602, 522] width 155 height 30
type input "Create Schedule"
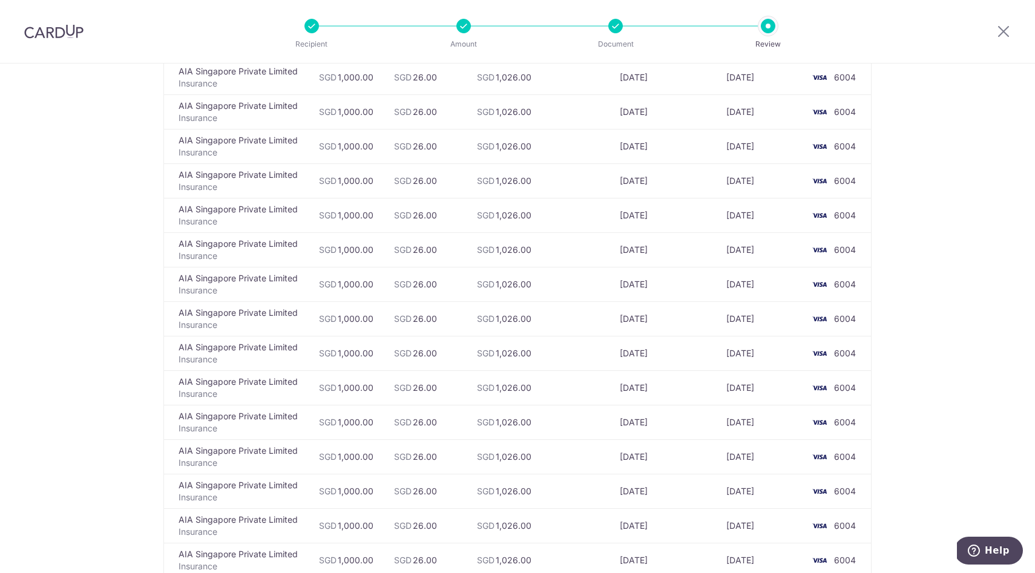
scroll to position [3993, 0]
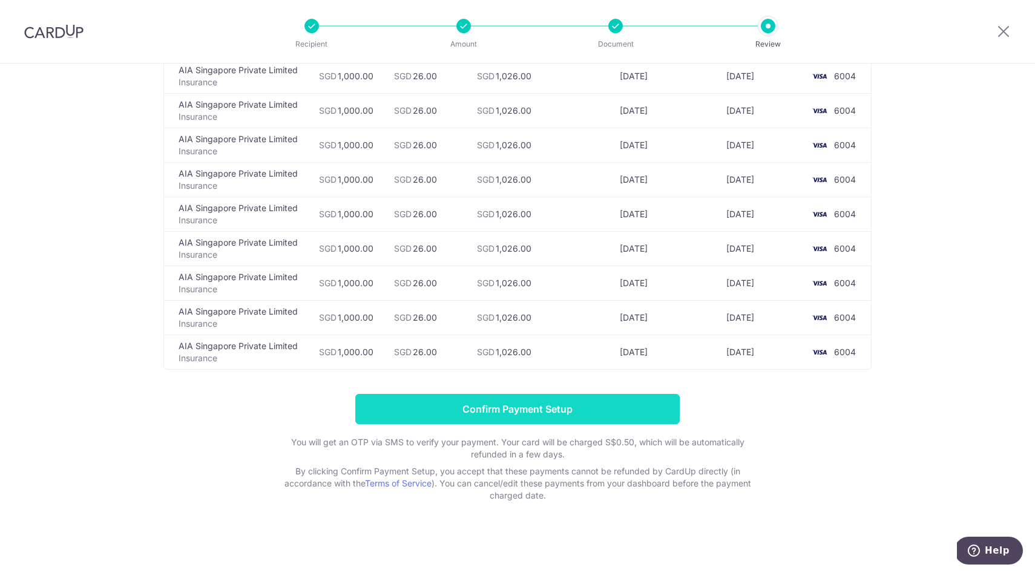
click at [656, 415] on input "Confirm Payment Setup" at bounding box center [517, 409] width 324 height 30
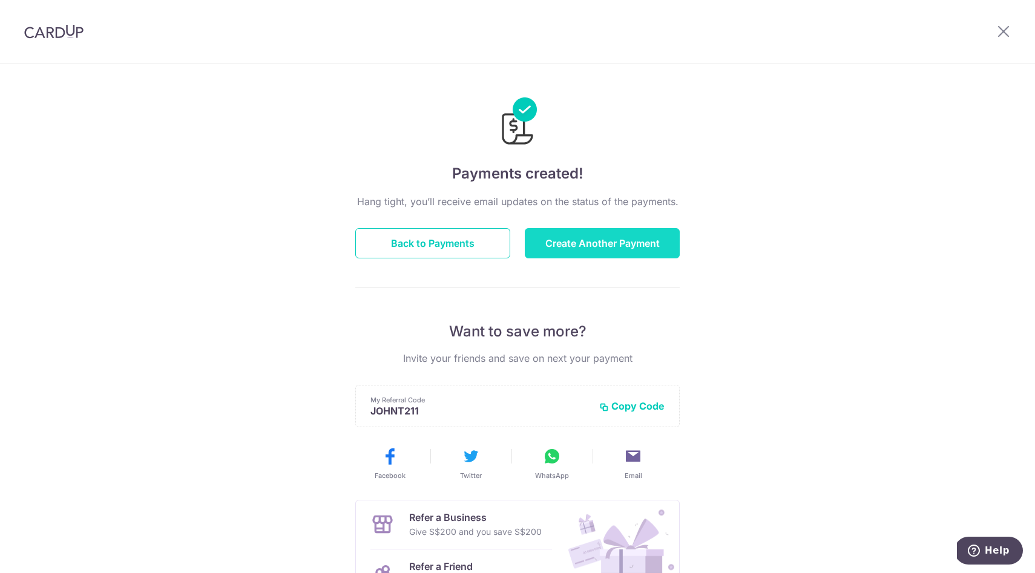
click at [558, 237] on button "Create Another Payment" at bounding box center [602, 243] width 155 height 30
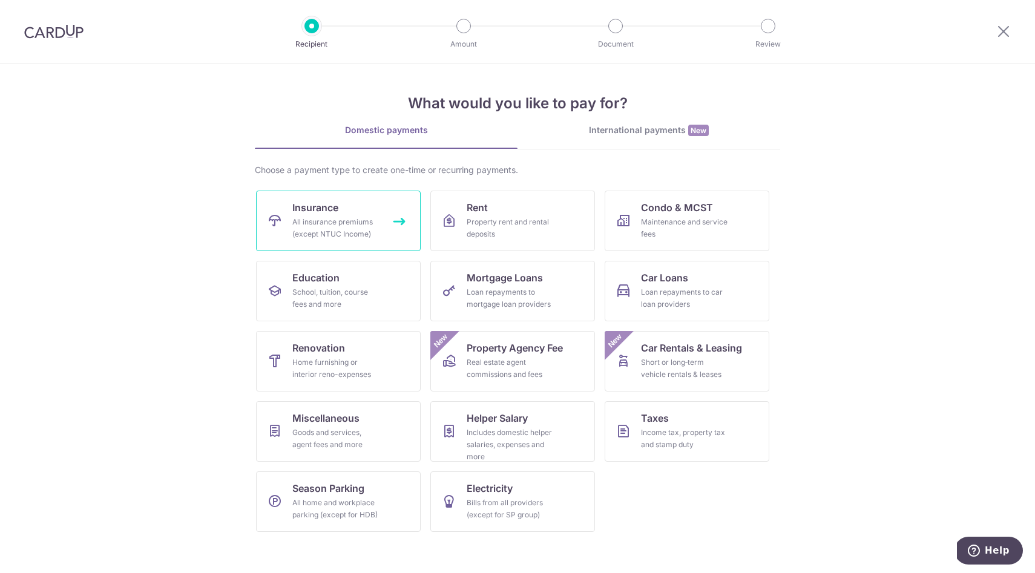
click at [368, 196] on link "Insurance All insurance premiums (except NTUC Income)" at bounding box center [338, 221] width 165 height 61
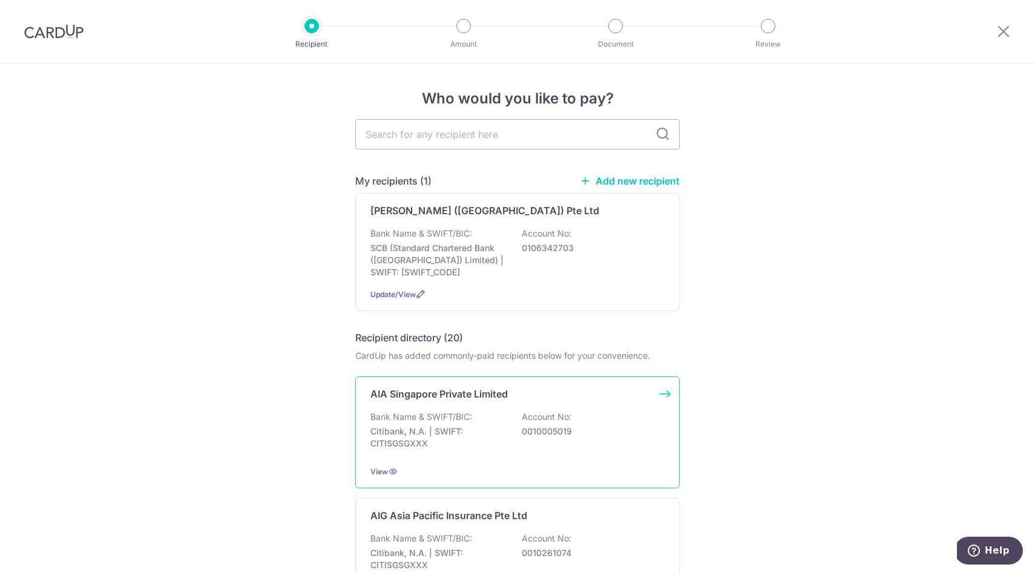
click at [489, 379] on div "AIA Singapore Private Limited Bank Name & SWIFT/BIC: Citibank, N.A. | SWIFT: CI…" at bounding box center [517, 432] width 324 height 112
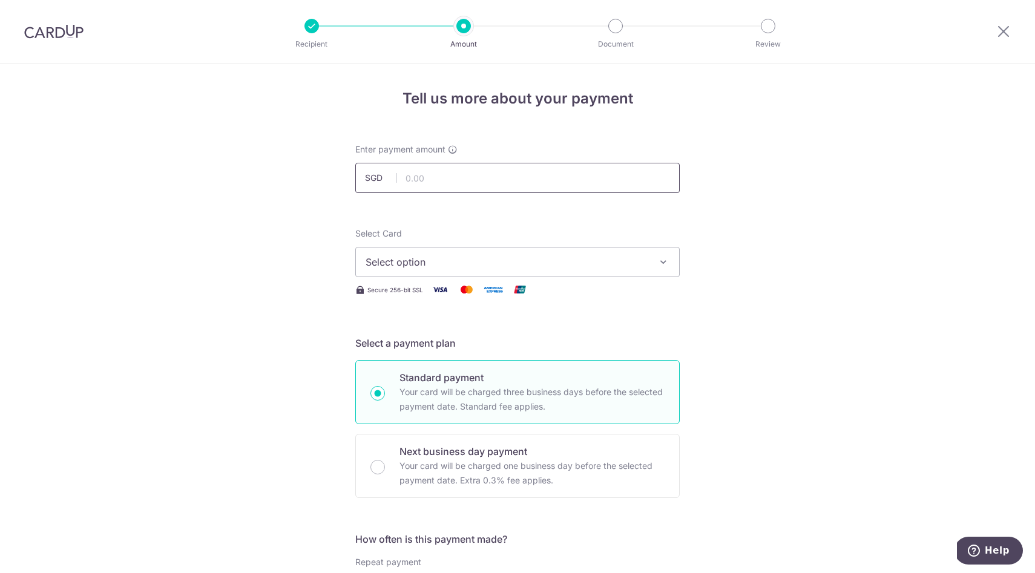
click at [449, 178] on input "text" at bounding box center [517, 178] width 324 height 30
type input "1,624.98"
click at [626, 246] on div "Select Card Select option Add credit card Your Cards **** 2093 **** 9479 **** 6…" at bounding box center [517, 253] width 324 height 50
click at [616, 263] on span "Select option" at bounding box center [507, 262] width 282 height 15
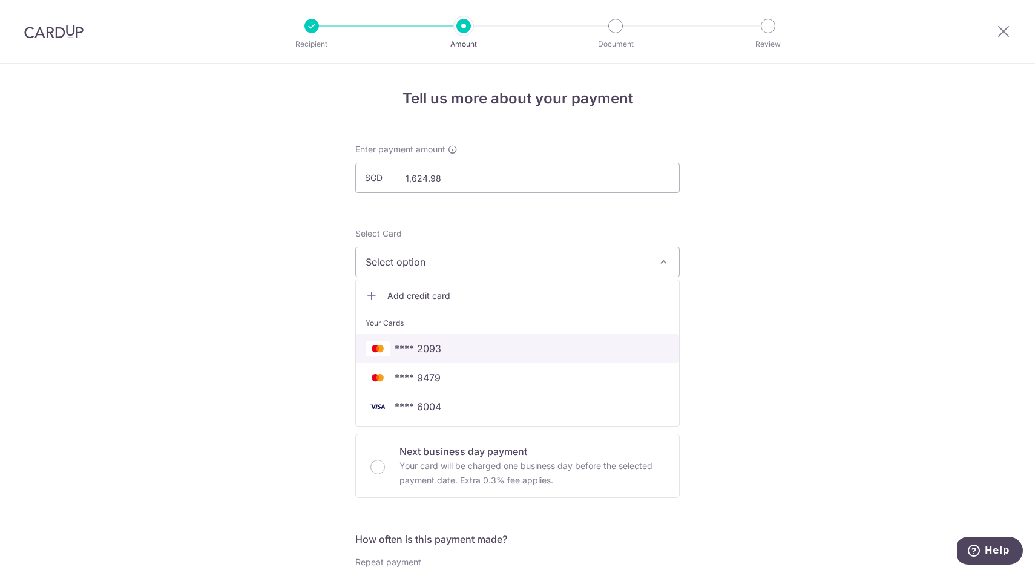
click at [507, 340] on link "**** 2093" at bounding box center [517, 348] width 323 height 29
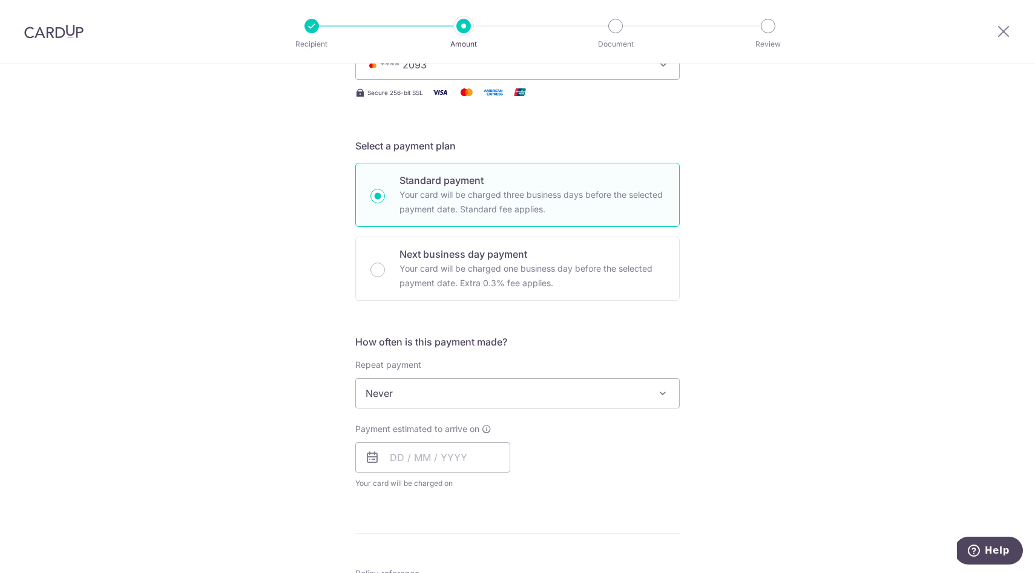
scroll to position [203, 0]
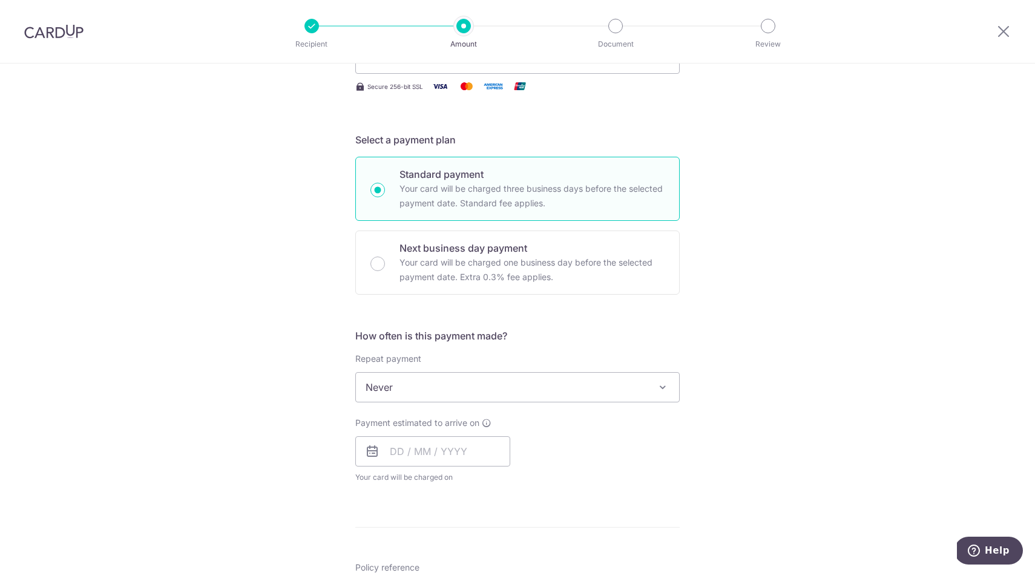
click at [450, 468] on div "Payment estimated to arrive on Your card will be charged on for the first payme…" at bounding box center [432, 450] width 155 height 67
click at [434, 455] on input "text" at bounding box center [432, 451] width 155 height 30
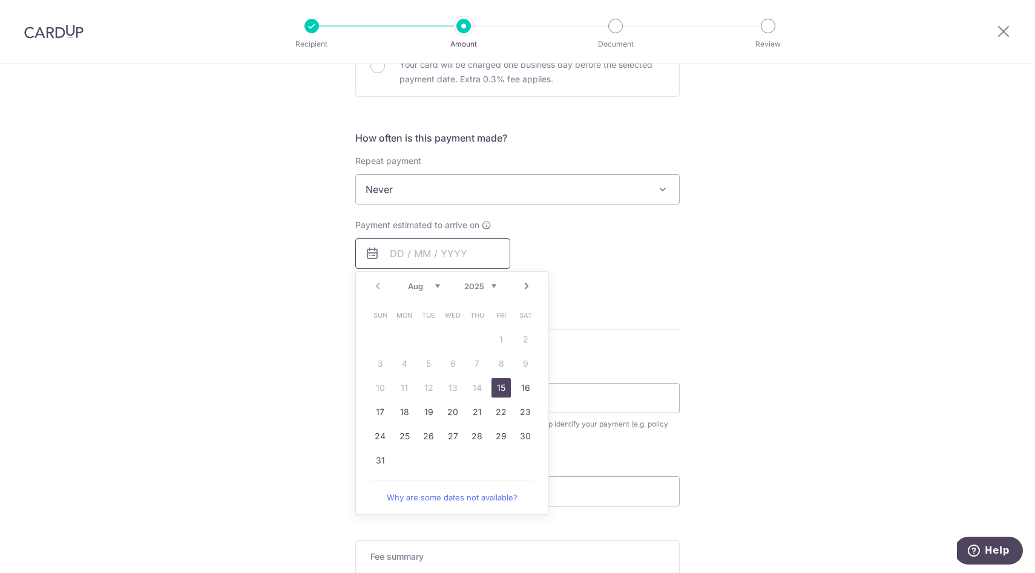
scroll to position [412, 0]
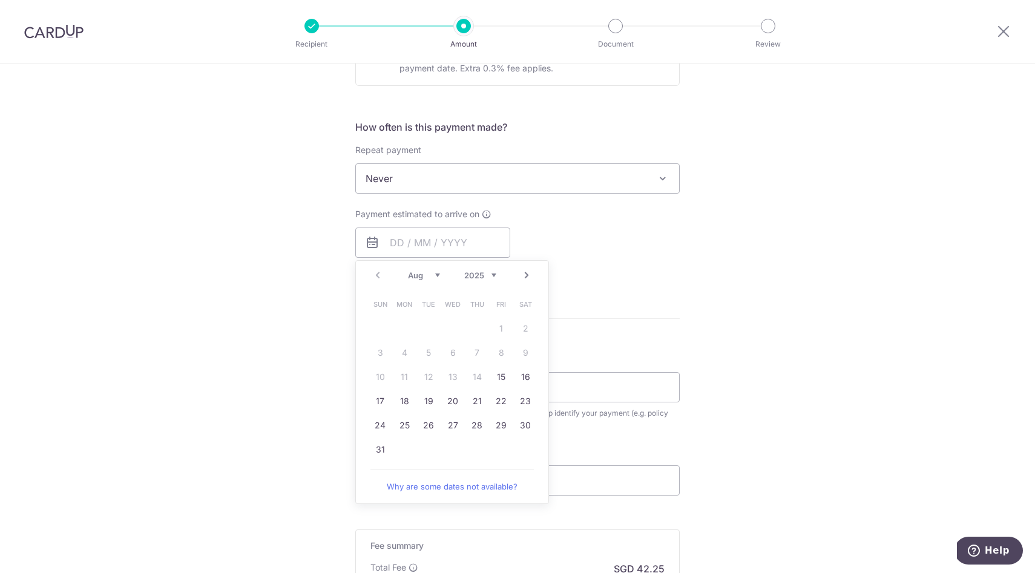
click at [271, 390] on div "Tell us more about your payment Enter payment amount SGD 1,624.98 1624.98 Selec…" at bounding box center [517, 198] width 1035 height 1095
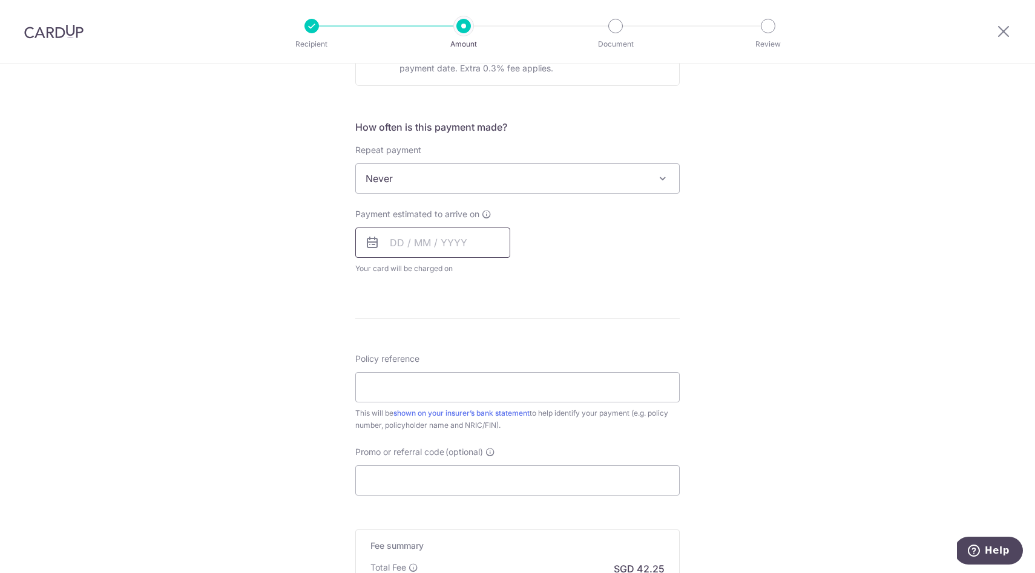
click at [439, 237] on input "text" at bounding box center [432, 243] width 155 height 30
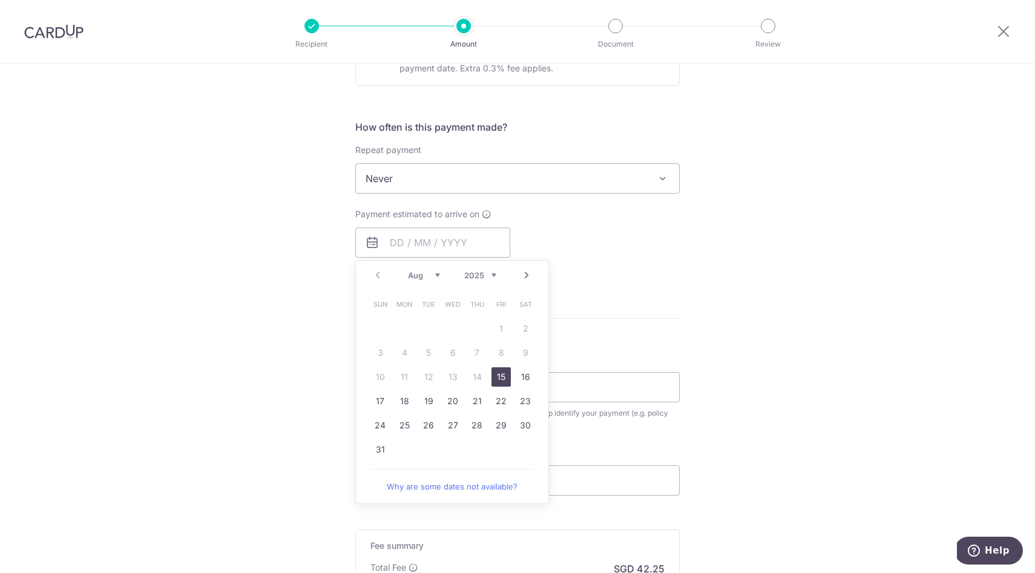
click at [499, 369] on link "15" at bounding box center [500, 376] width 19 height 19
type input "15/08/2025"
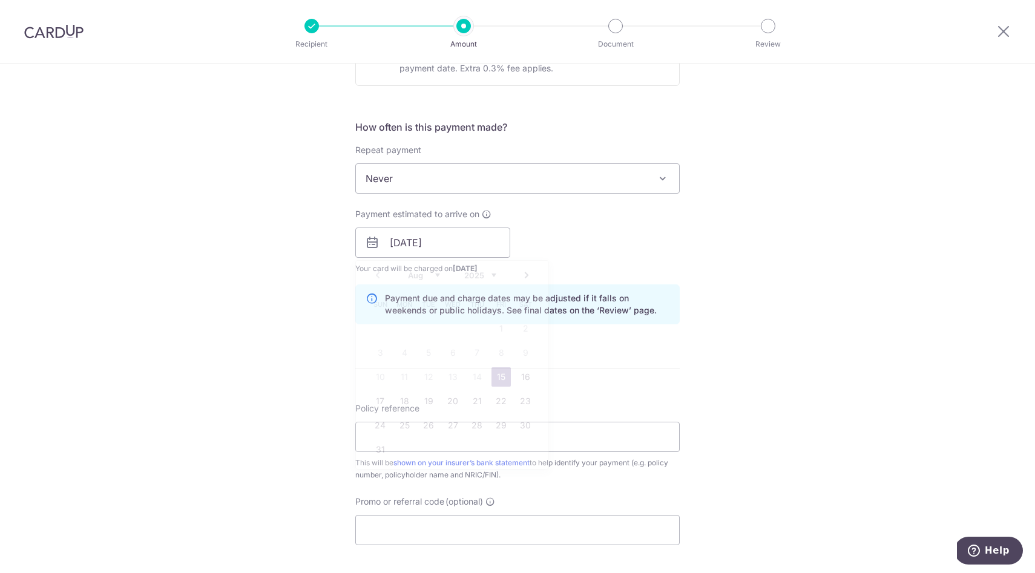
click at [591, 315] on p "Payment due and charge dates may be adjusted if it falls on weekends or public …" at bounding box center [527, 304] width 284 height 24
click at [455, 435] on input "Policy reference" at bounding box center [517, 437] width 324 height 30
paste input "U126584112"
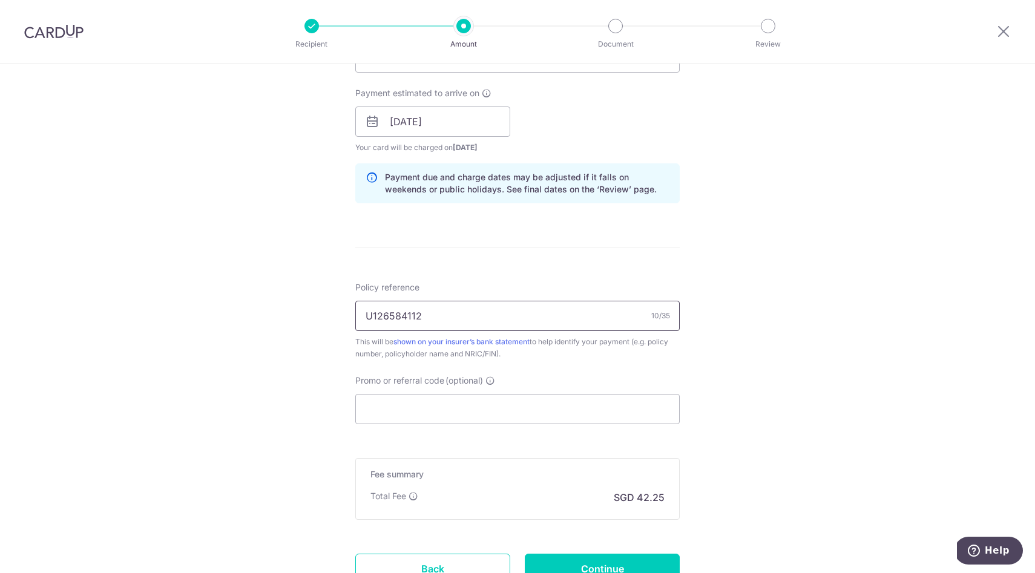
scroll to position [555, 0]
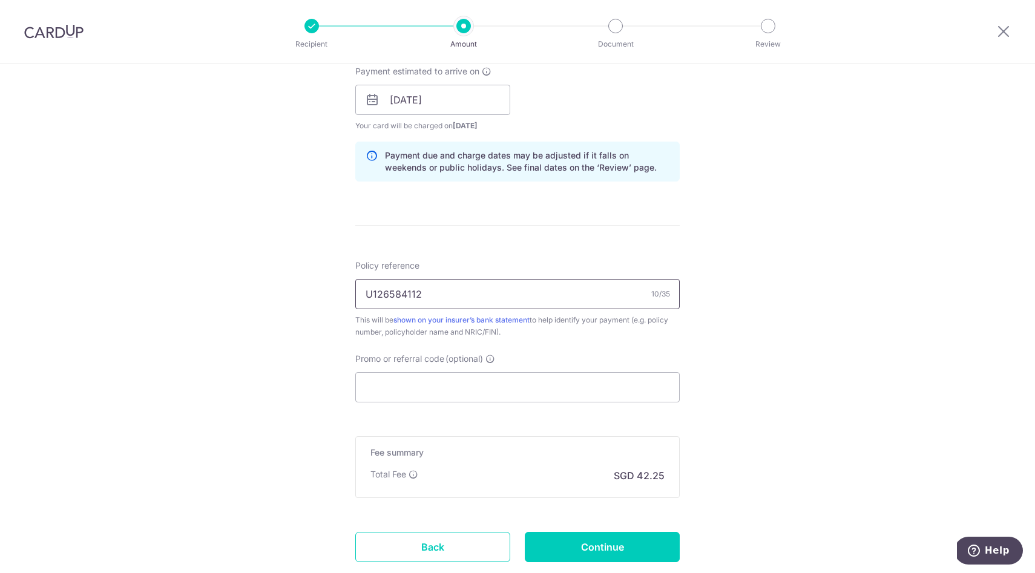
type input "U126584112"
click at [470, 389] on input "Promo or referral code (optional)" at bounding box center [517, 387] width 324 height 30
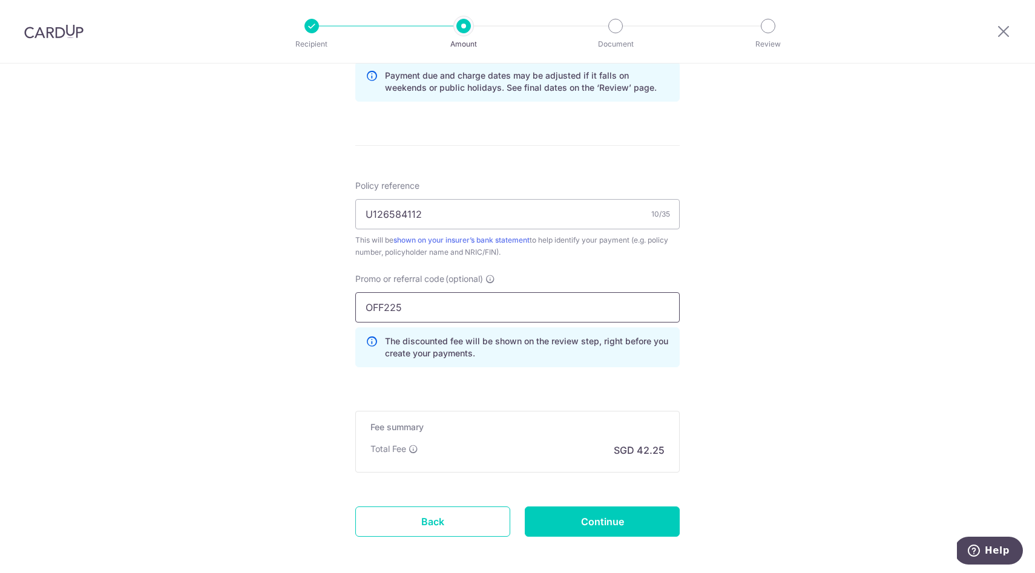
scroll to position [634, 0]
type input "OFF225"
click at [603, 519] on input "Continue" at bounding box center [602, 522] width 155 height 30
type input "Create Schedule"
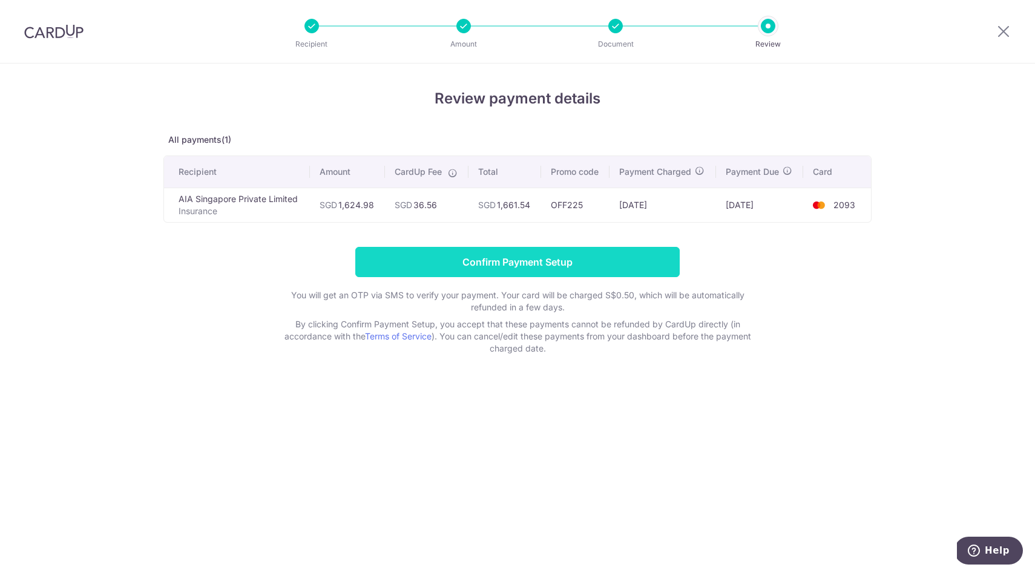
click at [441, 265] on input "Confirm Payment Setup" at bounding box center [517, 262] width 324 height 30
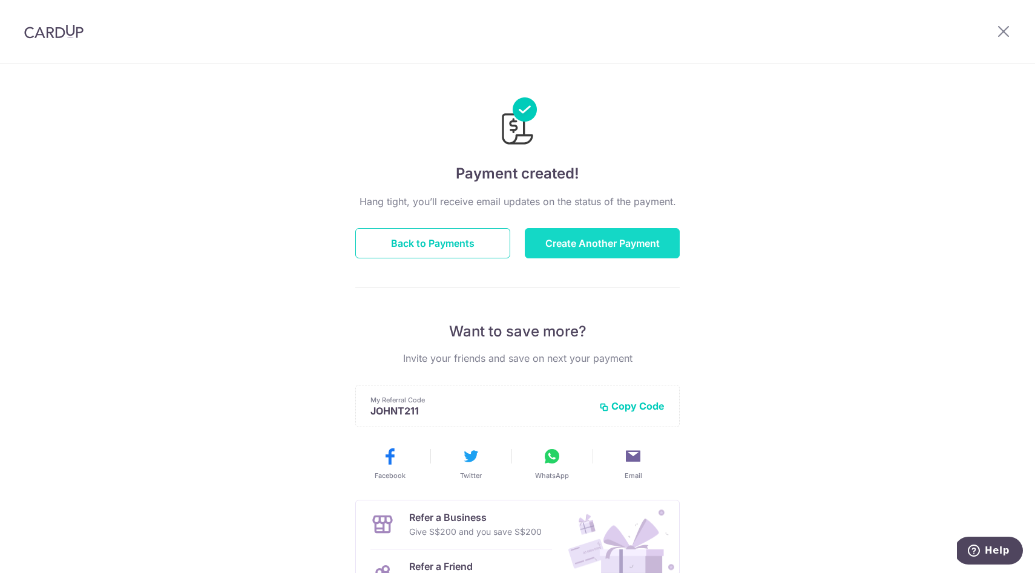
click at [548, 240] on button "Create Another Payment" at bounding box center [602, 243] width 155 height 30
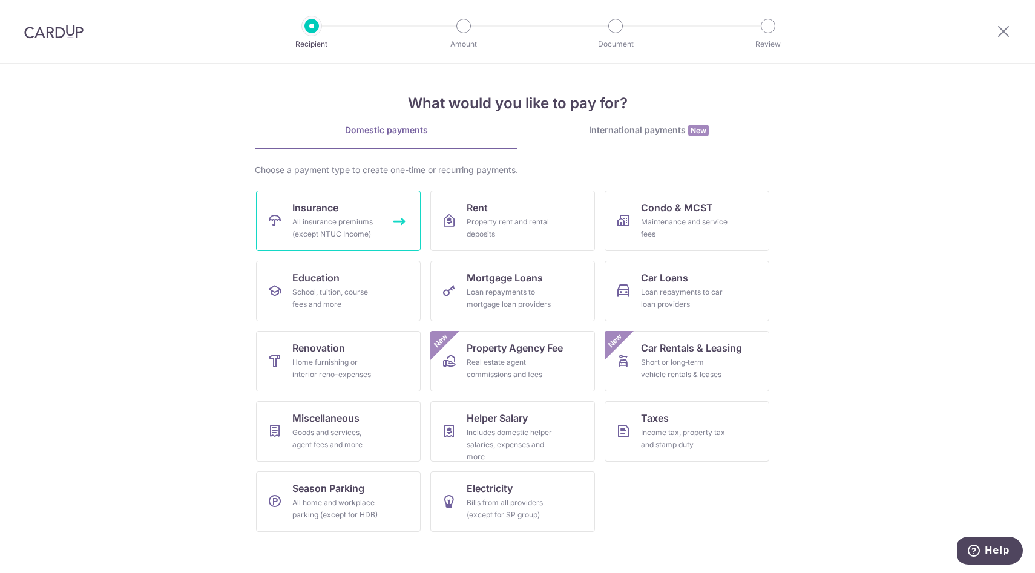
click at [387, 221] on link "Insurance All insurance premiums (except NTUC Income)" at bounding box center [338, 221] width 165 height 61
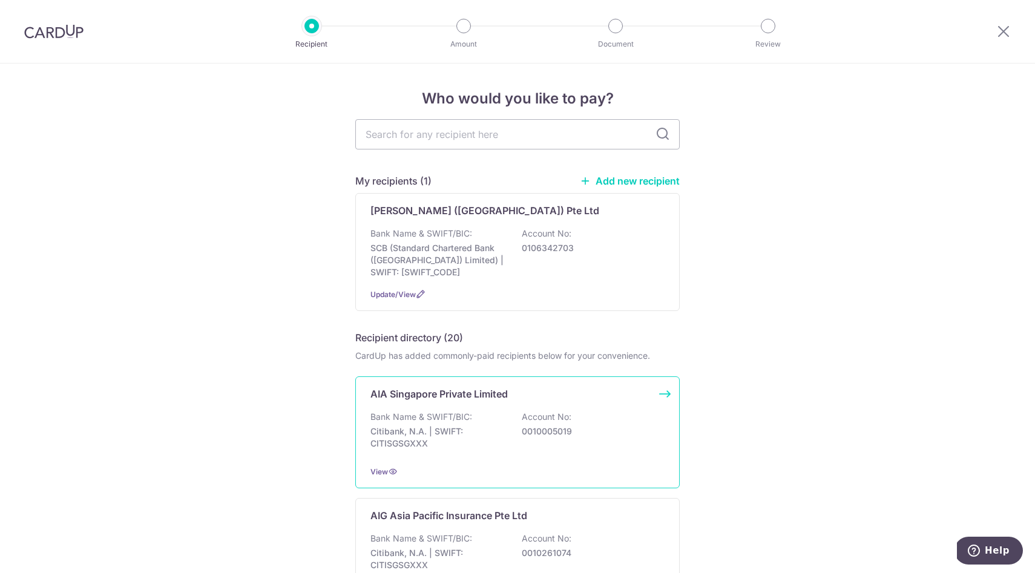
click at [518, 414] on div "Bank Name & SWIFT/BIC: Citibank, N.A. | SWIFT: CITISGSGXXX Account No: 00100050…" at bounding box center [517, 433] width 294 height 45
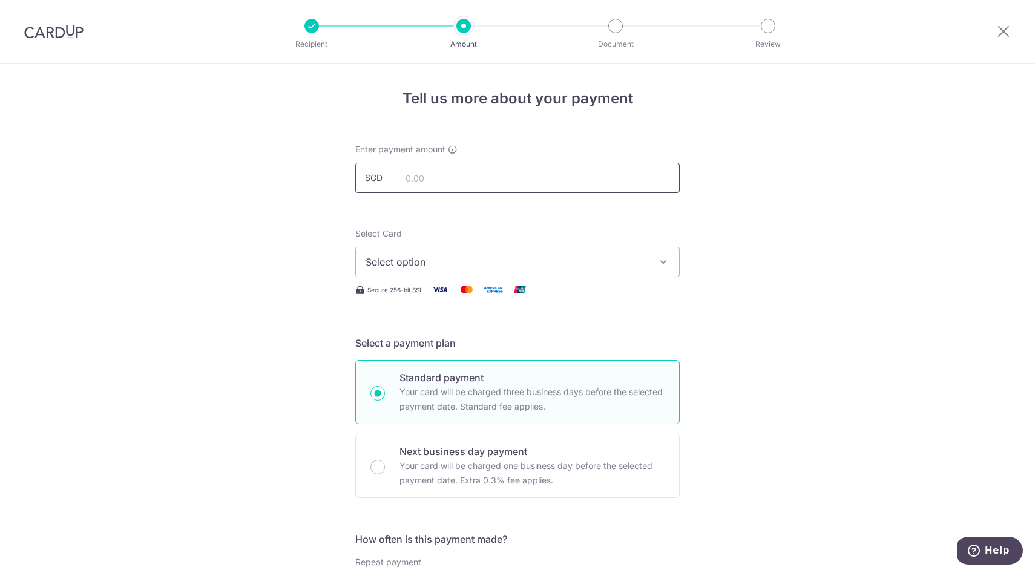
click at [471, 191] on input "text" at bounding box center [517, 178] width 324 height 30
type input "541.66"
click at [439, 257] on span "Select option" at bounding box center [507, 262] width 282 height 15
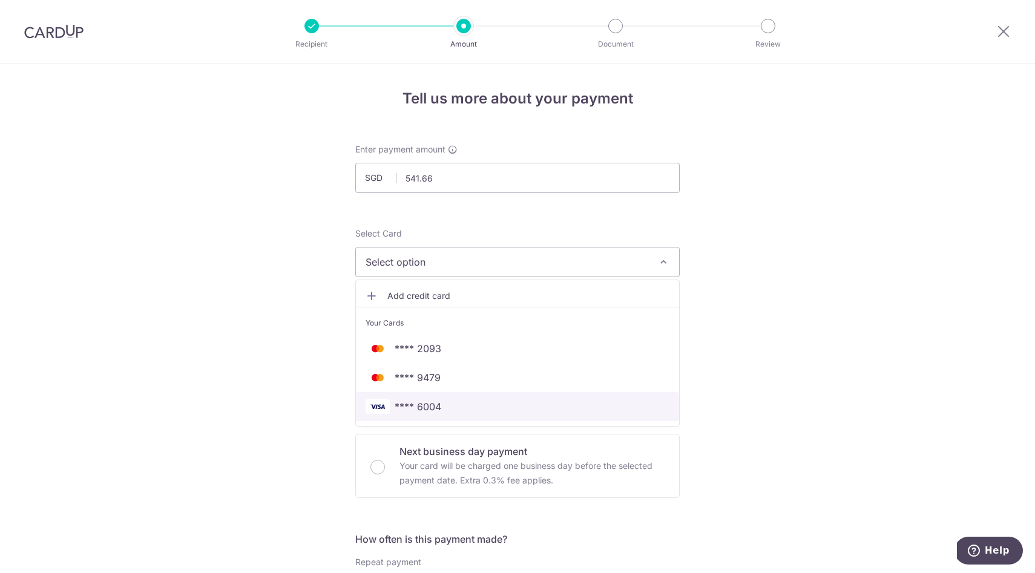
click at [447, 398] on link "**** 6004" at bounding box center [517, 406] width 323 height 29
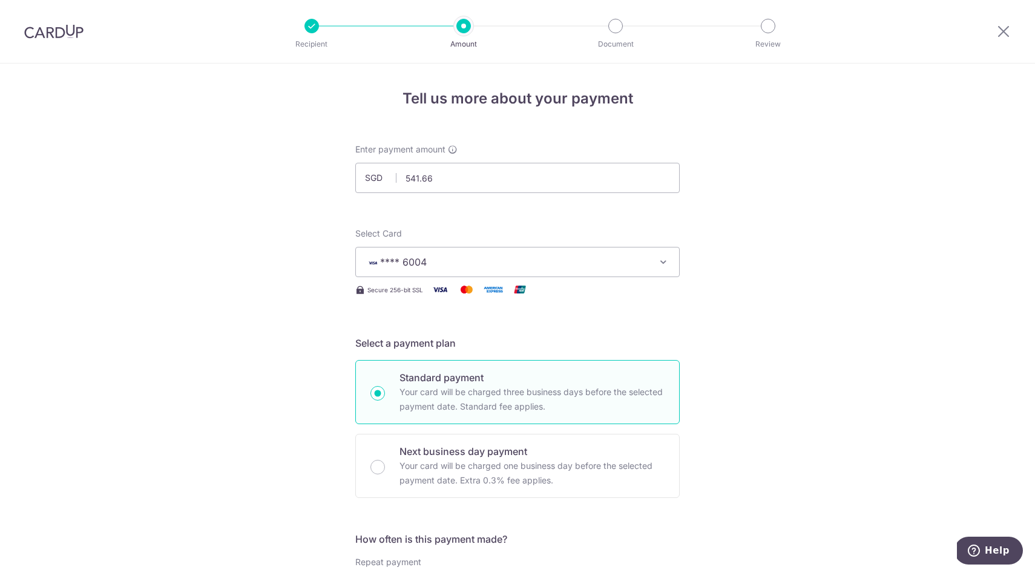
click at [679, 367] on div "Standard payment Your card will be charged three business days before the selec…" at bounding box center [517, 392] width 324 height 64
radio input "true"
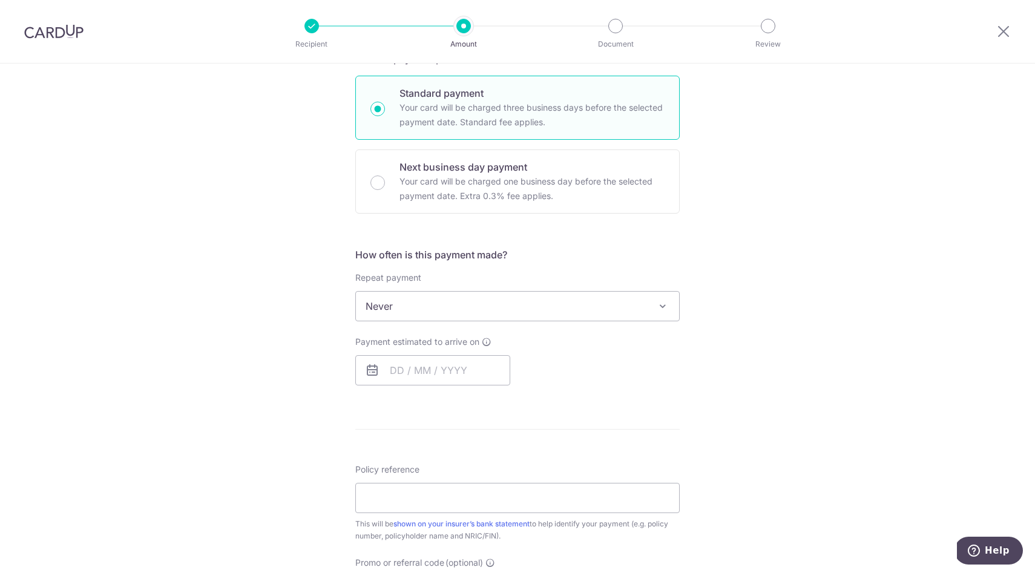
scroll to position [288, 0]
click at [408, 317] on span "Never" at bounding box center [517, 303] width 323 height 29
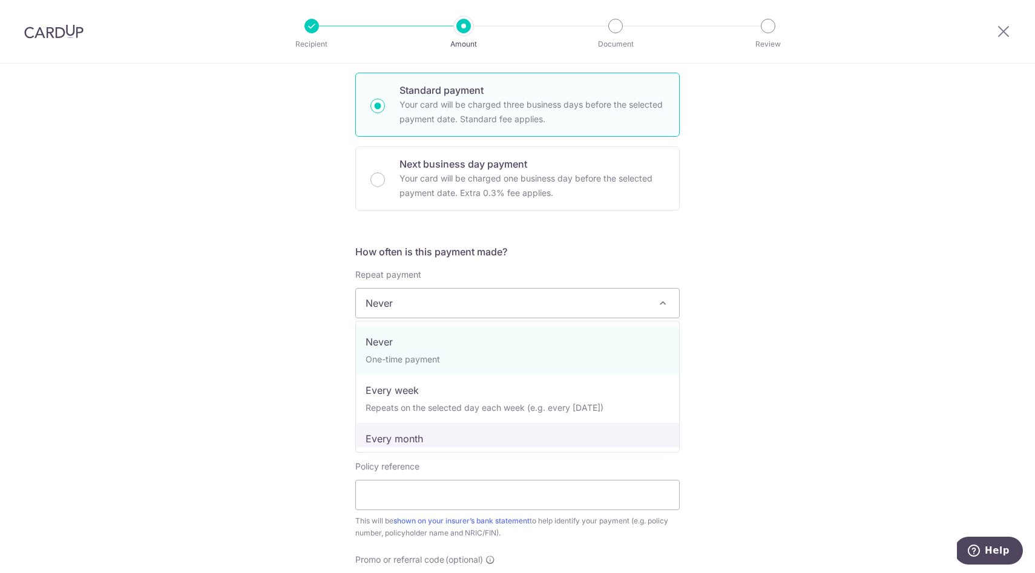
select select "3"
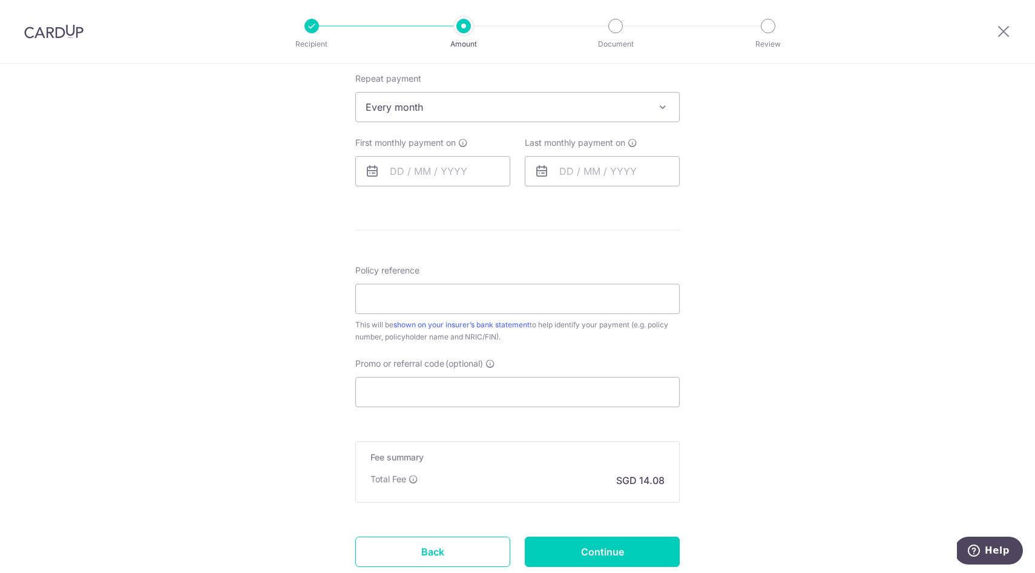
scroll to position [494, 0]
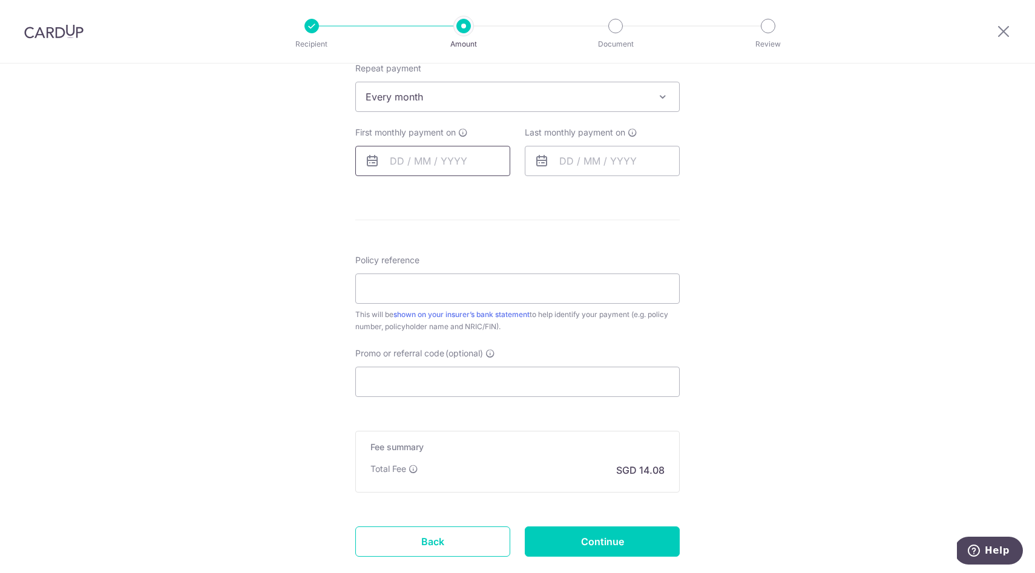
click at [388, 156] on input "text" at bounding box center [432, 161] width 155 height 30
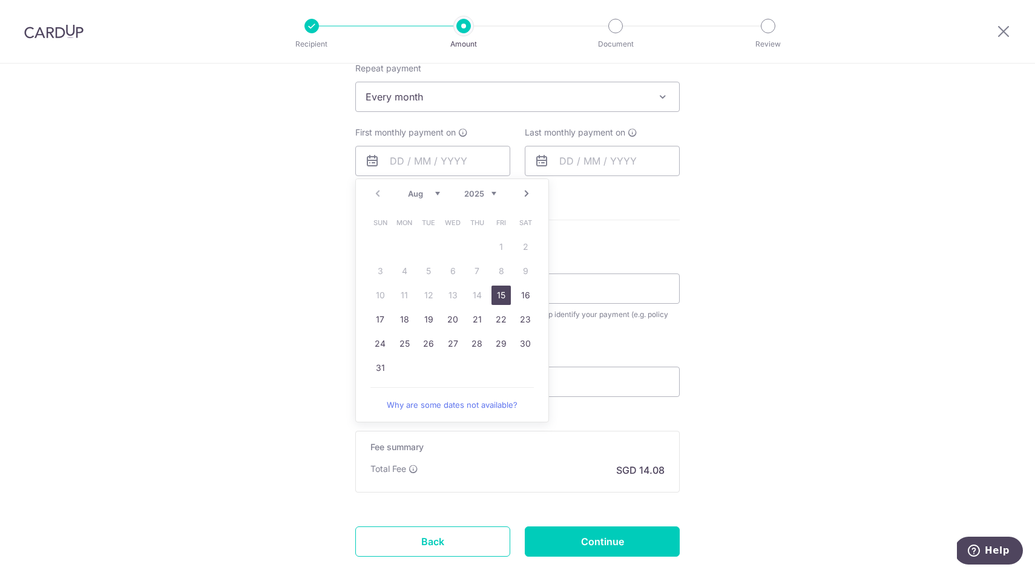
click at [393, 219] on th "Mon" at bounding box center [404, 223] width 24 height 24
click at [456, 318] on link "20" at bounding box center [452, 319] width 19 height 19
type input "20/08/2025"
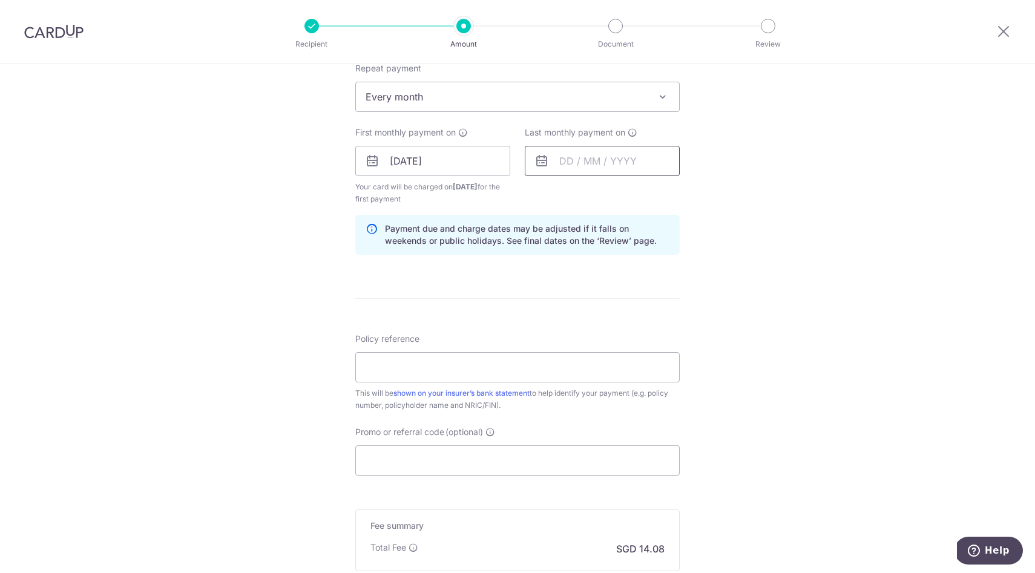
click at [571, 163] on input "text" at bounding box center [602, 161] width 155 height 30
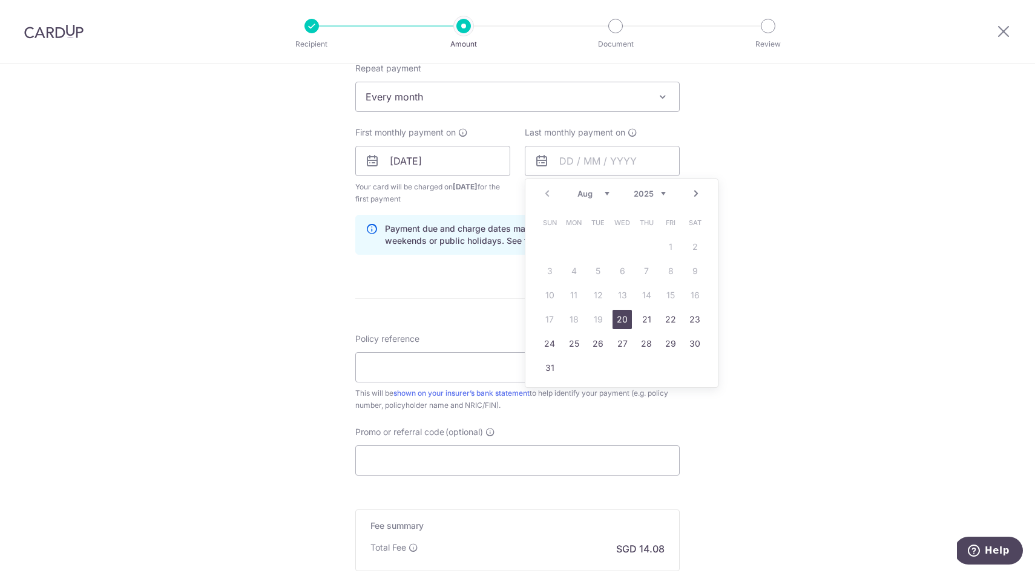
click at [663, 192] on select "2025 2026 2027 2028 2029 2030 2031 2032 2033 2034 2035" at bounding box center [650, 194] width 32 height 10
click at [756, 257] on div "Tell us more about your payment Enter payment amount SGD 541.66 541.66 Select C…" at bounding box center [517, 148] width 1035 height 1157
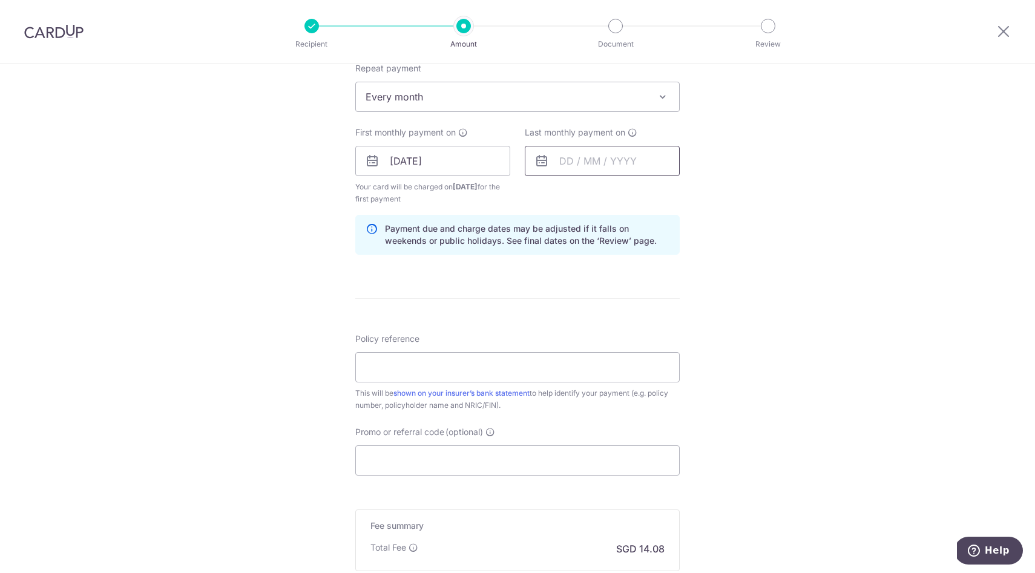
click at [564, 164] on input "text" at bounding box center [602, 161] width 155 height 30
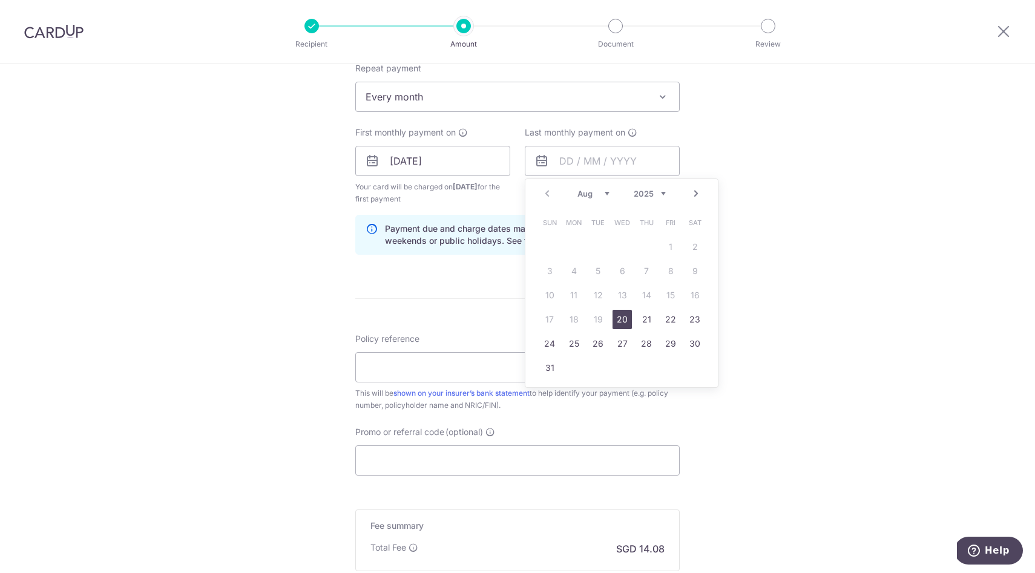
click at [667, 196] on div "Prev Next Aug Sep Oct Nov Dec 2025 2026 2027 2028 2029 2030 2031 2032 2033 2034…" at bounding box center [621, 193] width 192 height 29
click at [663, 191] on select "2025 2026 2027 2028 2029 2030 2031 2032 2033 2034 2035" at bounding box center [650, 194] width 32 height 10
click at [573, 317] on link "20" at bounding box center [573, 319] width 19 height 19
type input "20/08/2035"
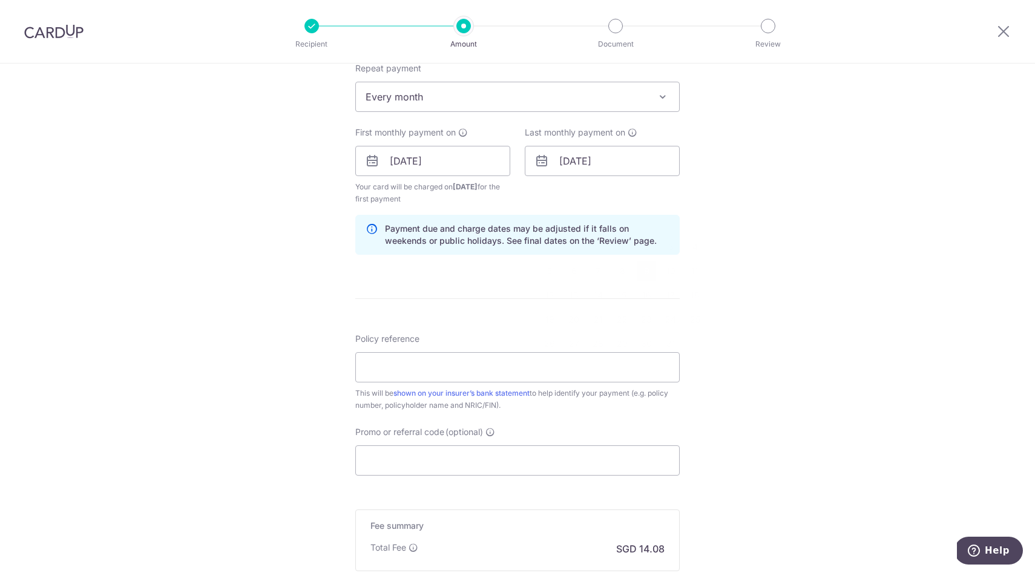
click at [708, 252] on div "Tell us more about your payment Enter payment amount SGD 541.66 541.66 Select C…" at bounding box center [517, 148] width 1035 height 1157
click at [465, 364] on input "Policy reference" at bounding box center [517, 367] width 324 height 30
paste input "U126584112"
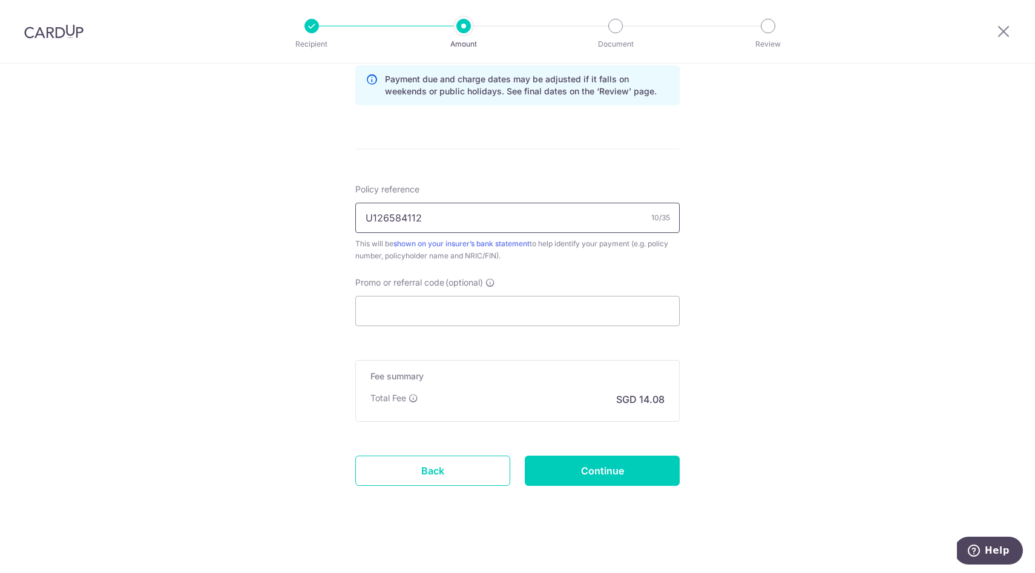
type input "U126584112"
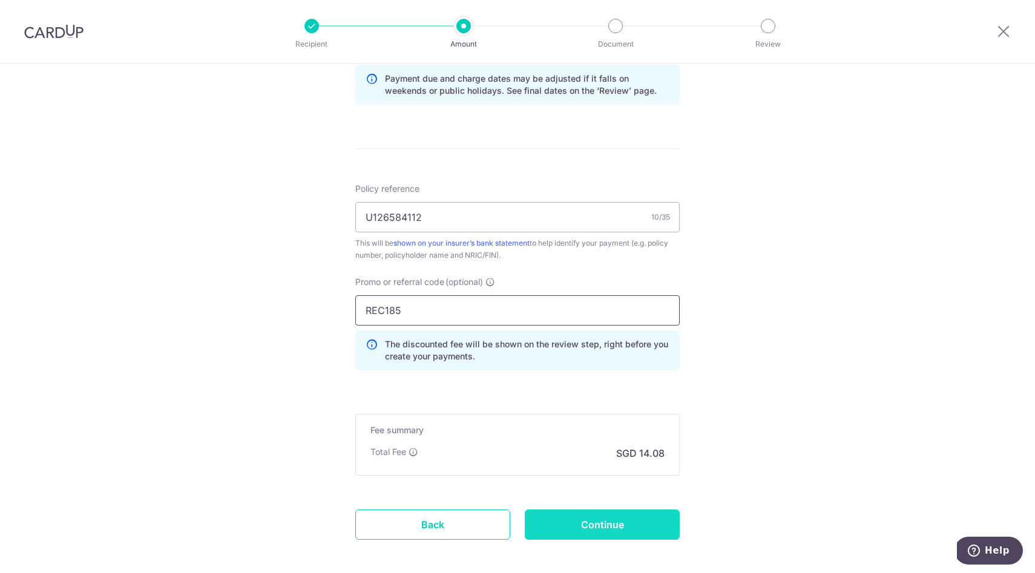
type input "REC185"
click at [590, 519] on input "Continue" at bounding box center [602, 525] width 155 height 30
type input "Create Schedule"
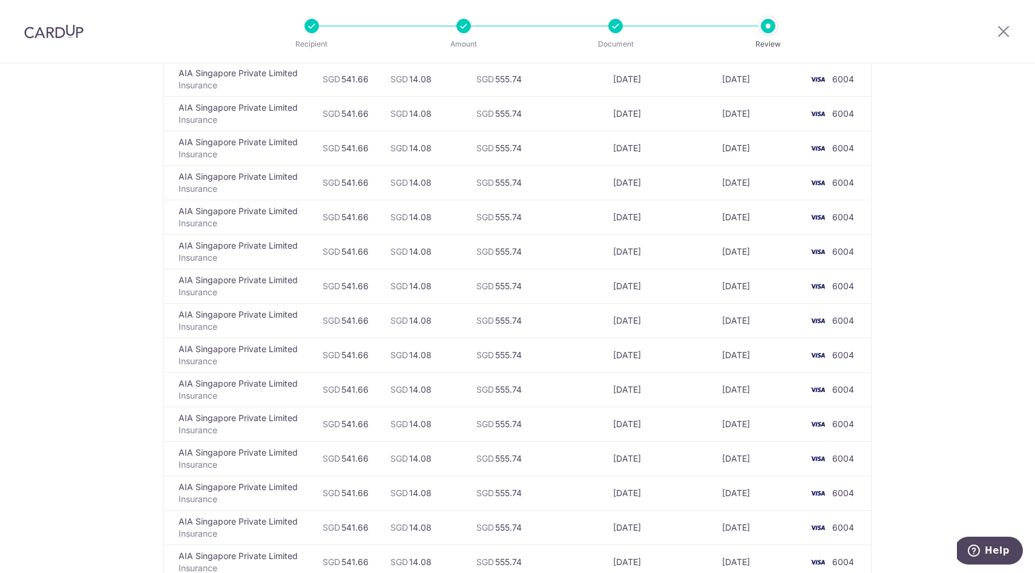
scroll to position [3993, 0]
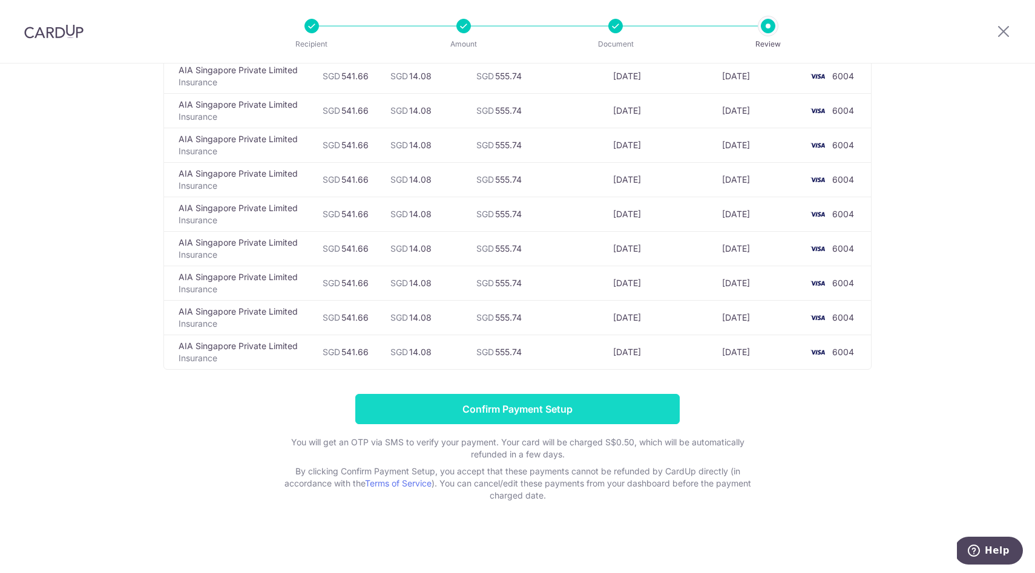
click at [538, 417] on input "Confirm Payment Setup" at bounding box center [517, 409] width 324 height 30
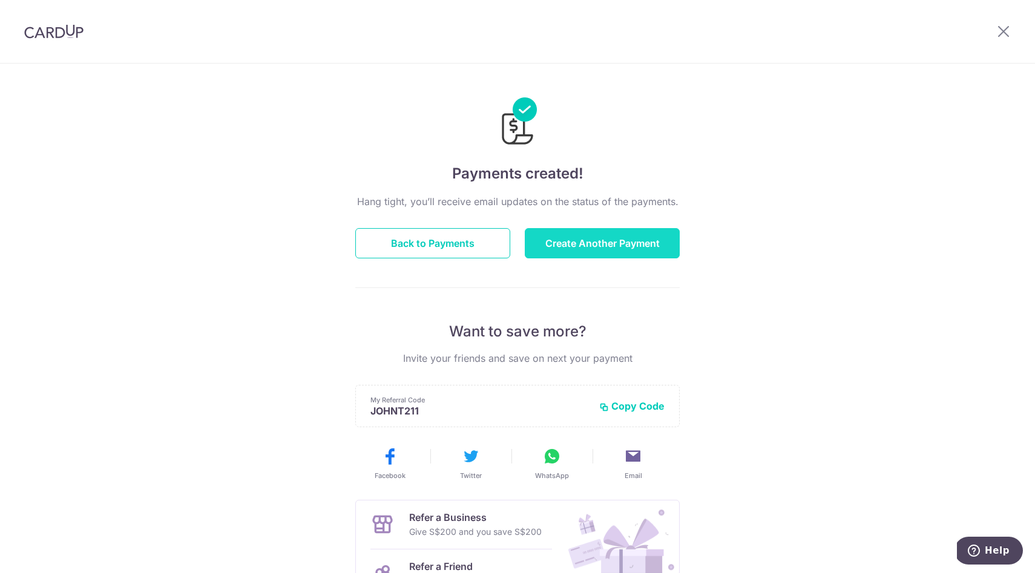
click at [585, 248] on button "Create Another Payment" at bounding box center [602, 243] width 155 height 30
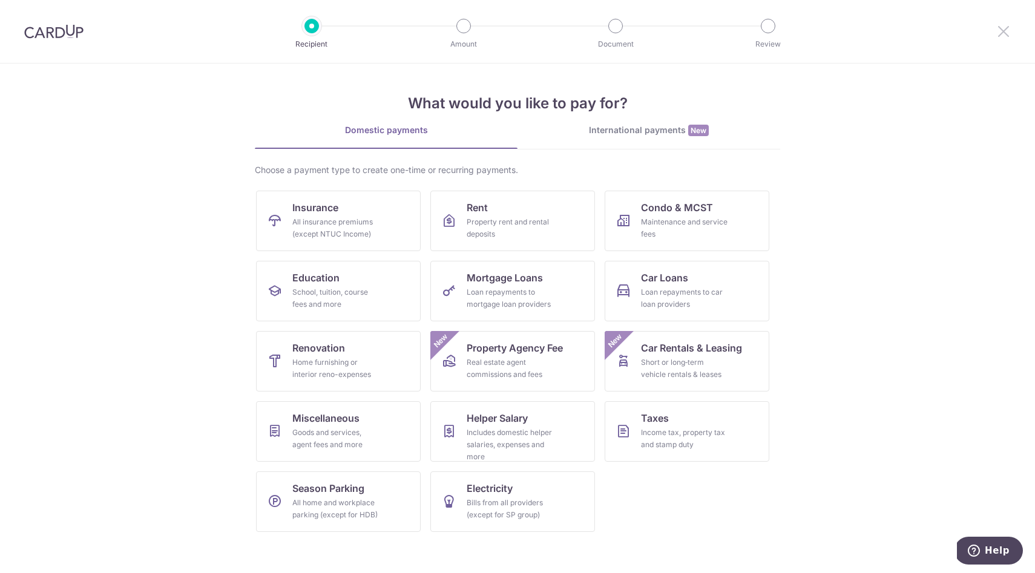
click at [1004, 38] on icon at bounding box center [1003, 31] width 15 height 15
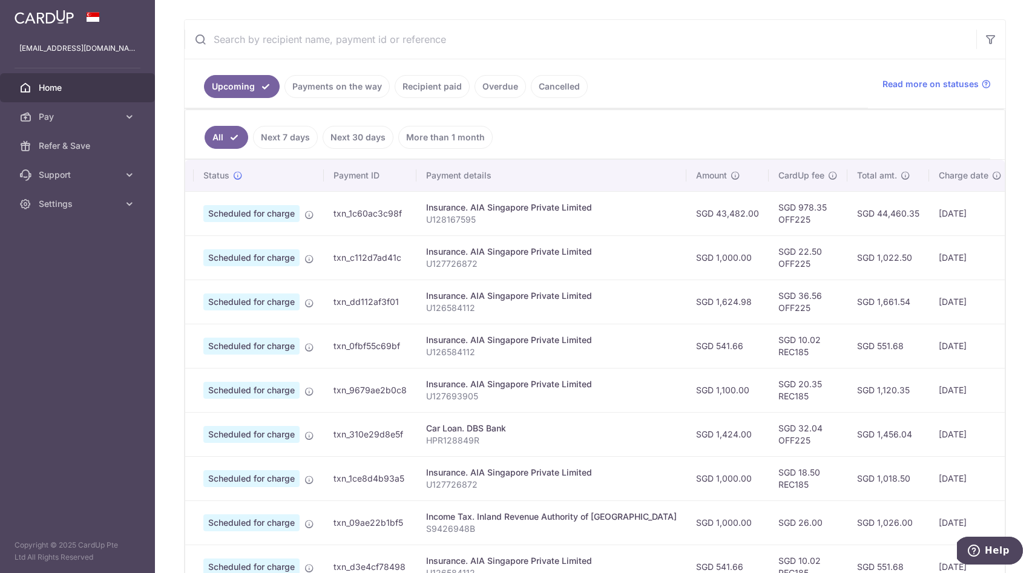
scroll to position [191, 0]
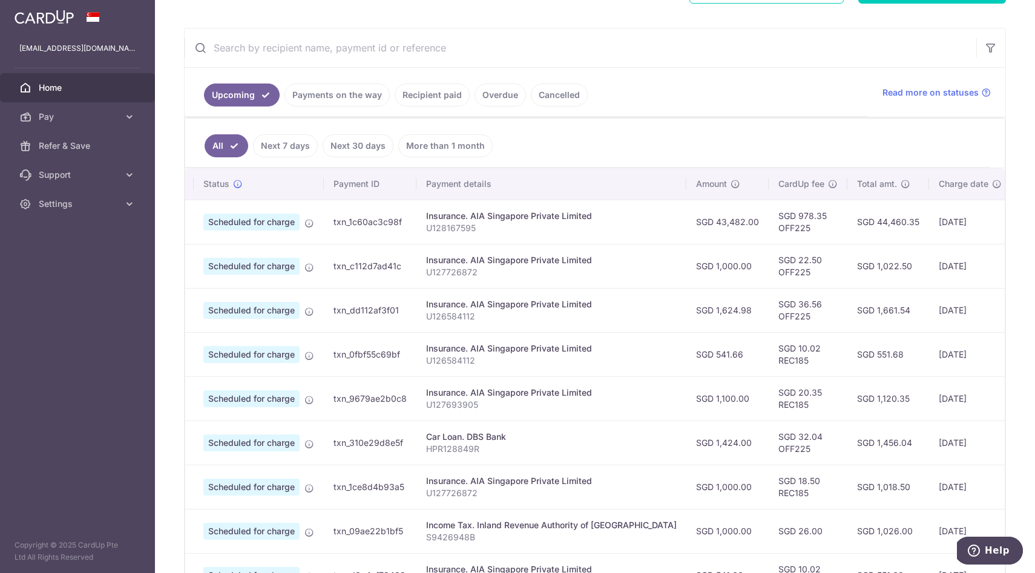
click at [357, 93] on link "Payments on the way" at bounding box center [336, 95] width 105 height 23
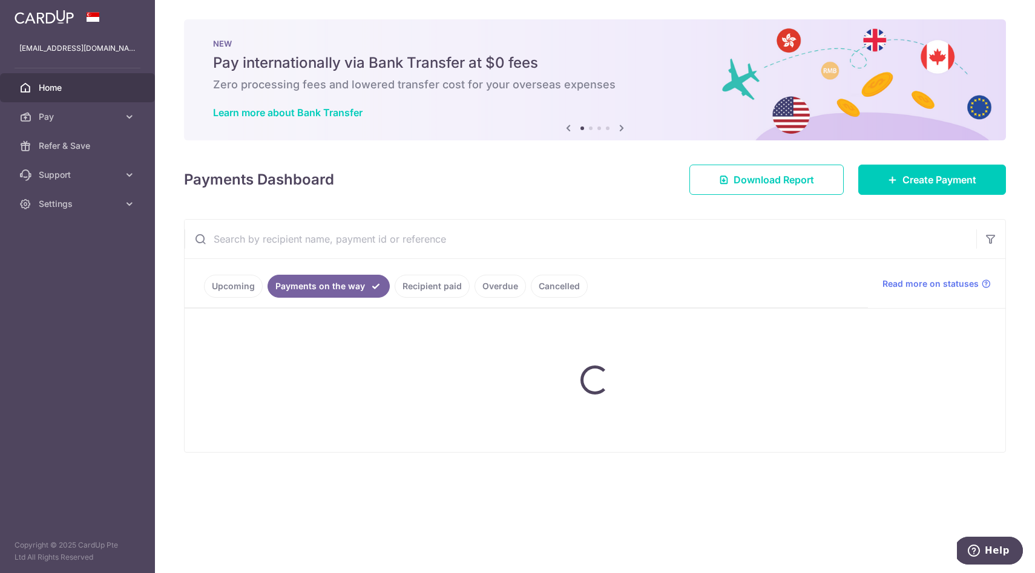
scroll to position [0, 0]
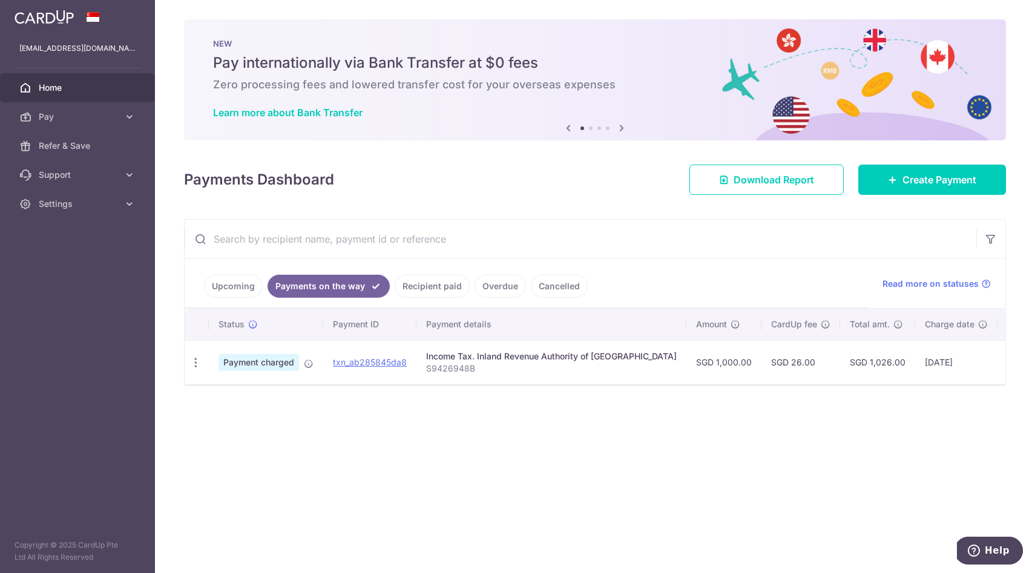
click at [252, 292] on link "Upcoming" at bounding box center [233, 286] width 59 height 23
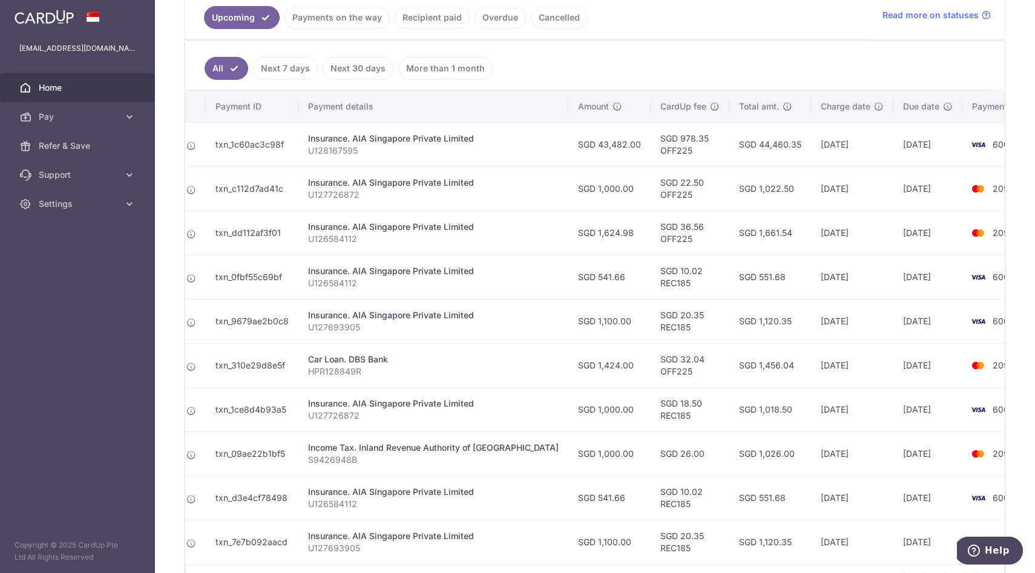
scroll to position [276, 0]
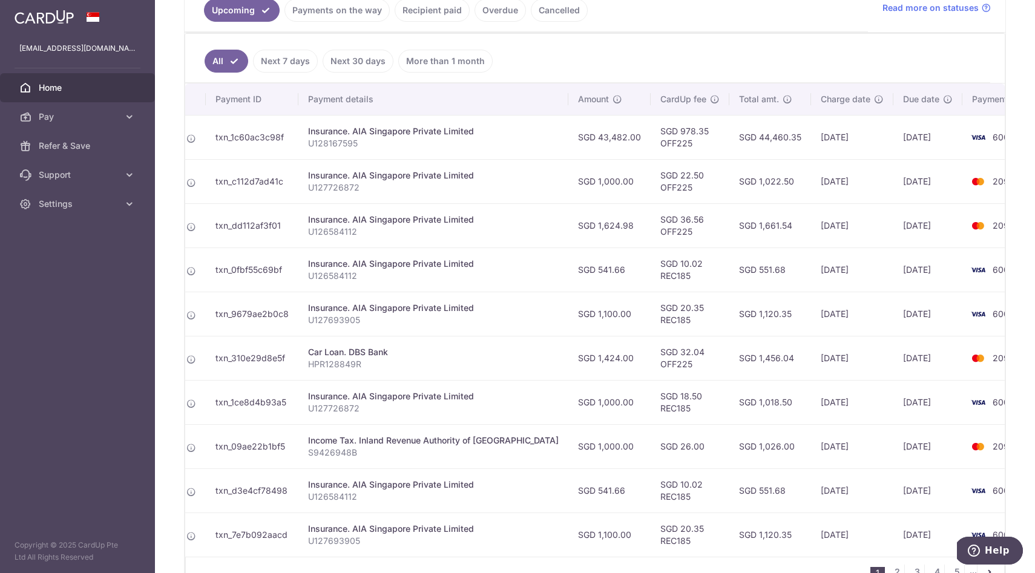
click at [341, 145] on p "U128167595" at bounding box center [433, 143] width 251 height 12
copy p "U128167595"
click at [335, 187] on p "U127726872" at bounding box center [433, 188] width 251 height 12
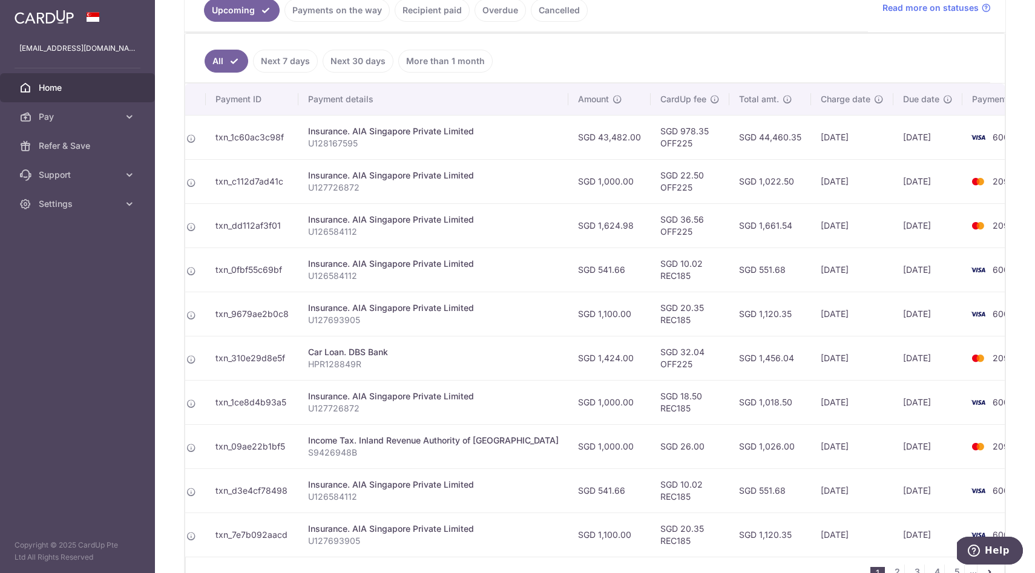
click at [335, 187] on p "U127726872" at bounding box center [433, 188] width 251 height 12
copy p "U127726872"
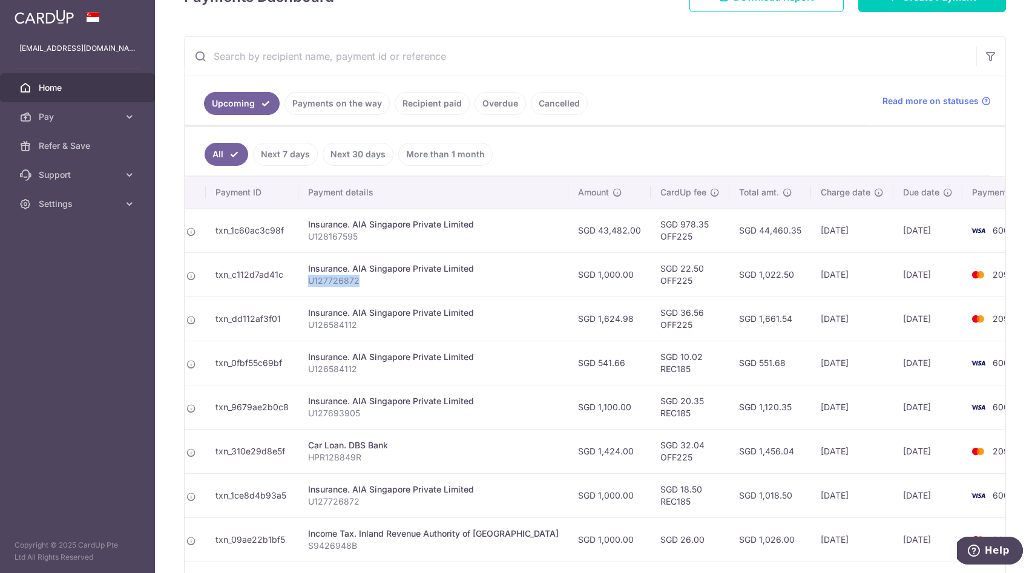
scroll to position [184, 0]
click at [336, 323] on p "U126584112" at bounding box center [433, 324] width 251 height 12
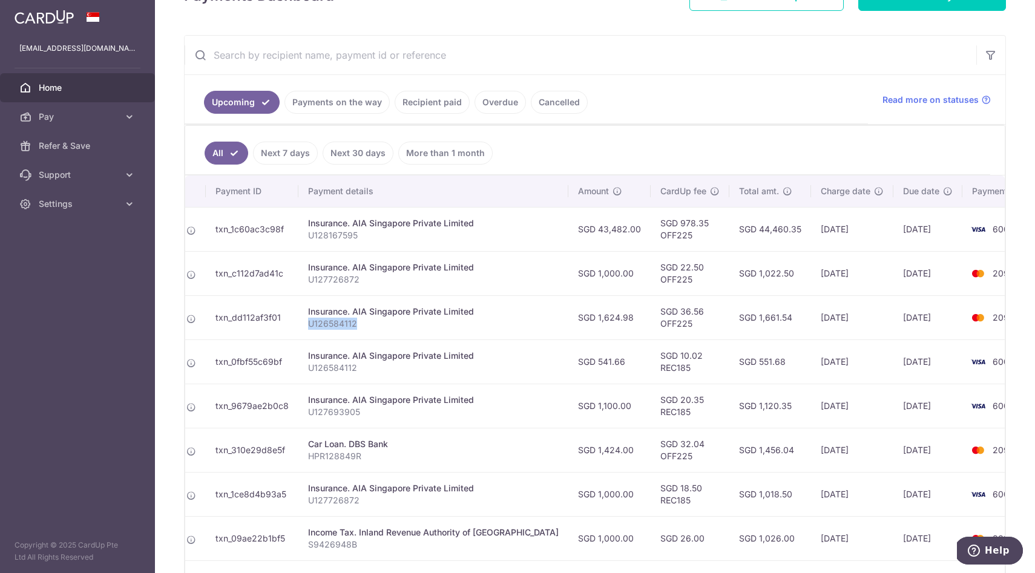
copy p "U126584112"
click at [338, 368] on p "U126584112" at bounding box center [433, 368] width 251 height 12
copy p "U126584112"
click at [341, 415] on p "U127693905" at bounding box center [433, 412] width 251 height 12
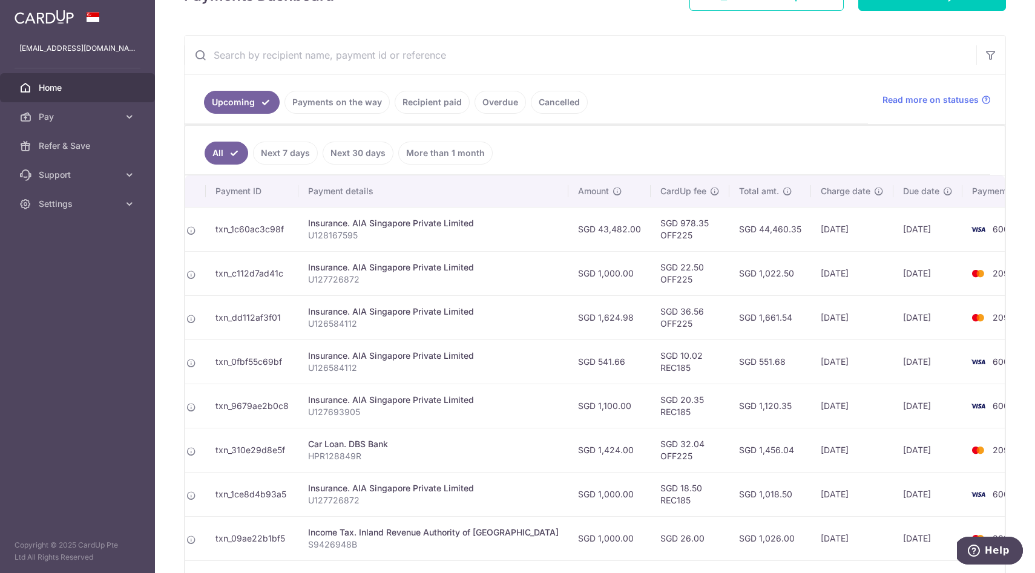
click at [341, 415] on p "U127693905" at bounding box center [433, 412] width 251 height 12
copy p "U127693905"
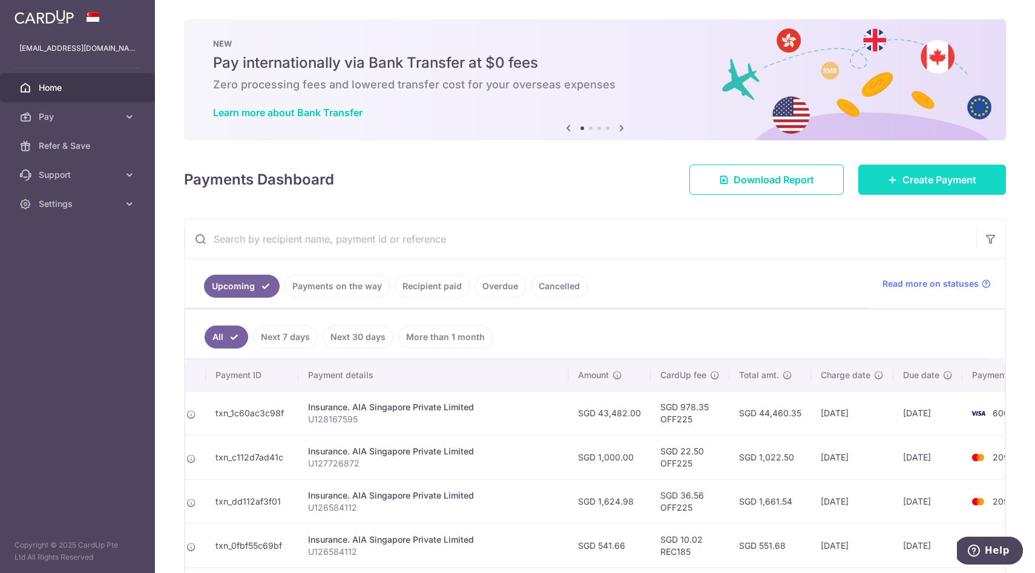
click at [919, 185] on span "Create Payment" at bounding box center [939, 180] width 74 height 15
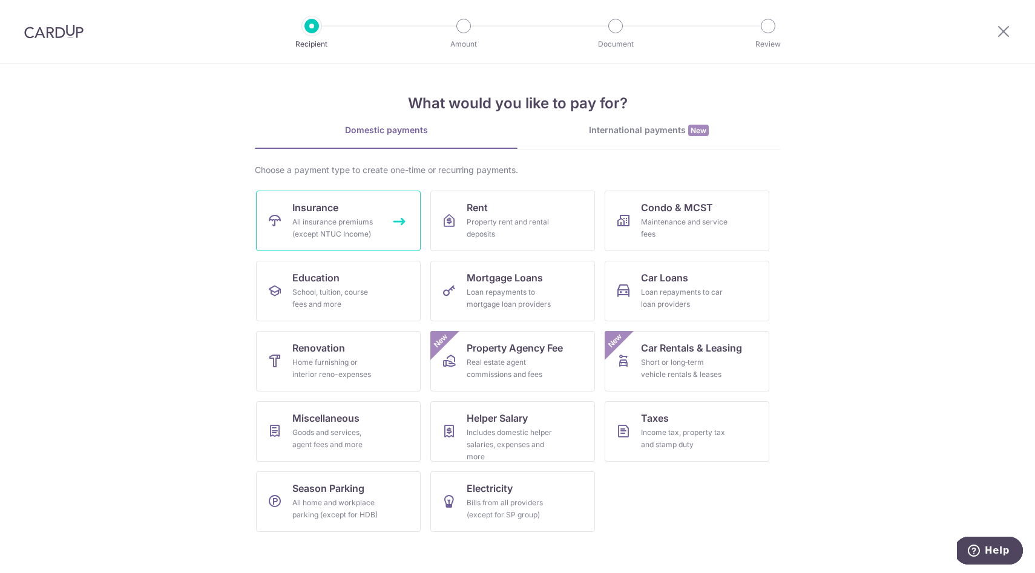
click at [355, 227] on div "All insurance premiums (except NTUC Income)" at bounding box center [335, 228] width 87 height 24
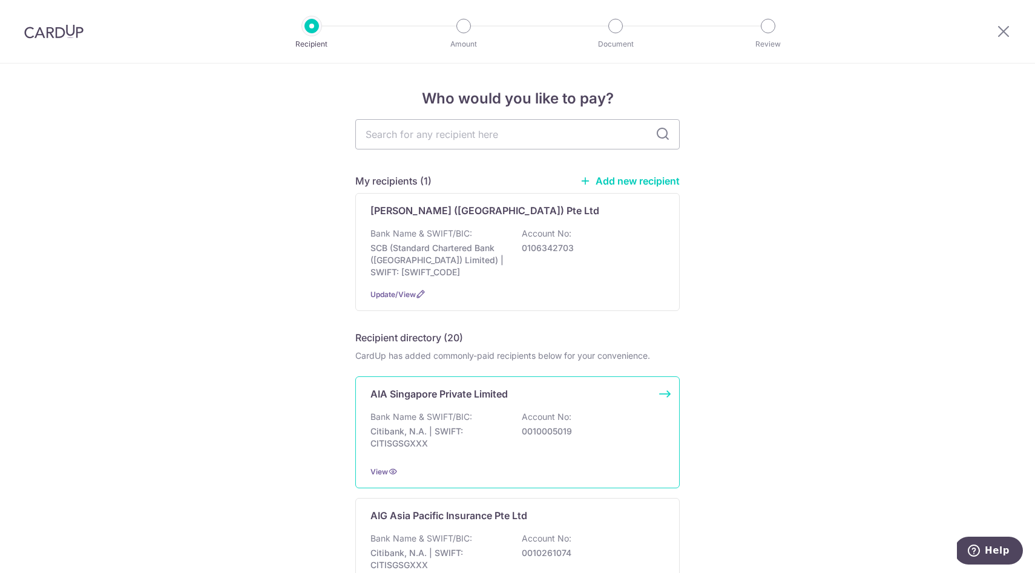
click at [493, 381] on div "AIA Singapore Private Limited Bank Name & SWIFT/BIC: Citibank, N.A. | SWIFT: CI…" at bounding box center [517, 432] width 324 height 112
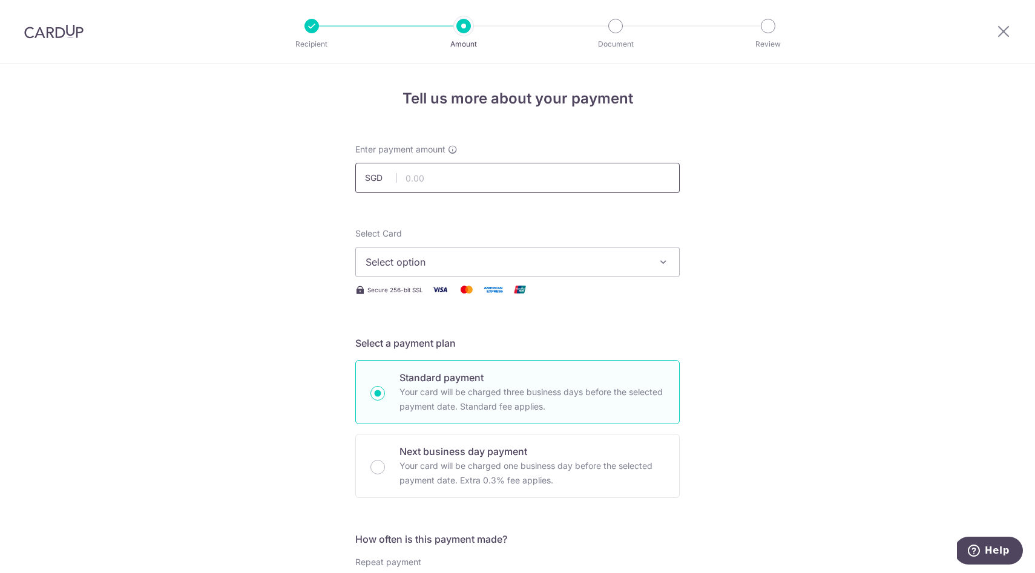
click at [471, 176] on input "text" at bounding box center [517, 178] width 324 height 30
type input "313.17"
click at [649, 245] on div "Select Card Select option Add credit card Your Cards **** 2093 **** 9479 **** 6…" at bounding box center [517, 253] width 324 height 50
click at [621, 261] on span "Select option" at bounding box center [507, 262] width 282 height 15
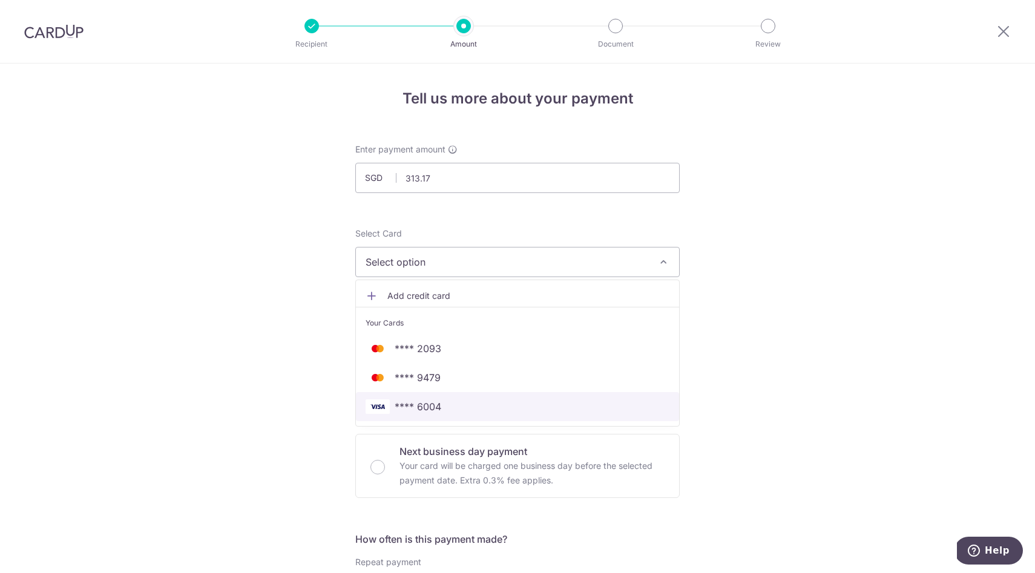
click at [487, 412] on span "**** 6004" at bounding box center [518, 406] width 304 height 15
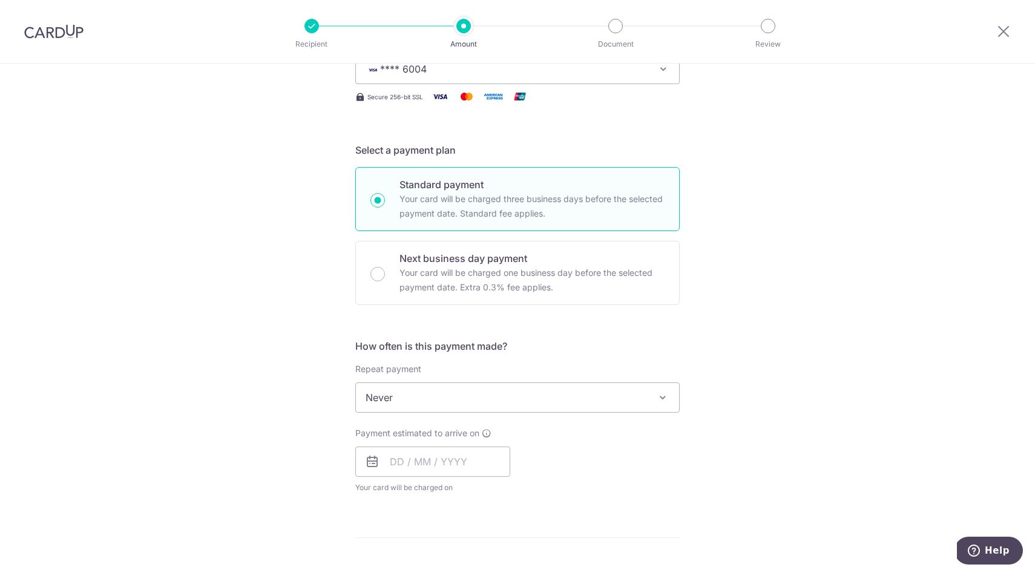
scroll to position [225, 0]
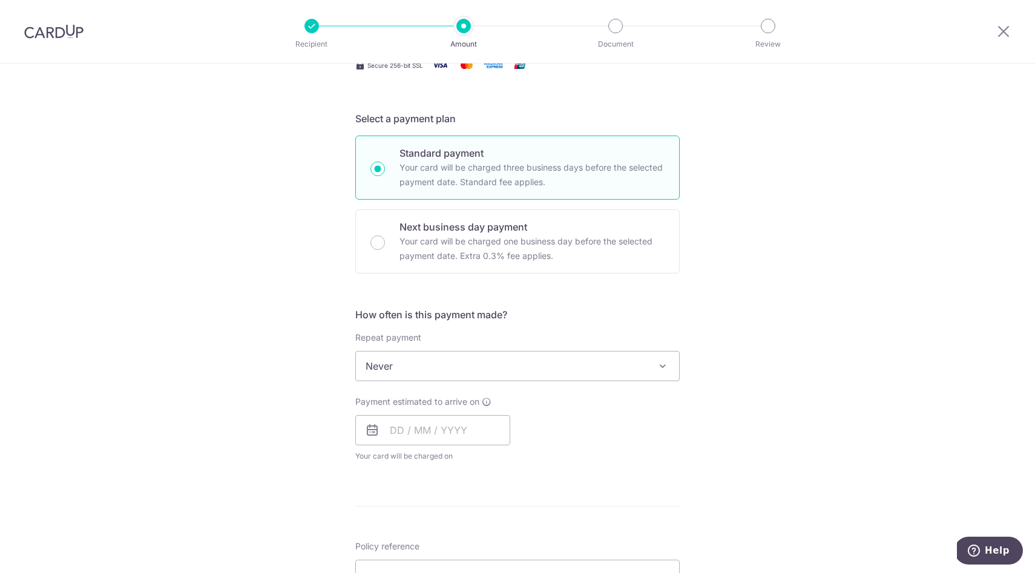
click at [454, 370] on span "Never" at bounding box center [517, 366] width 323 height 29
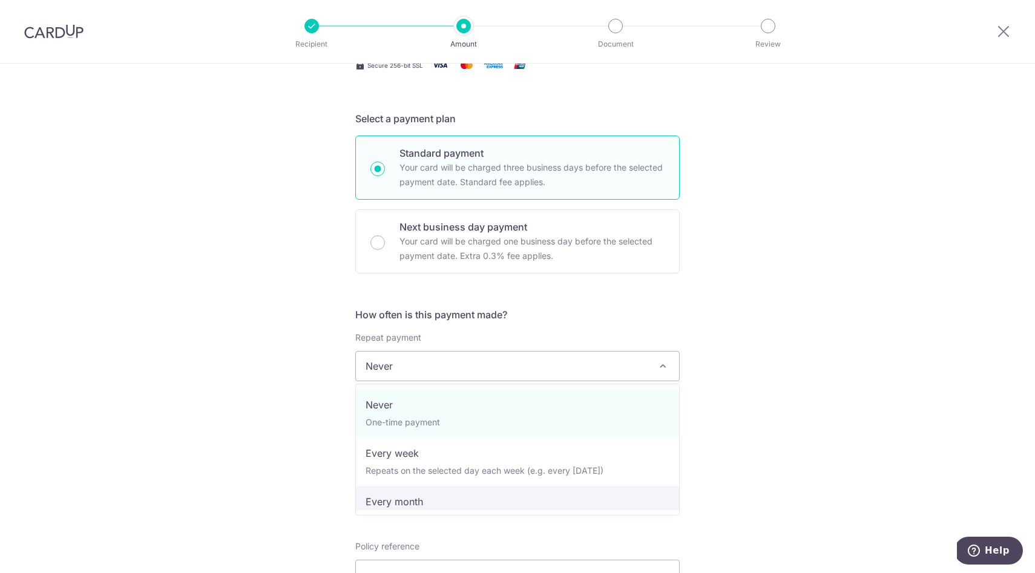
select select "3"
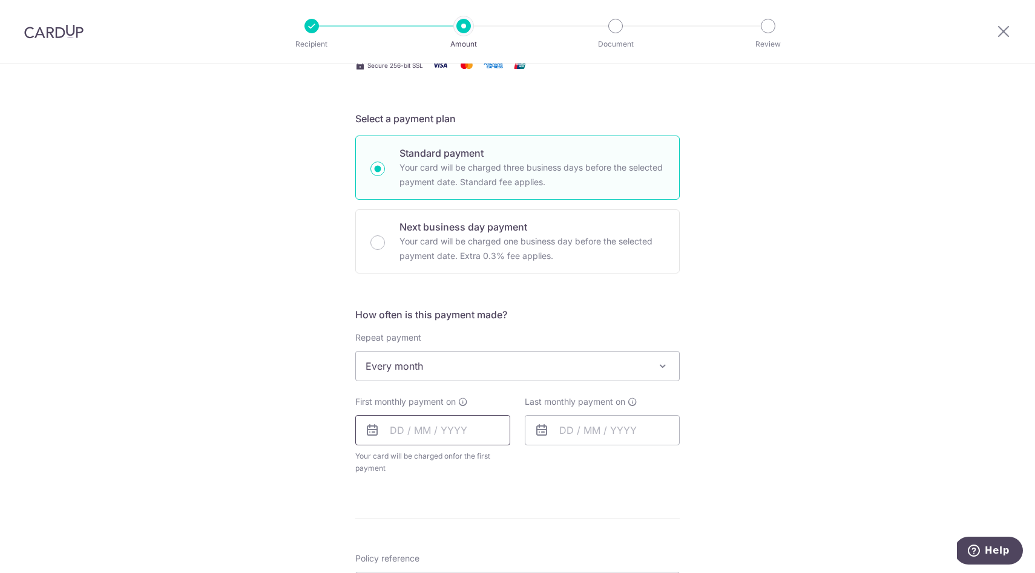
click at [440, 420] on input "text" at bounding box center [432, 430] width 155 height 30
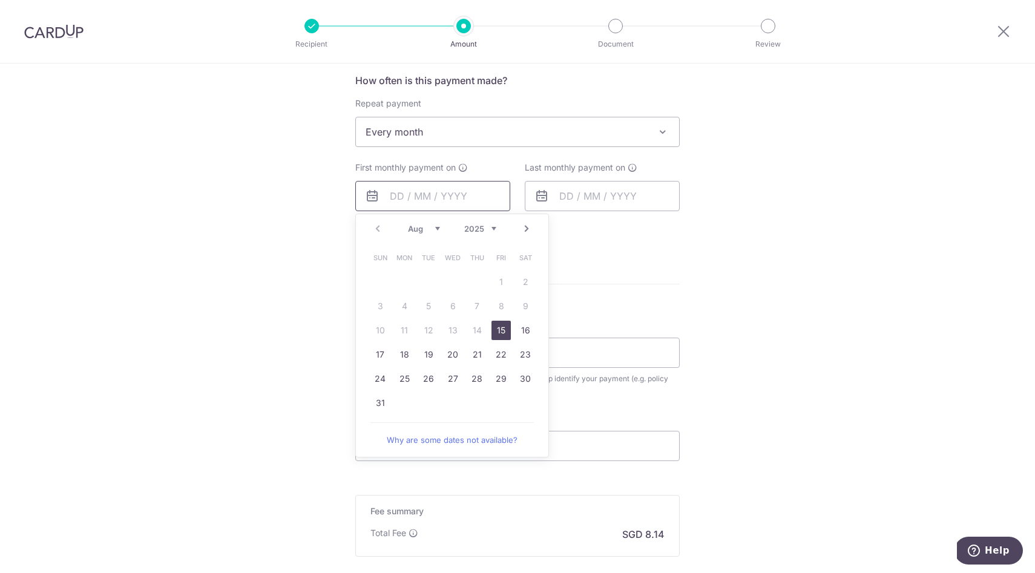
scroll to position [459, 0]
click at [708, 295] on div "Tell us more about your payment Enter payment amount SGD 313.17 313.17 Select C…" at bounding box center [517, 157] width 1035 height 1107
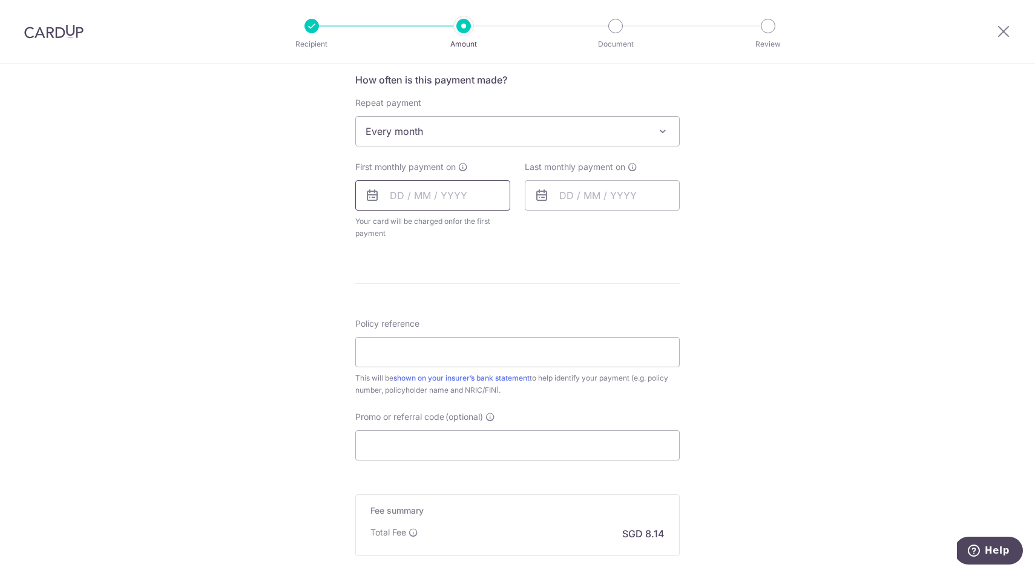
click at [433, 193] on input "text" at bounding box center [432, 195] width 155 height 30
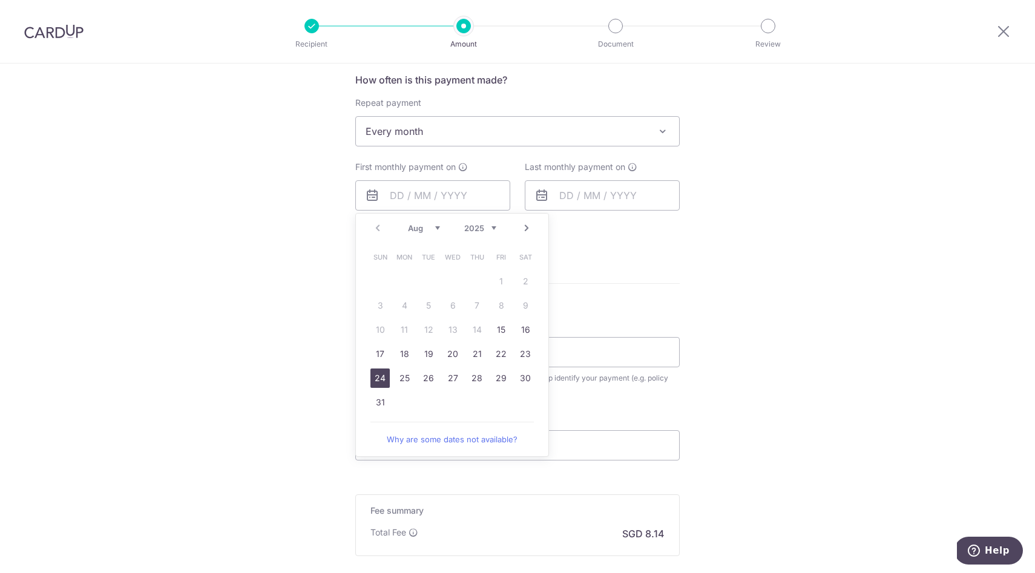
click at [384, 376] on link "24" at bounding box center [379, 378] width 19 height 19
type input "24/08/2025"
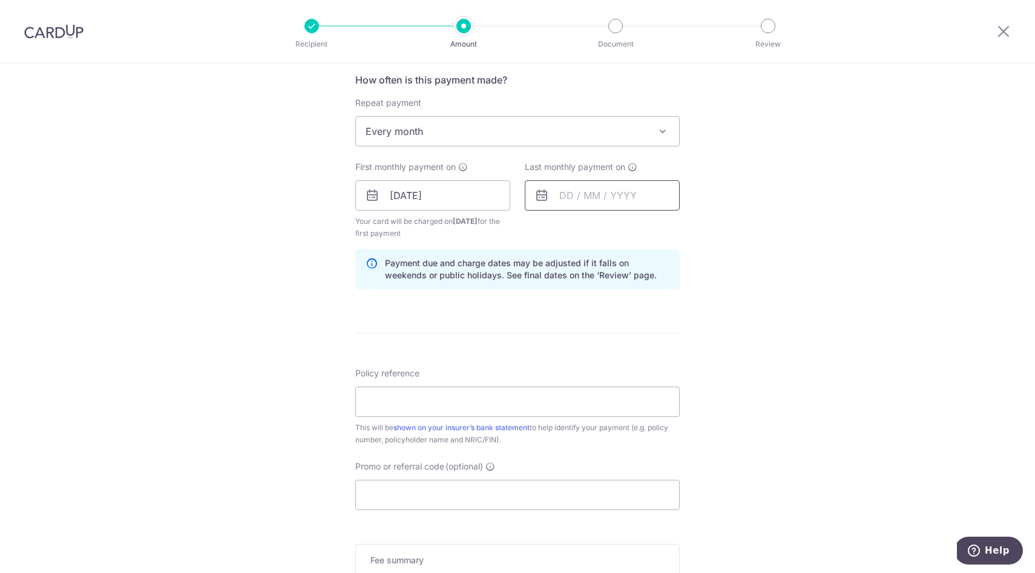
click at [598, 189] on input "text" at bounding box center [602, 195] width 155 height 30
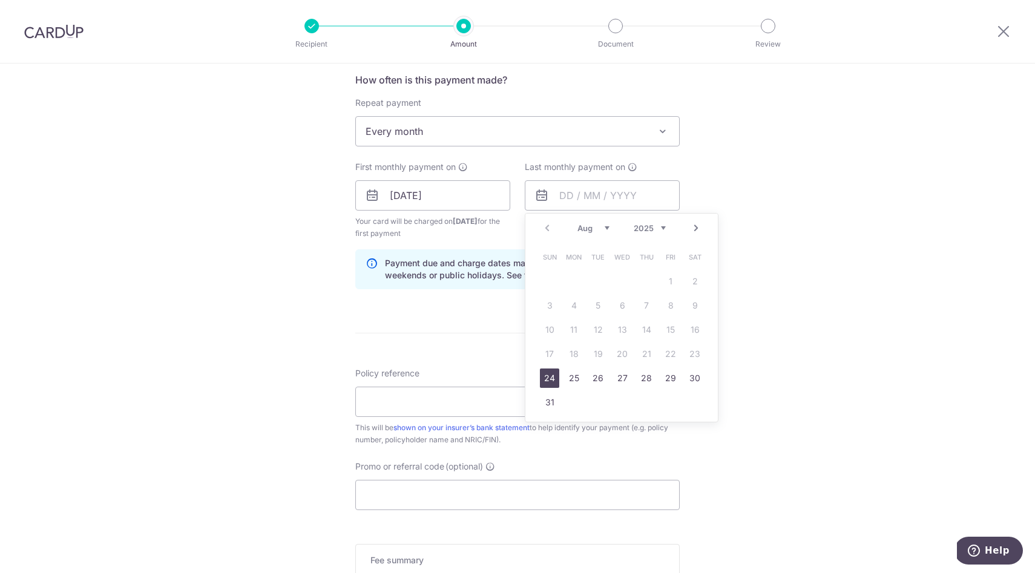
click at [661, 226] on select "2025 2026 2027 2028 2029 2030 2031 2032 2033 2034 2035" at bounding box center [650, 228] width 32 height 10
click at [670, 349] on link "24" at bounding box center [670, 353] width 19 height 19
type input "24/08/2035"
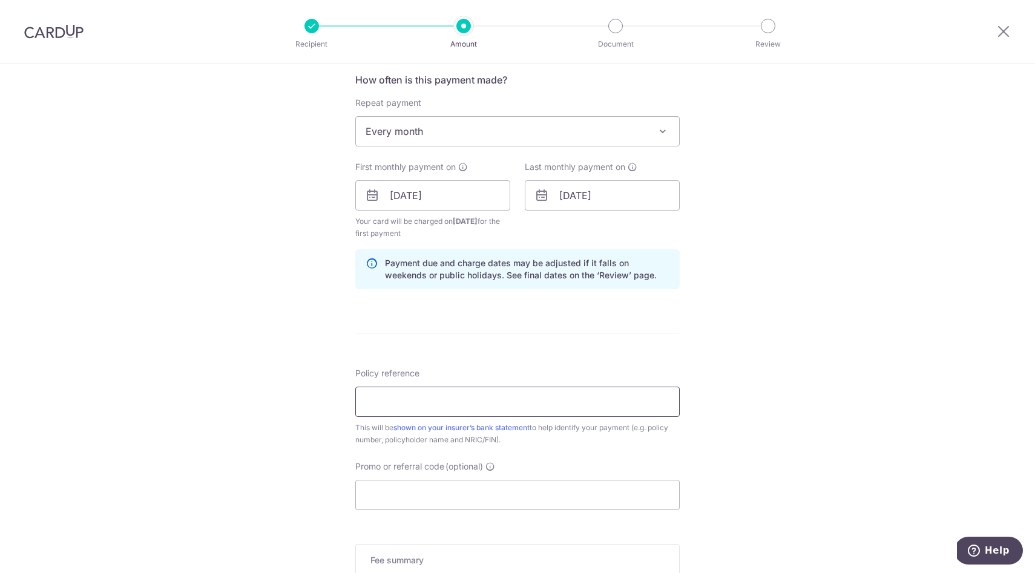
click at [429, 389] on input "Policy reference" at bounding box center [517, 402] width 324 height 30
paste input "U125057103"
type input "U125057103"
click at [427, 485] on input "Promo or referral code (optional)" at bounding box center [517, 495] width 324 height 30
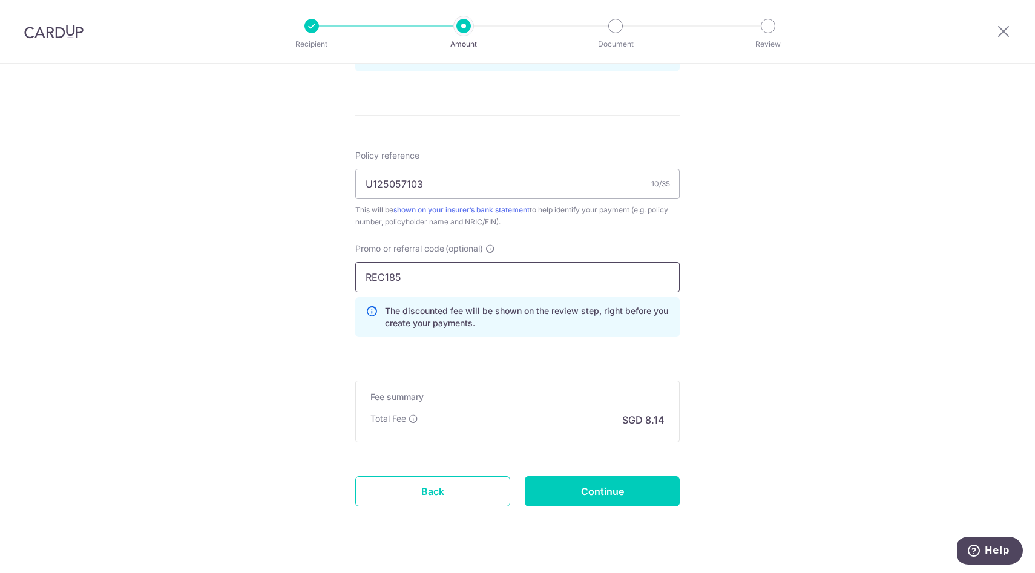
scroll to position [702, 0]
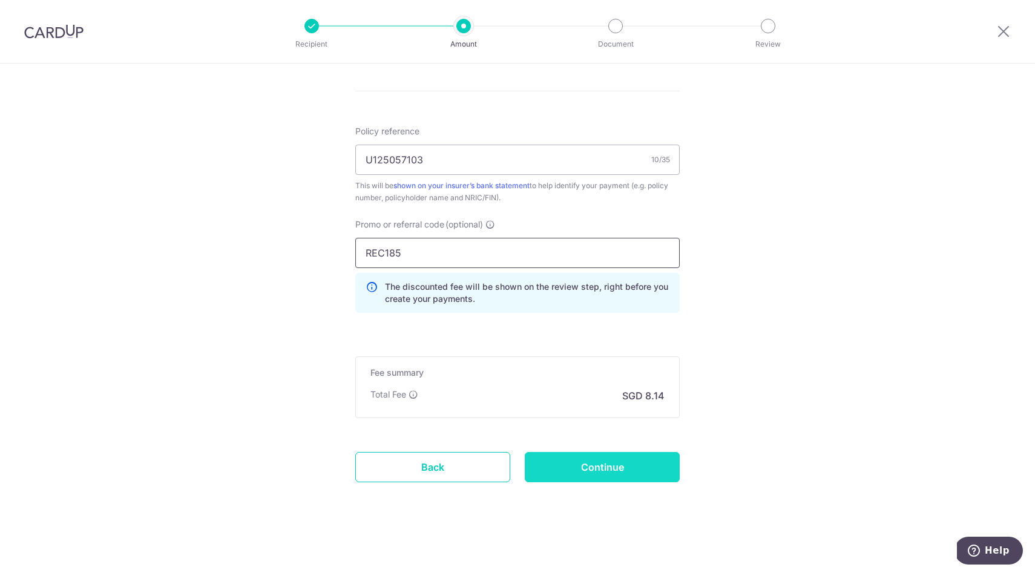
type input "REC185"
click at [591, 462] on input "Continue" at bounding box center [602, 467] width 155 height 30
type input "Create Schedule"
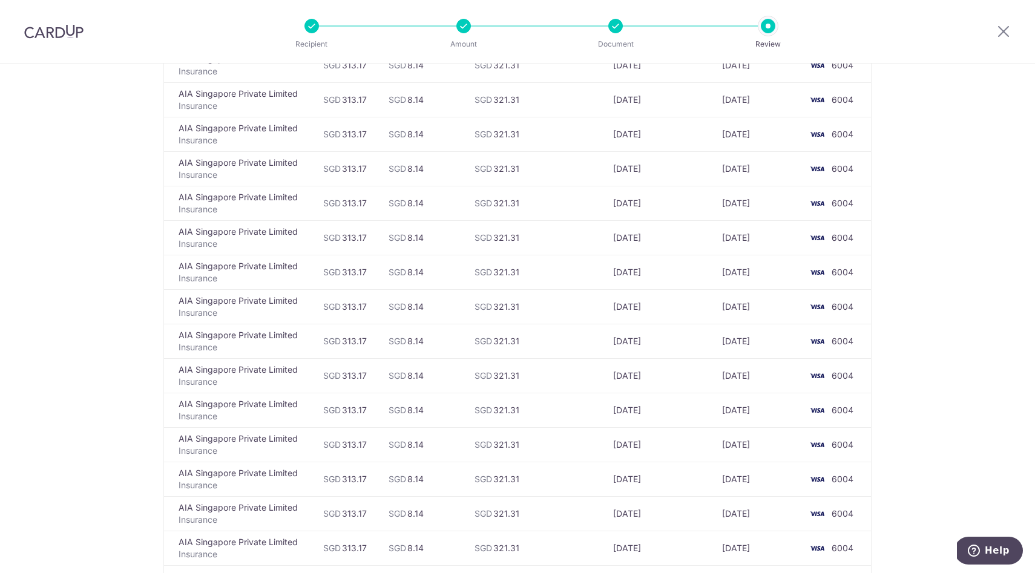
scroll to position [3993, 0]
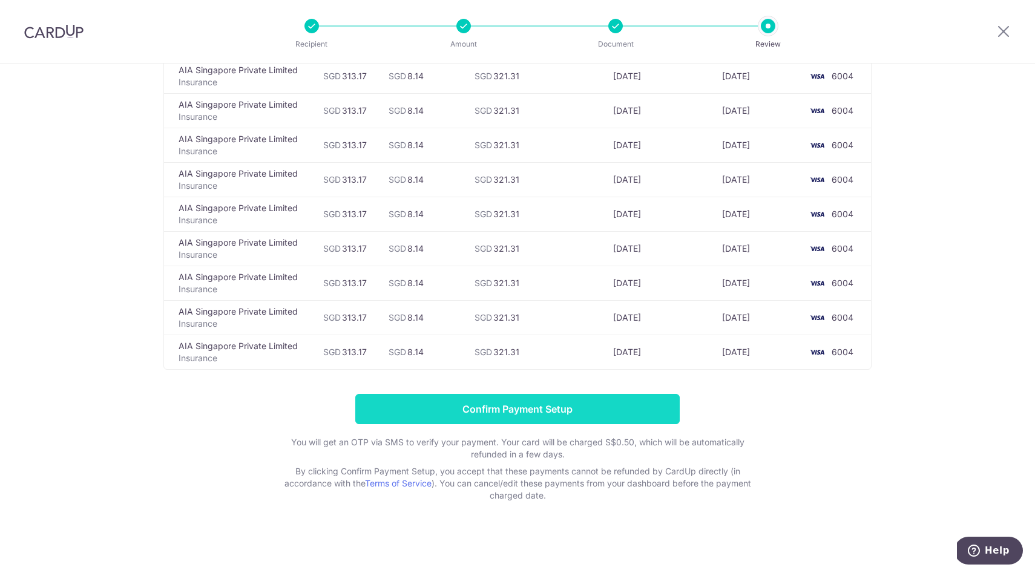
click at [639, 403] on input "Confirm Payment Setup" at bounding box center [517, 409] width 324 height 30
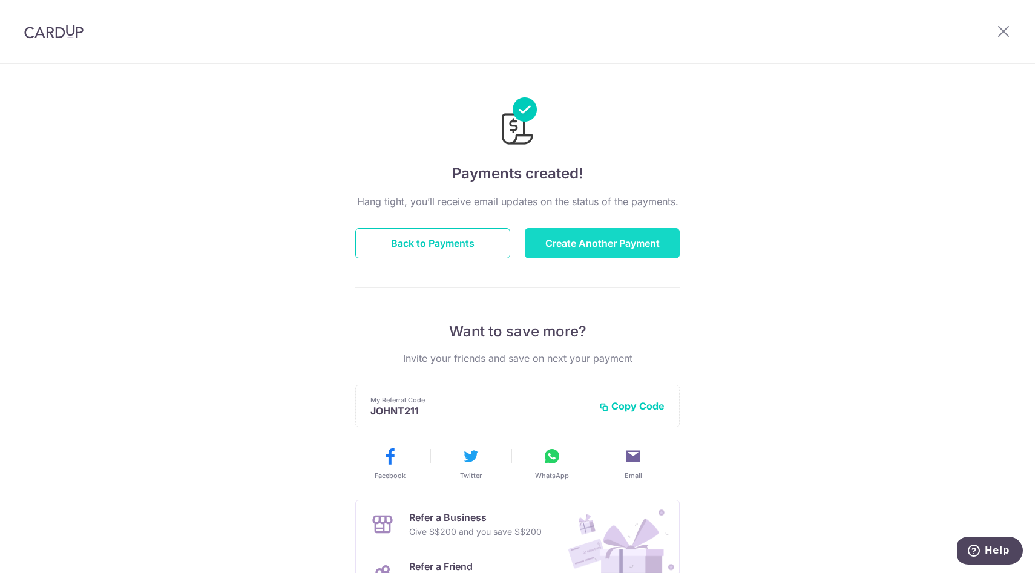
click at [586, 246] on button "Create Another Payment" at bounding box center [602, 243] width 155 height 30
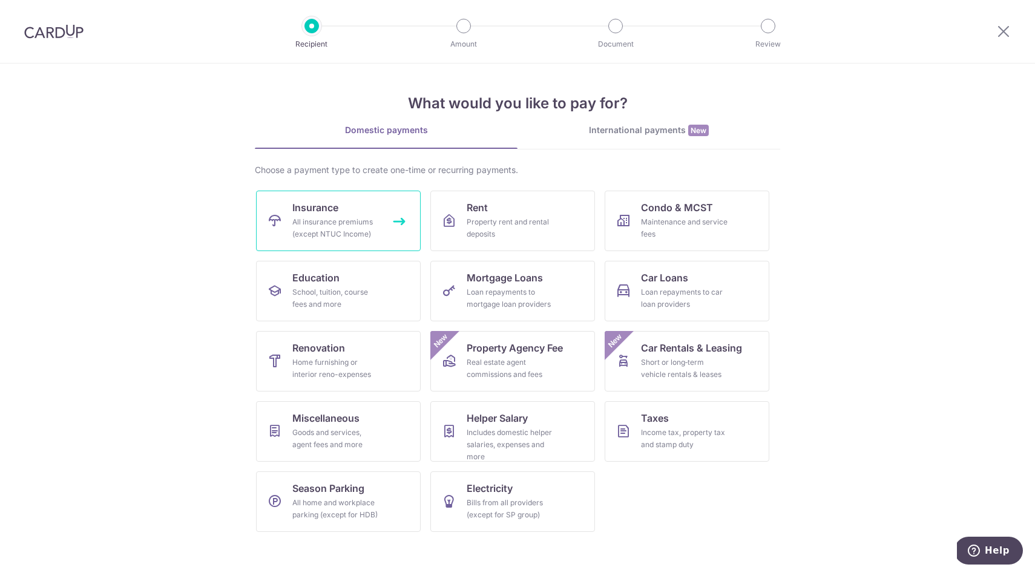
click at [335, 195] on link "Insurance All insurance premiums (except NTUC Income)" at bounding box center [338, 221] width 165 height 61
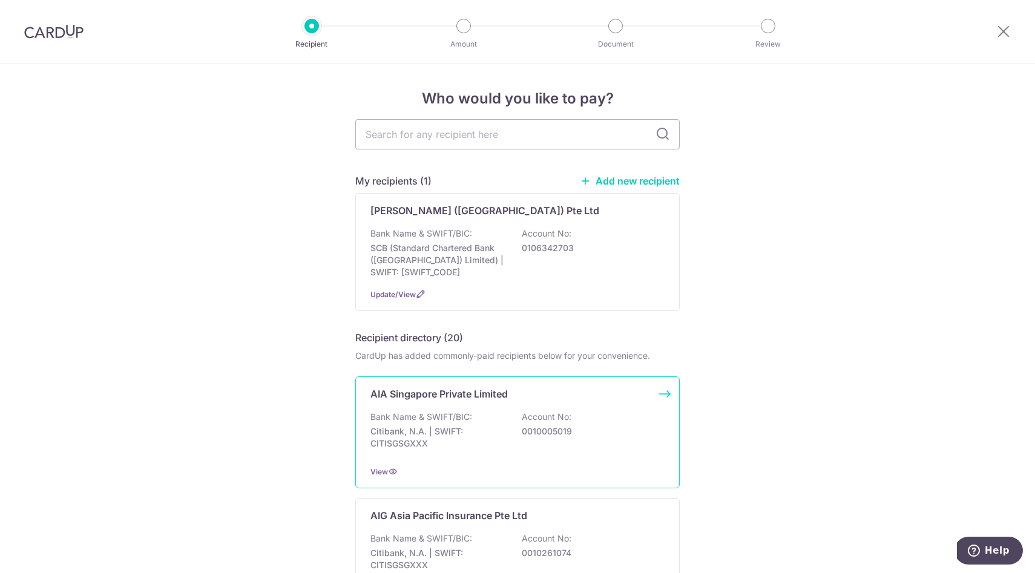
click at [515, 382] on div "AIA Singapore Private Limited Bank Name & SWIFT/BIC: Citibank, N.A. | SWIFT: CI…" at bounding box center [517, 432] width 324 height 112
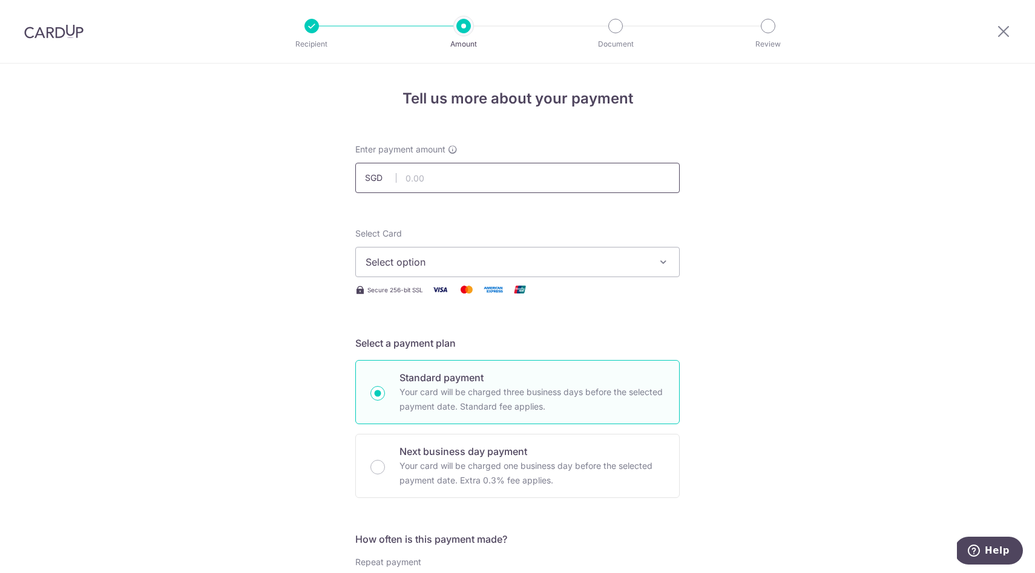
click at [461, 176] on input "text" at bounding box center [517, 178] width 324 height 30
click at [602, 255] on span "Select option" at bounding box center [507, 262] width 282 height 15
type input "1,416.66"
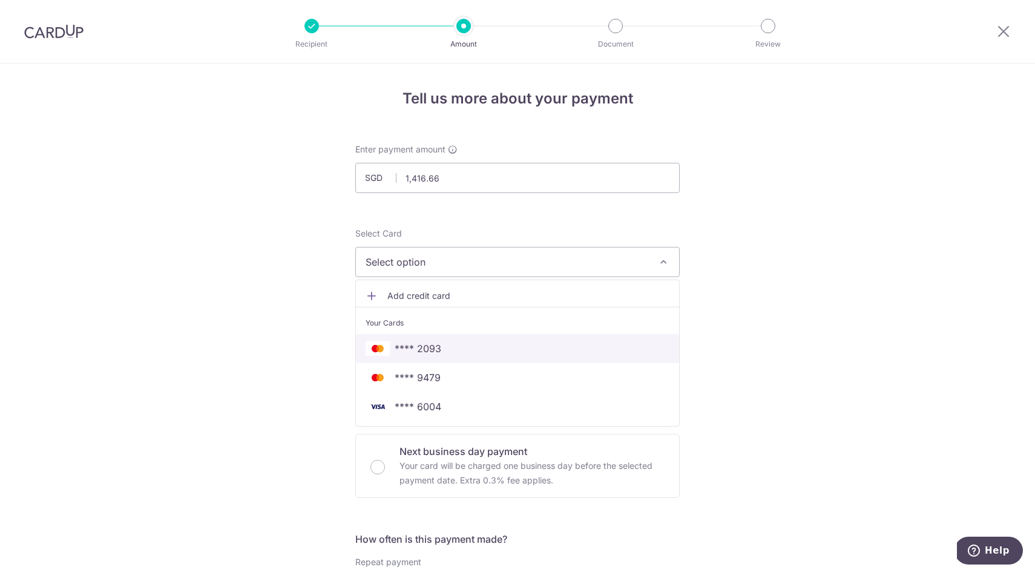
click at [503, 355] on span "**** 2093" at bounding box center [518, 348] width 304 height 15
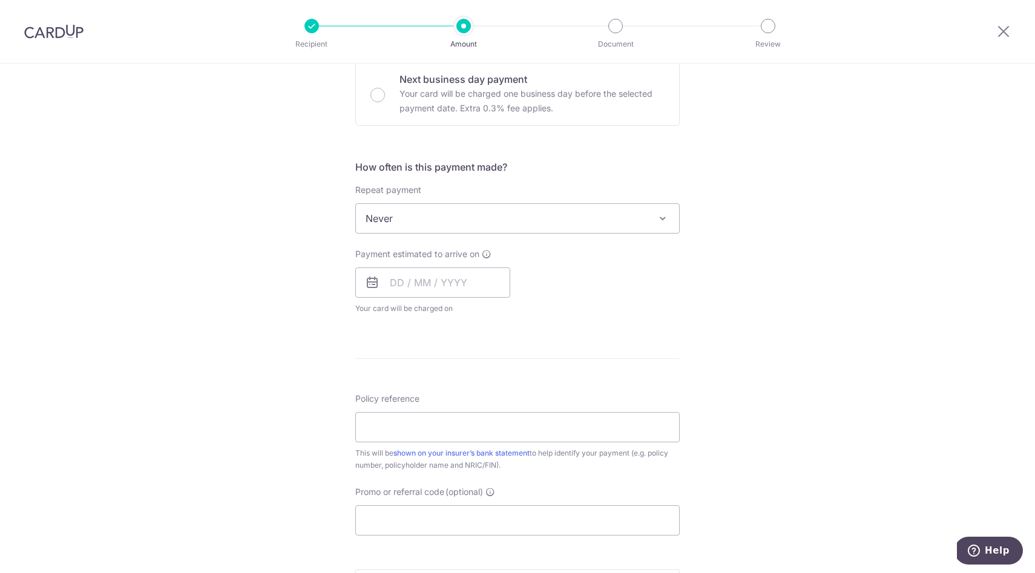
scroll to position [396, 0]
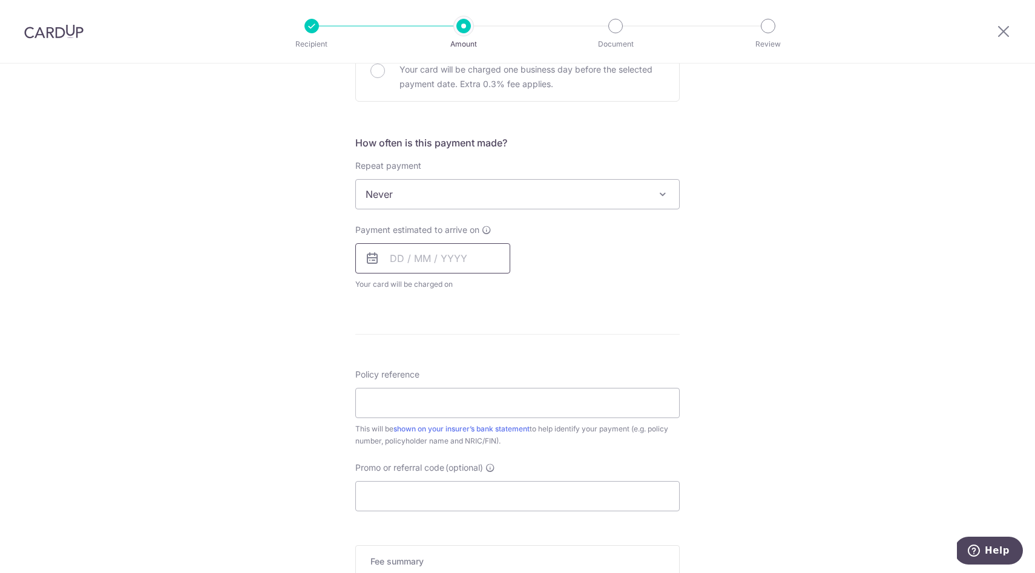
click at [426, 263] on input "text" at bounding box center [432, 258] width 155 height 30
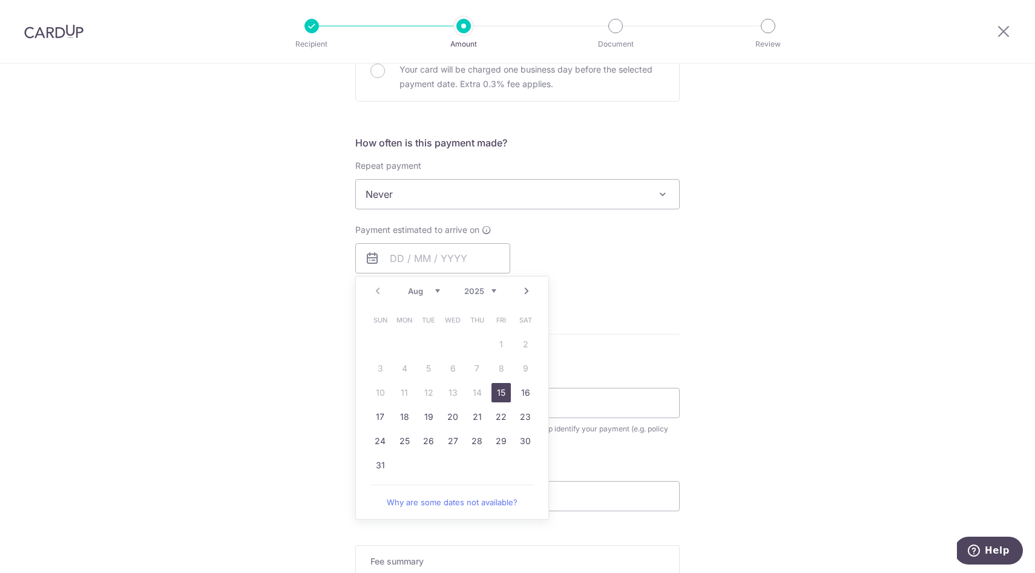
click at [712, 300] on div "Tell us more about your payment Enter payment amount SGD 1,416.66 1416.66 Selec…" at bounding box center [517, 214] width 1035 height 1095
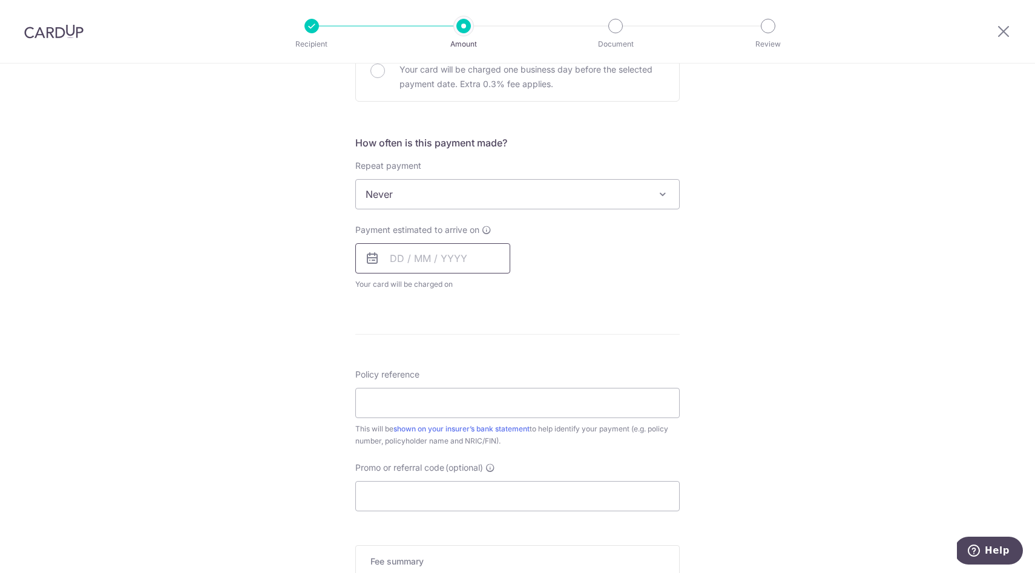
click at [458, 261] on input "text" at bounding box center [432, 258] width 155 height 30
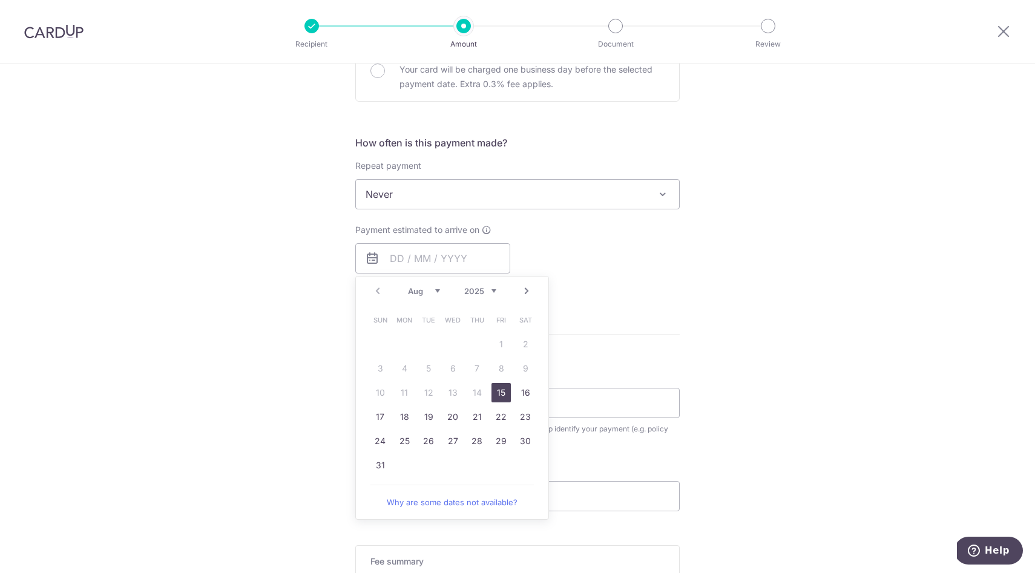
click at [502, 400] on link "15" at bounding box center [500, 392] width 19 height 19
type input "15/08/2025"
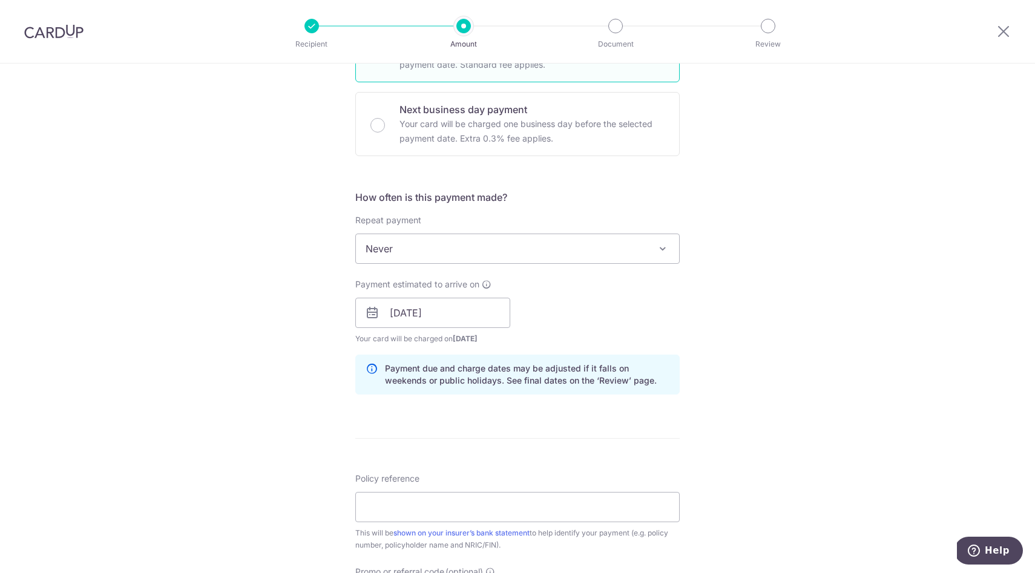
scroll to position [368, 0]
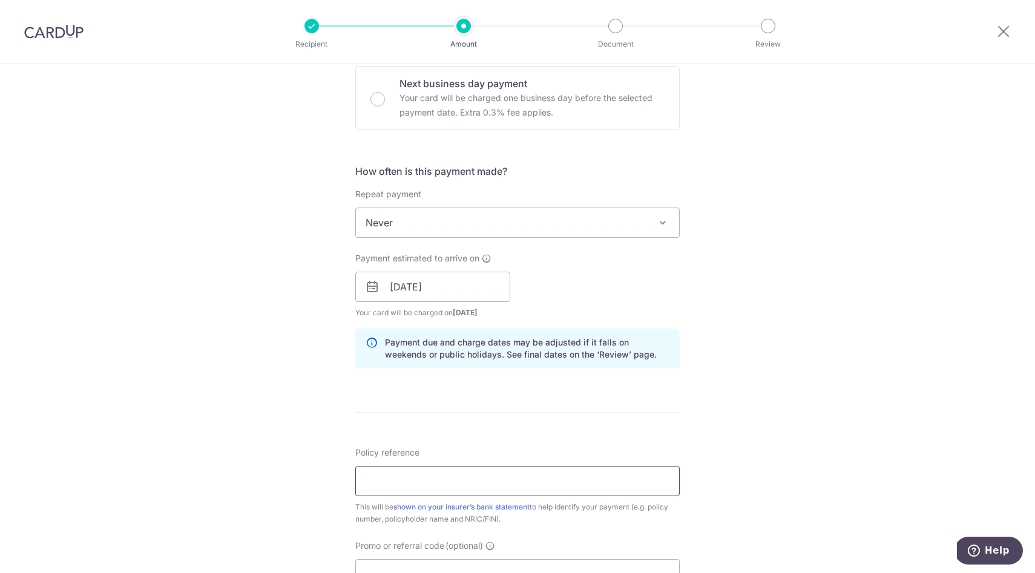
click at [440, 470] on input "Policy reference" at bounding box center [517, 481] width 324 height 30
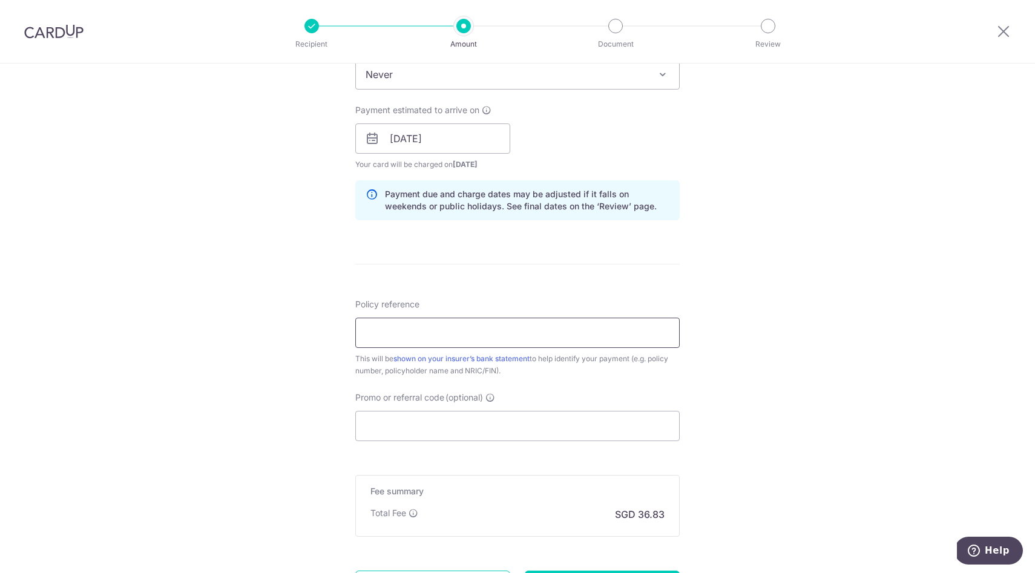
scroll to position [517, 0]
click at [485, 416] on input "Promo or referral code (optional)" at bounding box center [517, 425] width 324 height 30
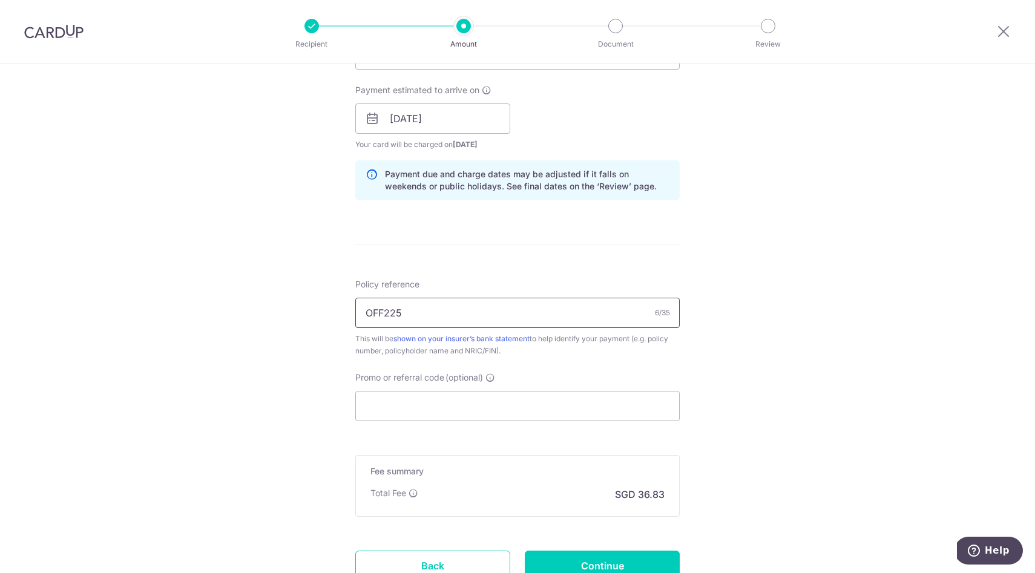
click at [517, 300] on input "OFF225" at bounding box center [517, 313] width 324 height 30
paste input "U127694001"
type input "U127694001"
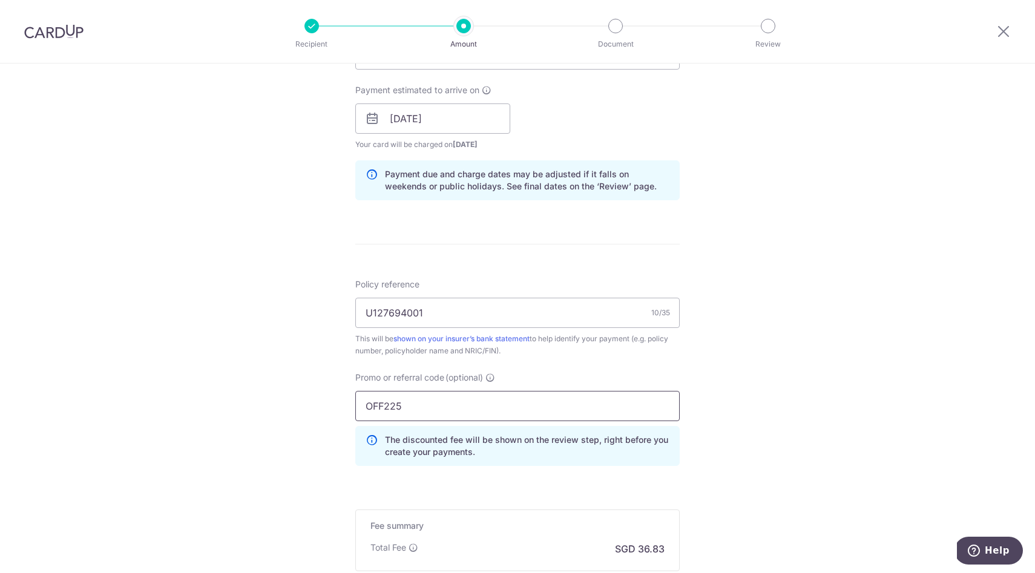
type input "OFF225"
click at [708, 274] on div "Tell us more about your payment Enter payment amount SGD 1,416.66 1416.66 Selec…" at bounding box center [517, 126] width 1035 height 1199
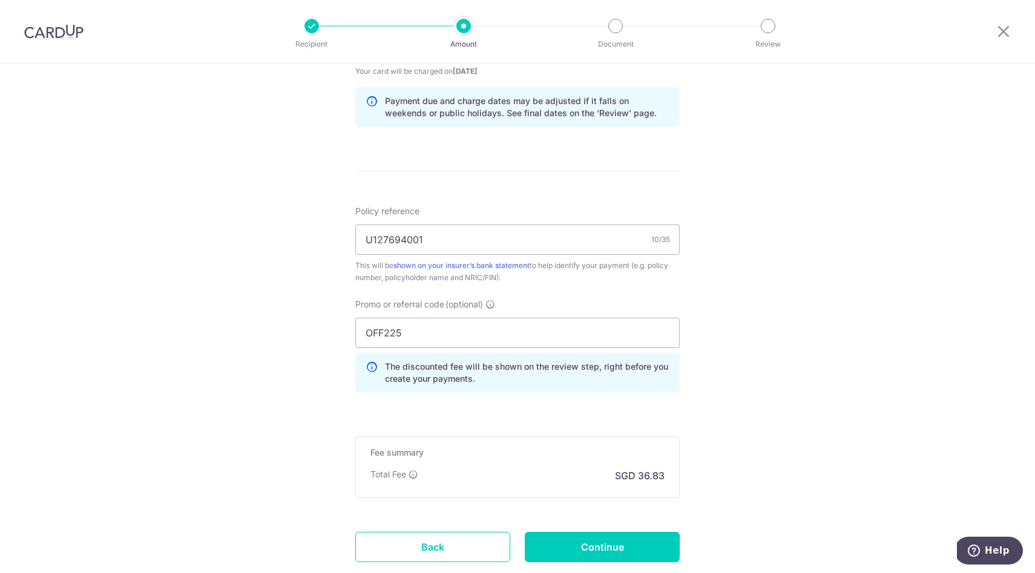
scroll to position [689, 0]
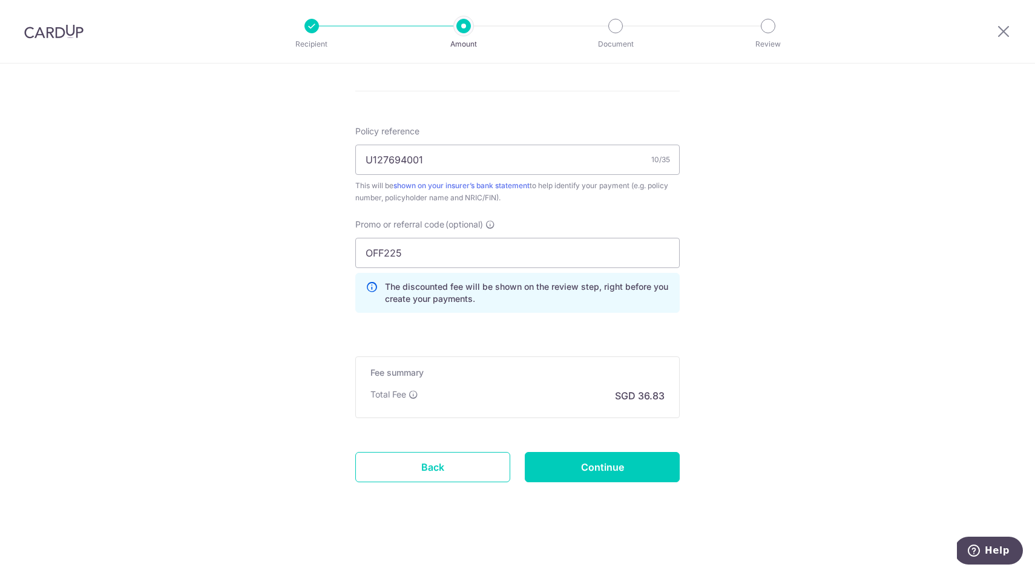
click at [603, 466] on input "Continue" at bounding box center [602, 467] width 155 height 30
type input "Create Schedule"
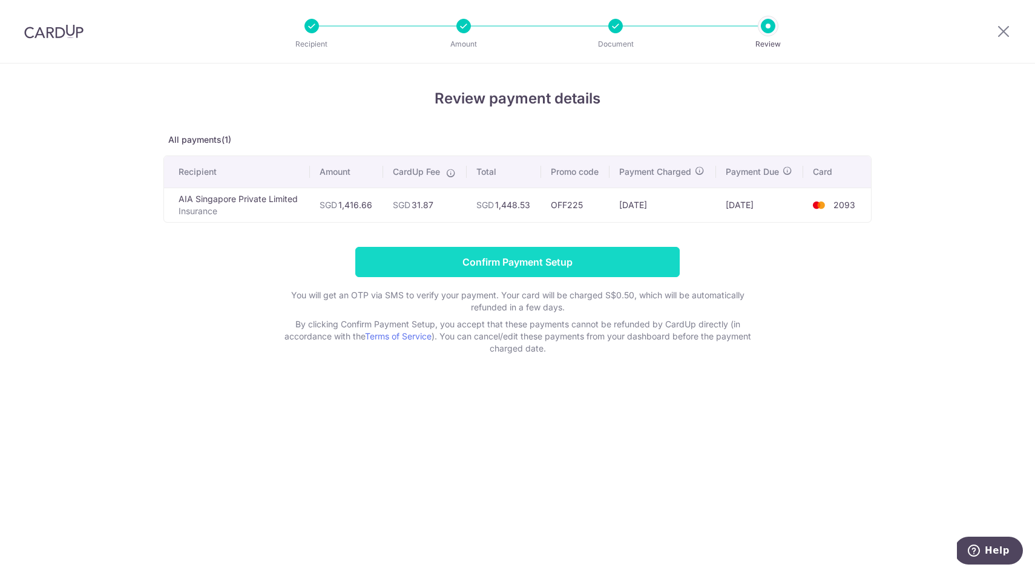
click at [486, 261] on input "Confirm Payment Setup" at bounding box center [517, 262] width 324 height 30
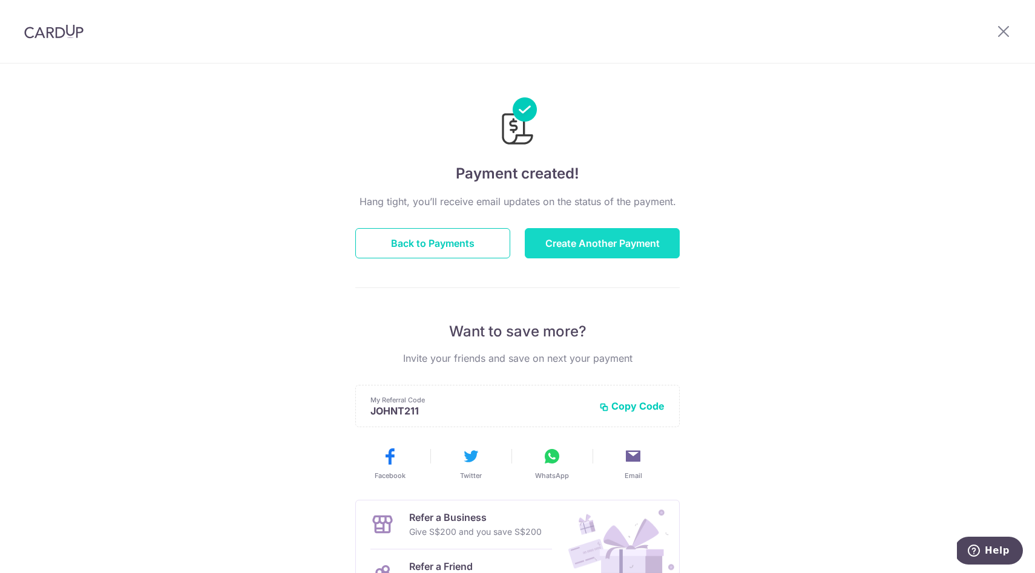
click at [603, 245] on button "Create Another Payment" at bounding box center [602, 243] width 155 height 30
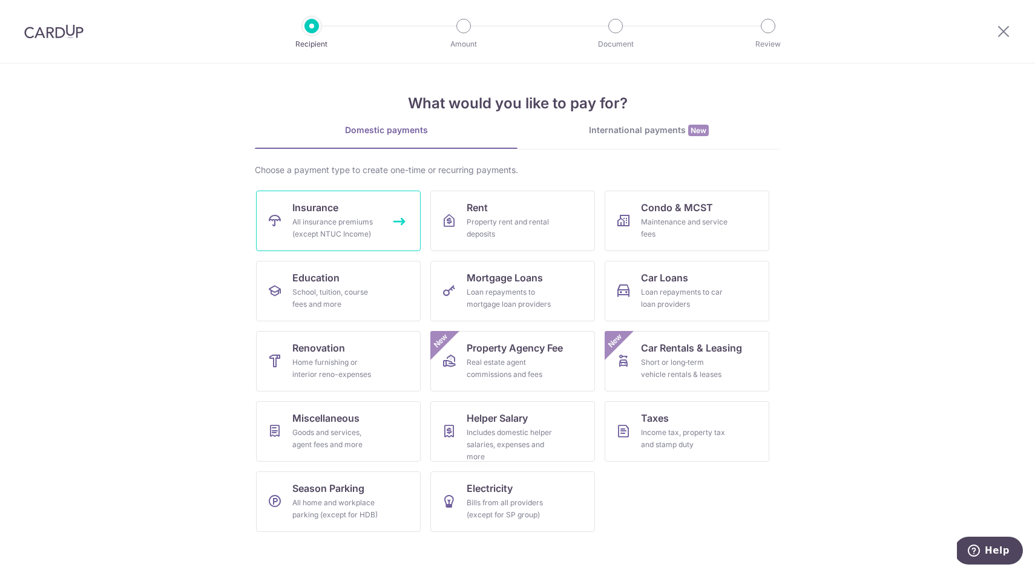
click at [319, 226] on div "All insurance premiums (except NTUC Income)" at bounding box center [335, 228] width 87 height 24
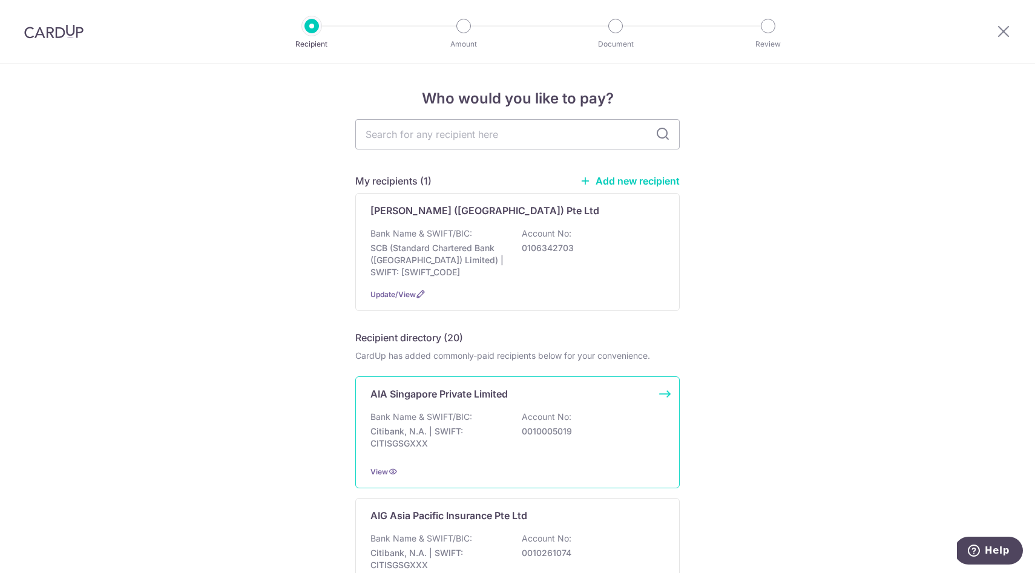
click at [454, 401] on div "AIA Singapore Private Limited Bank Name & SWIFT/BIC: Citibank, N.A. | SWIFT: CI…" at bounding box center [517, 432] width 324 height 112
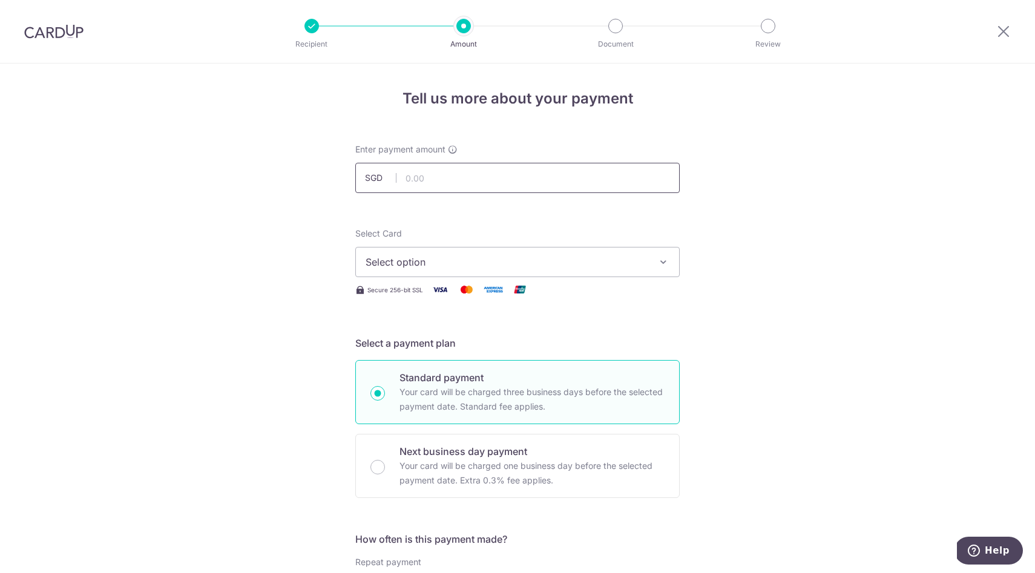
click at [427, 183] on input "text" at bounding box center [517, 178] width 324 height 30
type input "708.33"
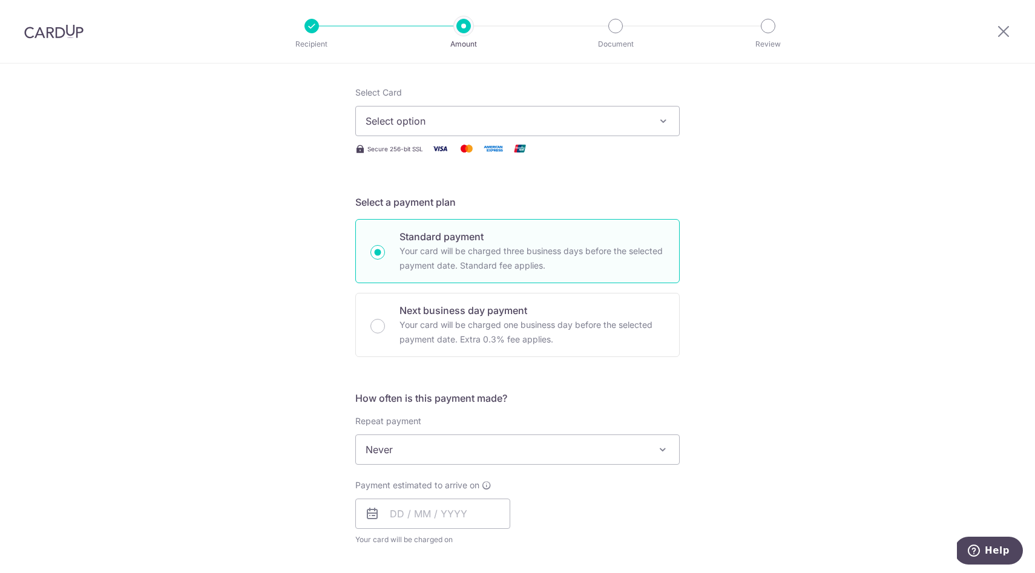
scroll to position [137, 0]
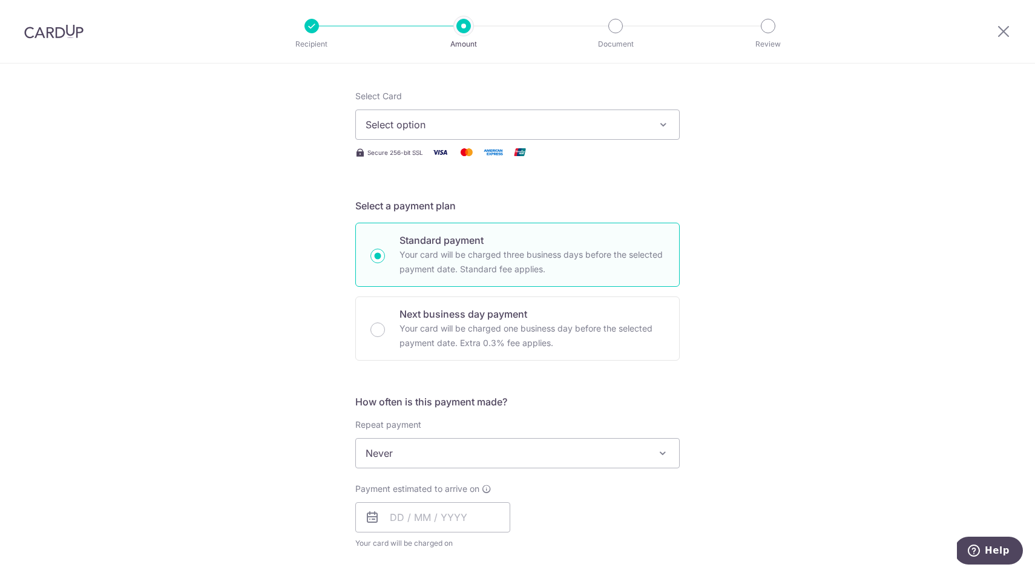
click at [439, 109] on div "Select Card Select option Add credit card Your Cards **** 2093 **** 9479 **** 6…" at bounding box center [517, 115] width 324 height 50
click at [449, 120] on span "Select option" at bounding box center [507, 124] width 282 height 15
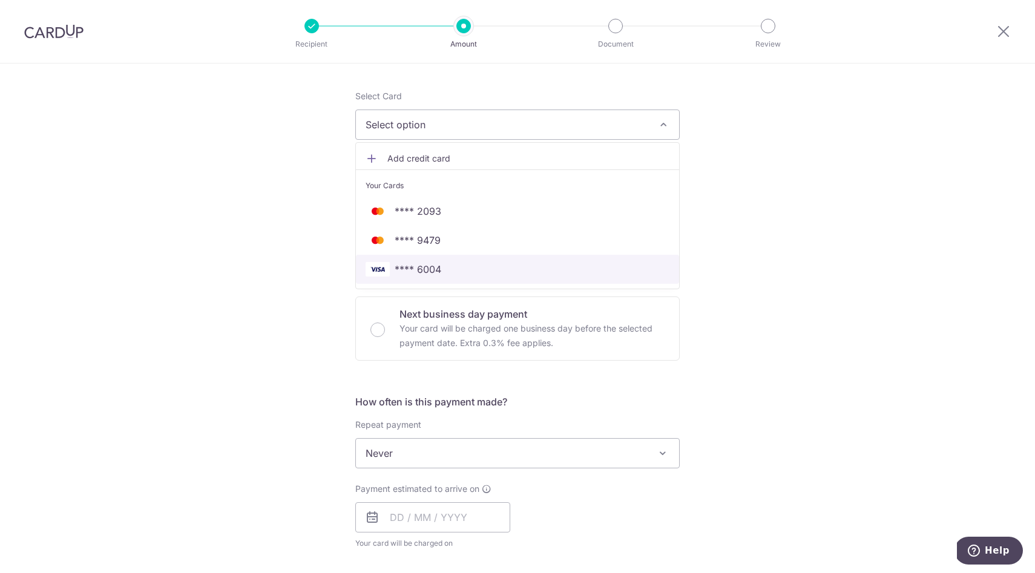
click at [438, 264] on span "**** 6004" at bounding box center [418, 269] width 47 height 15
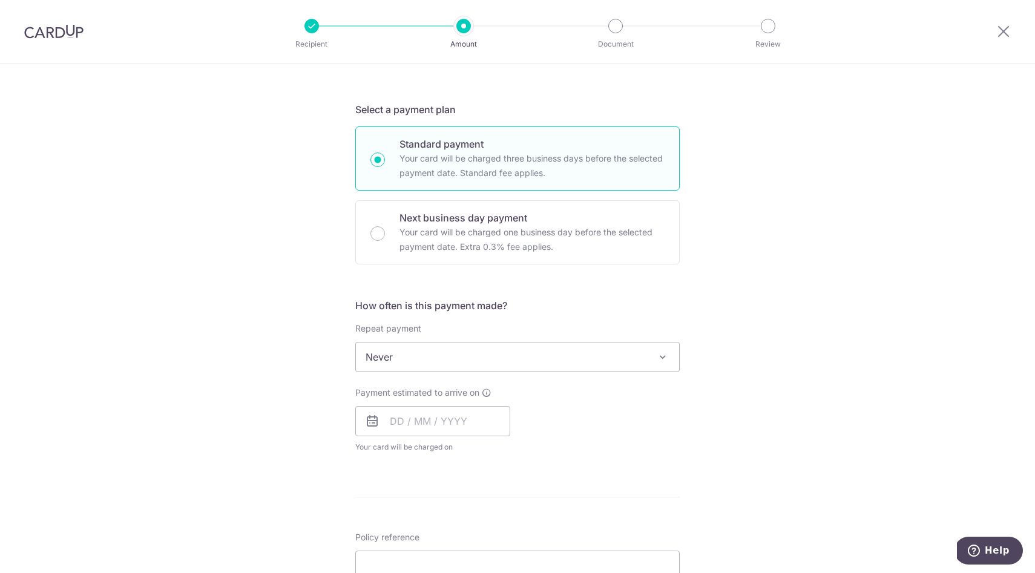
scroll to position [291, 0]
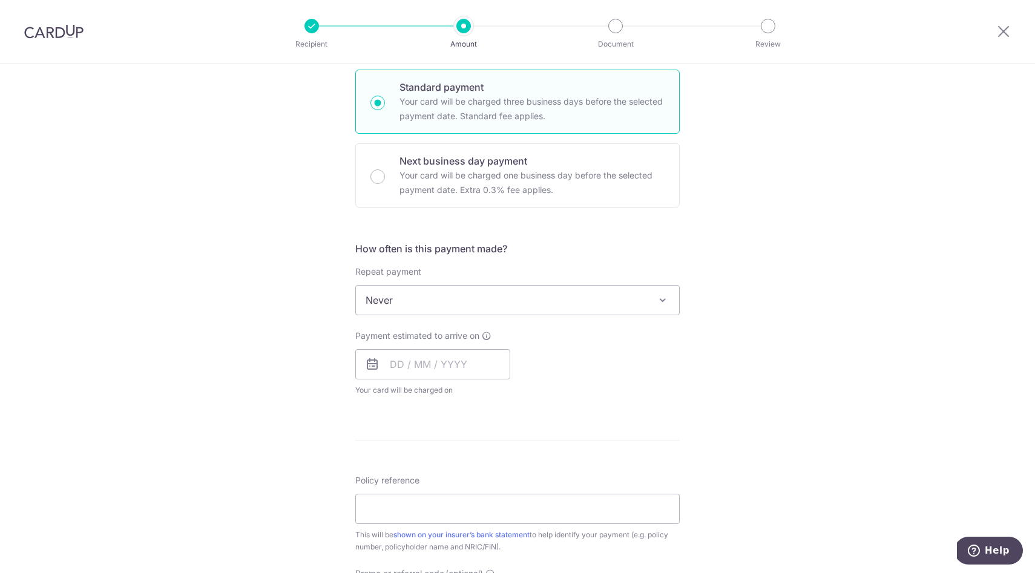
click at [473, 311] on span "Never" at bounding box center [517, 300] width 323 height 29
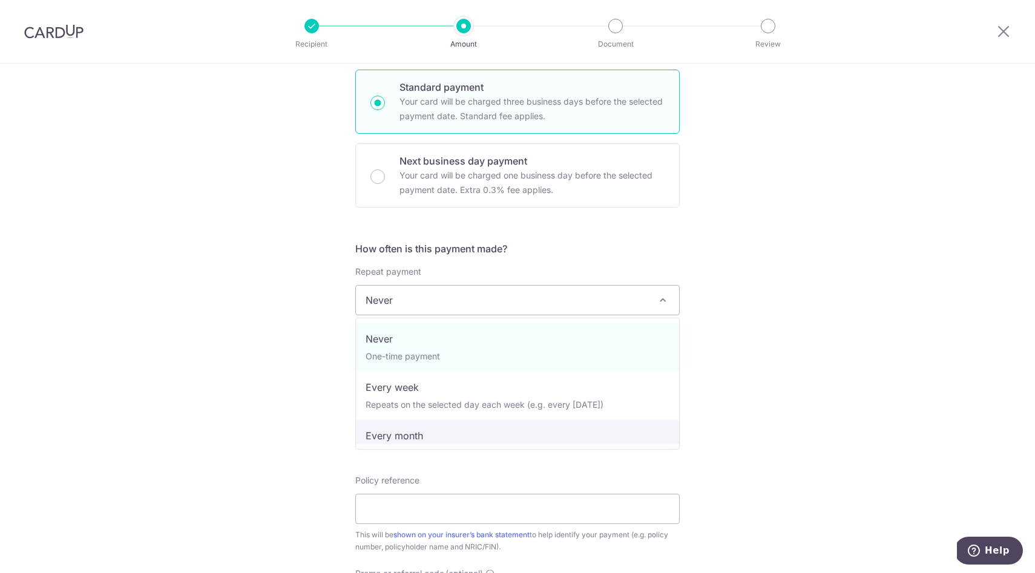
select select "3"
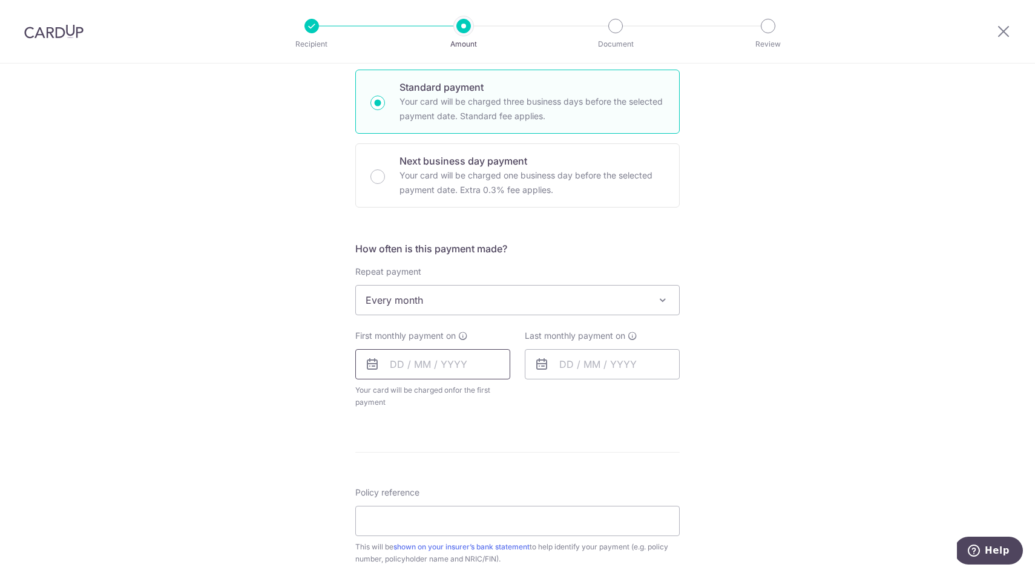
click at [410, 370] on input "text" at bounding box center [432, 364] width 155 height 30
click at [409, 548] on link "25" at bounding box center [404, 546] width 19 height 19
type input "25/08/2025"
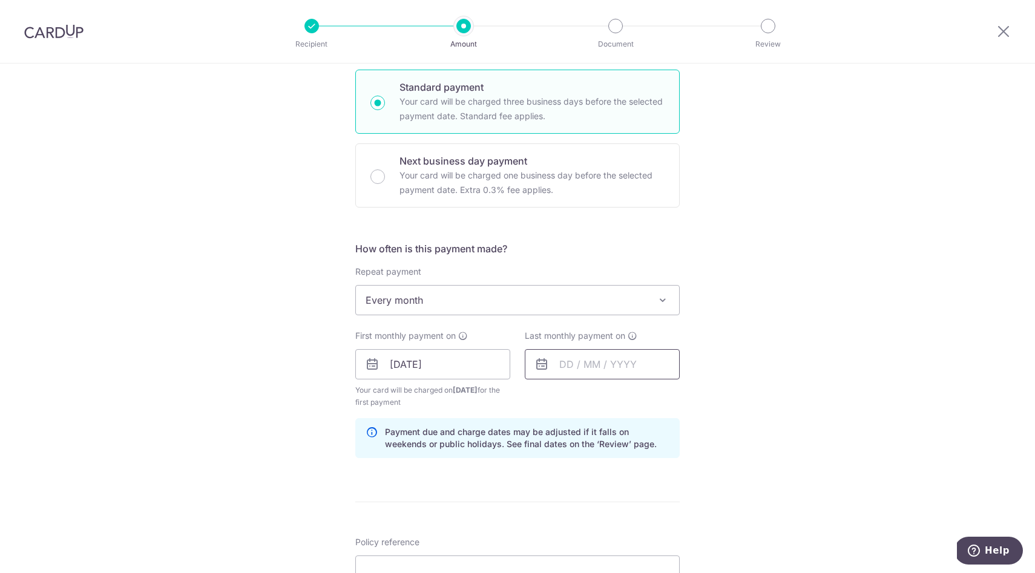
click at [569, 366] on input "text" at bounding box center [602, 364] width 155 height 30
click at [656, 399] on select "2025 2026 2027 2028 2029 2030 2031 2032 2033 2034 2035" at bounding box center [650, 397] width 32 height 10
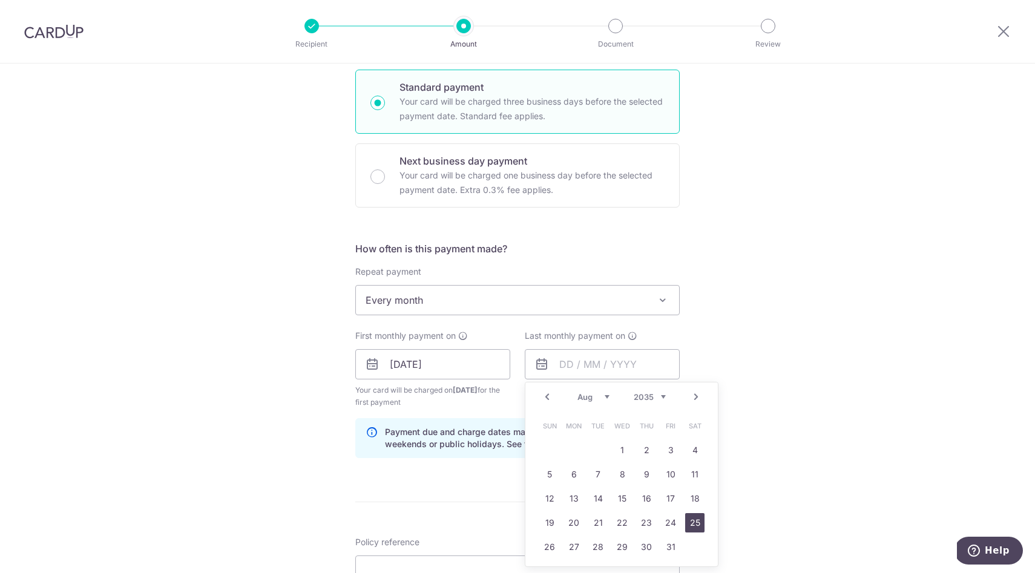
click at [691, 524] on link "25" at bounding box center [694, 522] width 19 height 19
type input "25/08/2035"
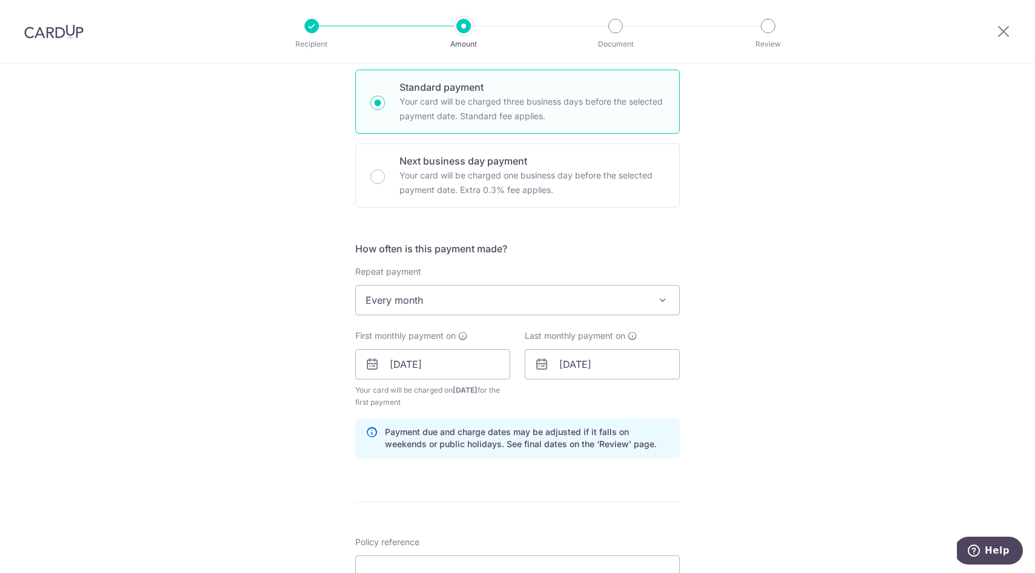
click at [768, 393] on div "Tell us more about your payment Enter payment amount SGD 708.33 708.33 Select C…" at bounding box center [517, 351] width 1035 height 1157
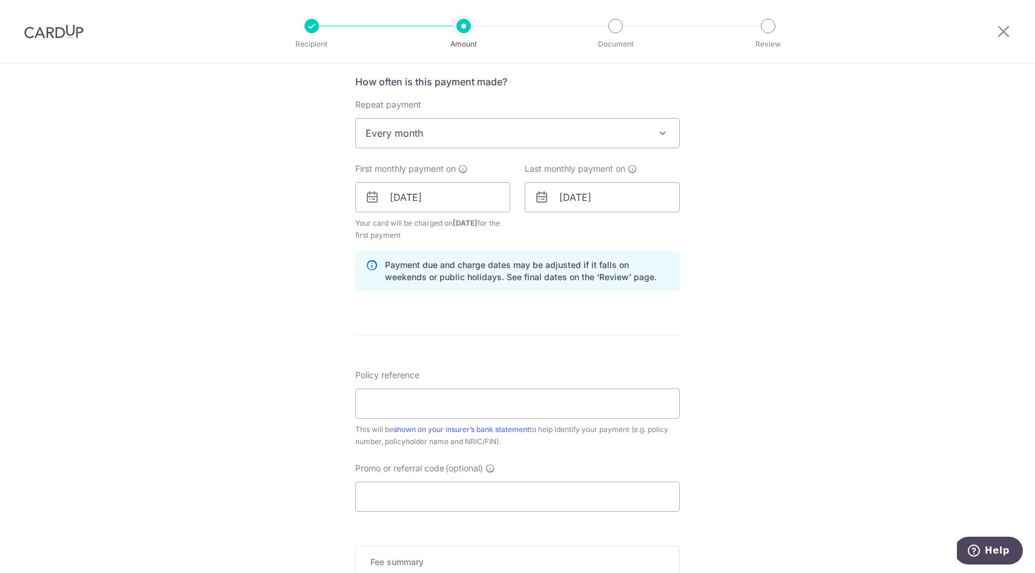
scroll to position [459, 0]
click at [545, 397] on input "Policy reference" at bounding box center [517, 402] width 324 height 30
paste input "U127694001"
type input "U127694001"
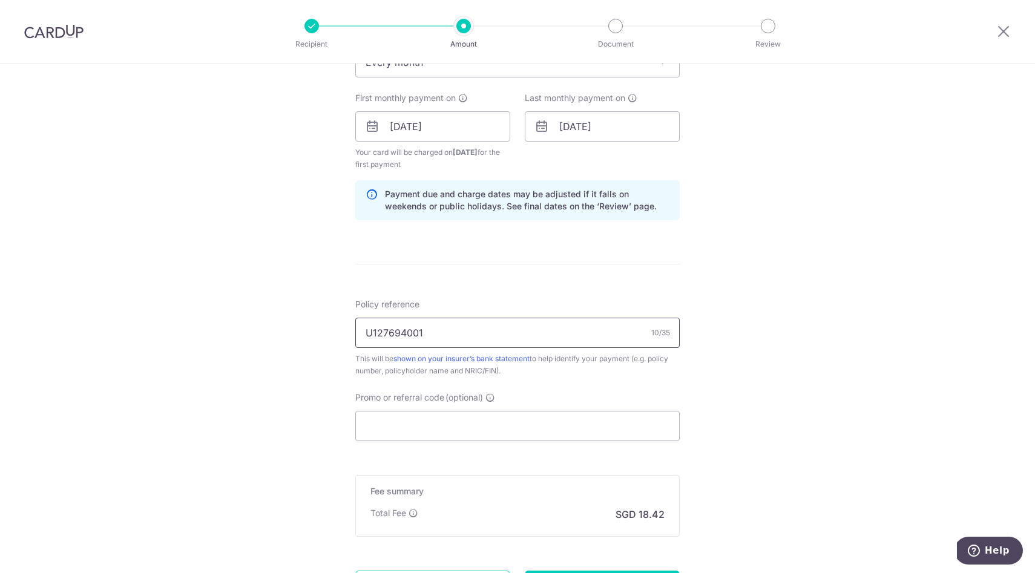
scroll to position [530, 0]
click at [421, 434] on input "Promo or referral code (optional)" at bounding box center [517, 425] width 324 height 30
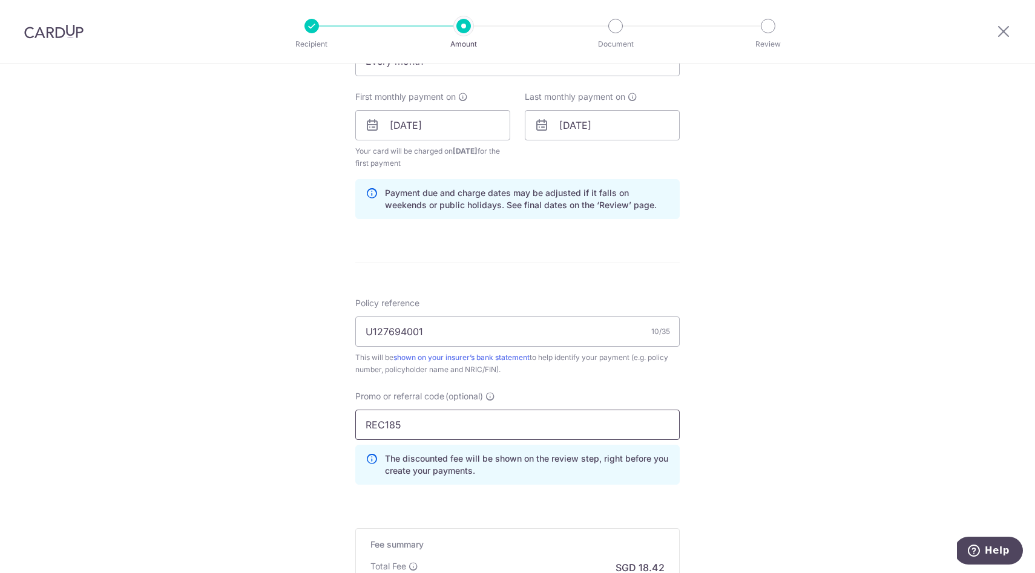
type input "REC185"
click at [677, 360] on div "This will be shown on your insurer’s bank statement to help identify your payme…" at bounding box center [517, 364] width 324 height 24
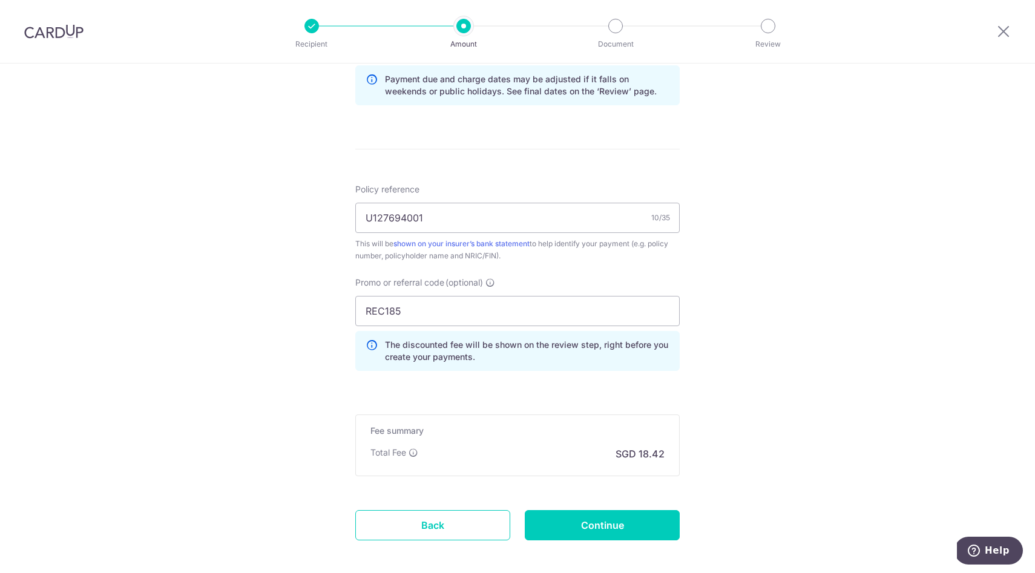
scroll to position [645, 0]
click at [580, 517] on input "Continue" at bounding box center [602, 524] width 155 height 30
type input "Create Schedule"
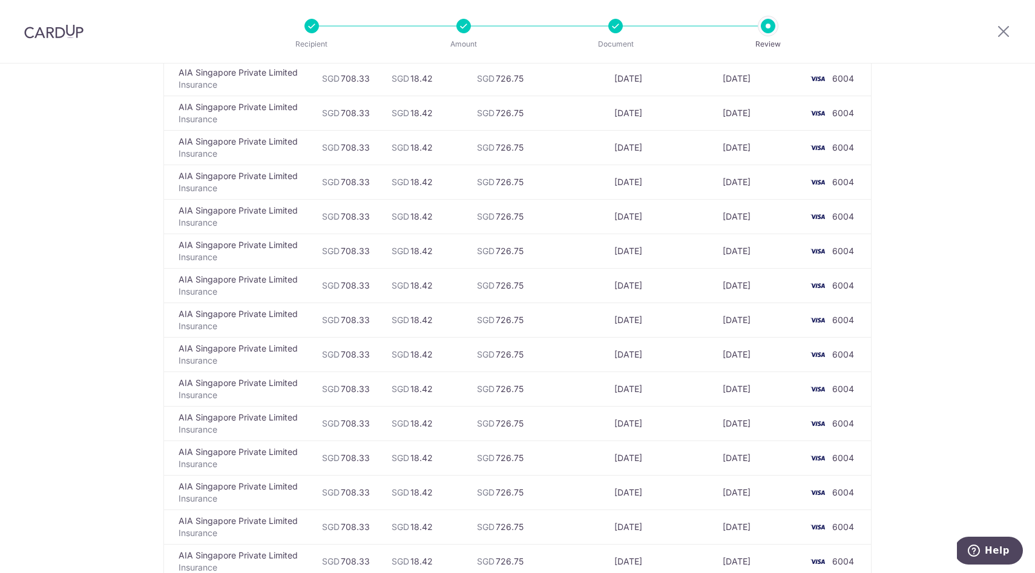
scroll to position [3993, 0]
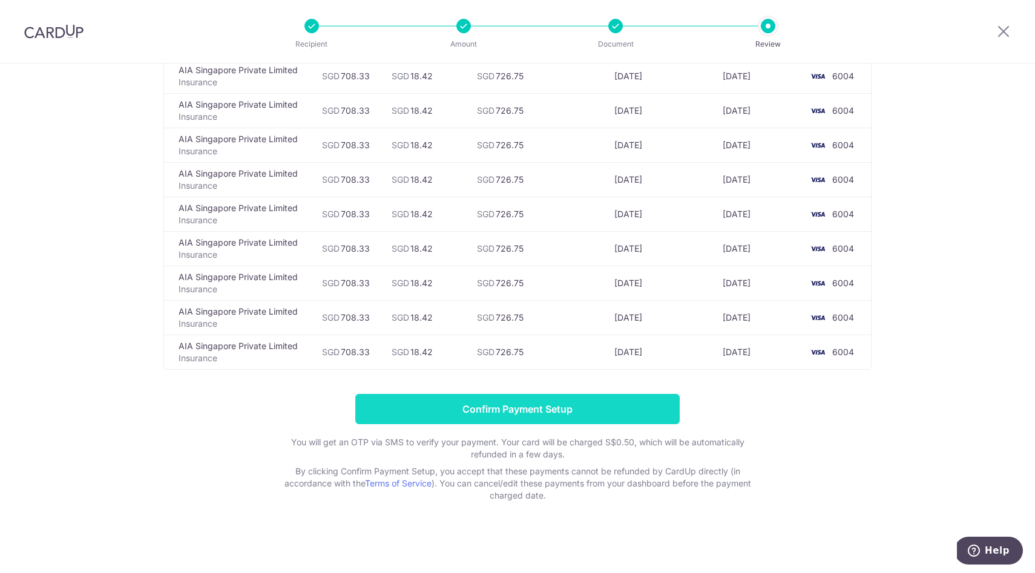
click at [574, 412] on input "Confirm Payment Setup" at bounding box center [517, 409] width 324 height 30
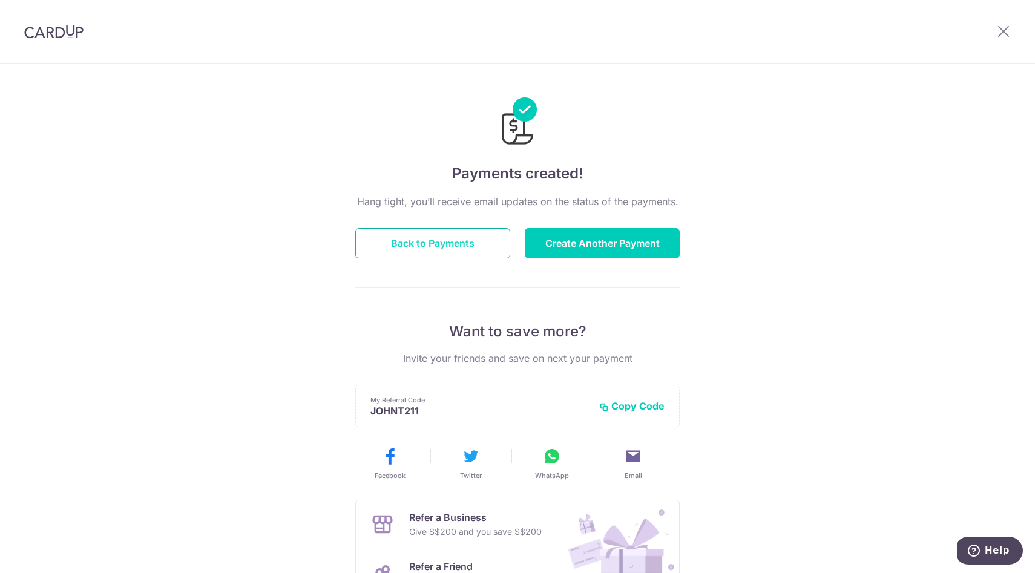
click at [452, 231] on button "Back to Payments" at bounding box center [432, 243] width 155 height 30
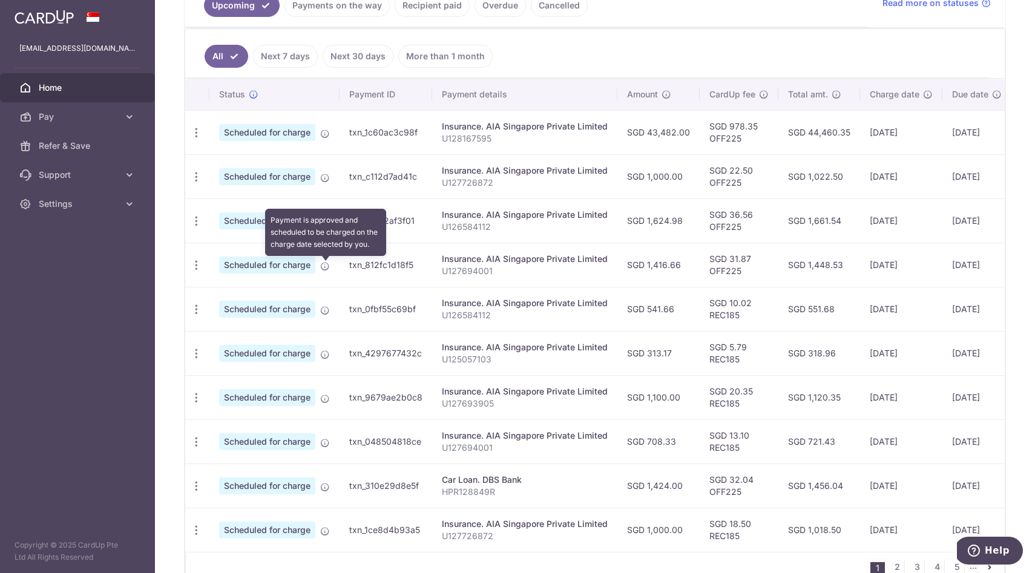
scroll to position [298, 0]
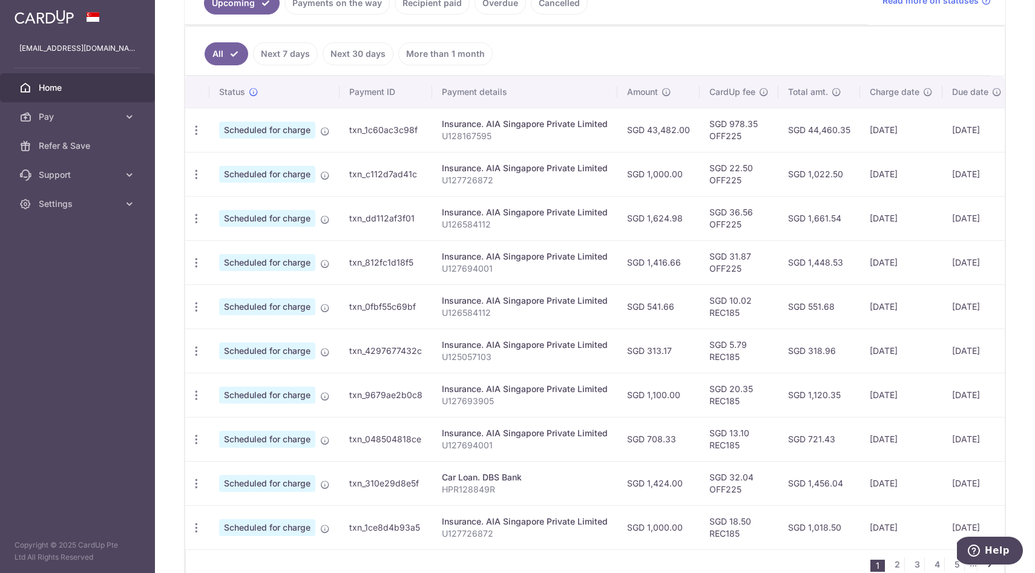
click at [480, 139] on p "U128167595" at bounding box center [525, 136] width 166 height 12
copy p "U128167595"
click at [465, 181] on p "U127726872" at bounding box center [525, 180] width 166 height 12
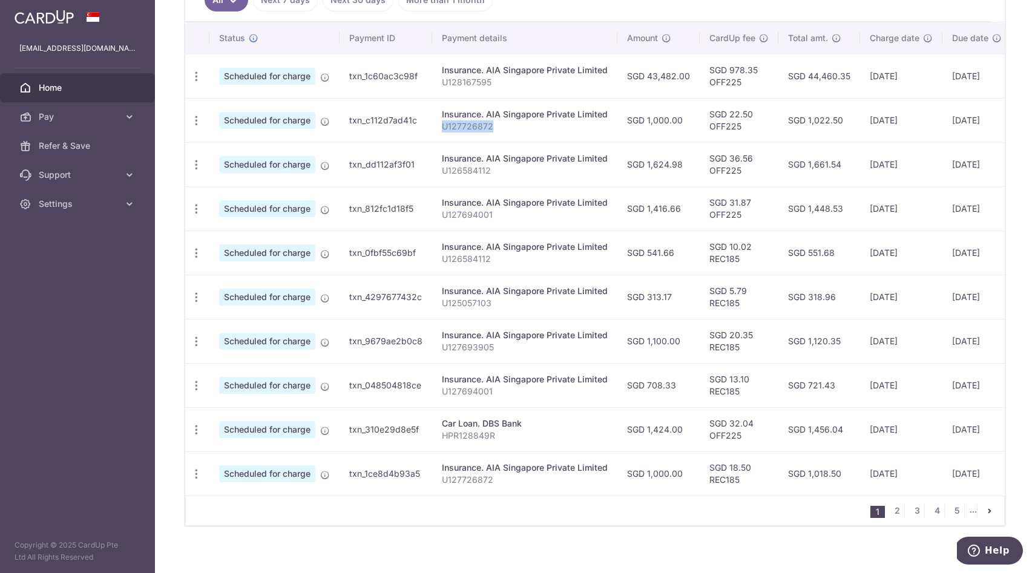
scroll to position [344, 0]
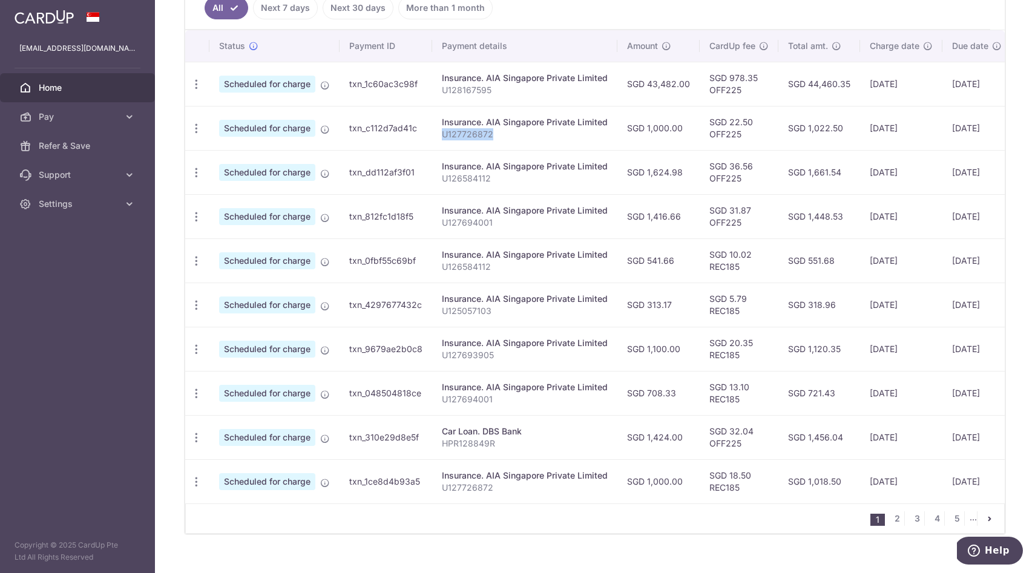
copy p "U127726872"
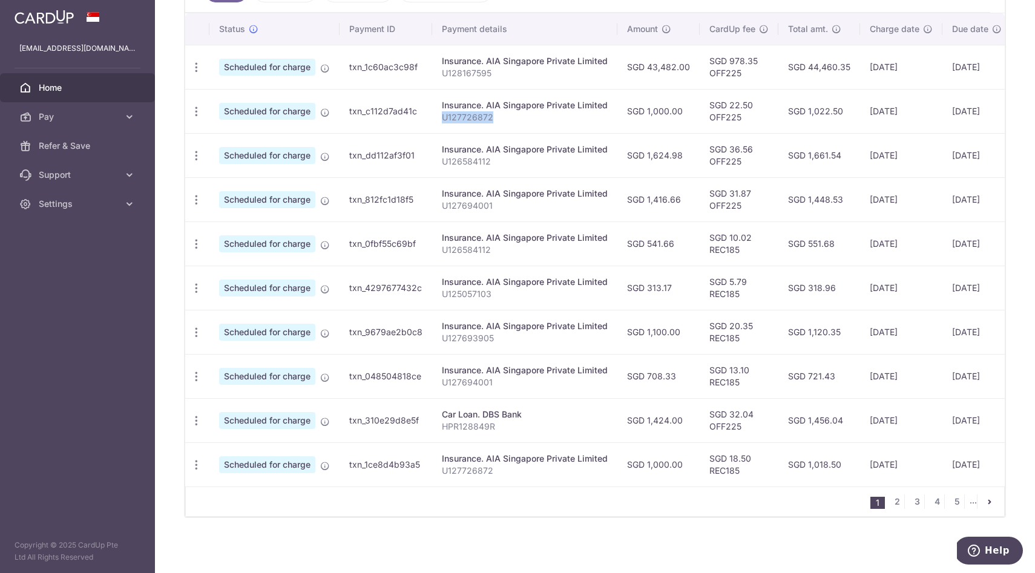
scroll to position [363, 0]
click at [461, 161] on p "U126584112" at bounding box center [525, 160] width 166 height 12
copy p "U126584112"
click at [461, 205] on p "U127694001" at bounding box center [525, 204] width 166 height 12
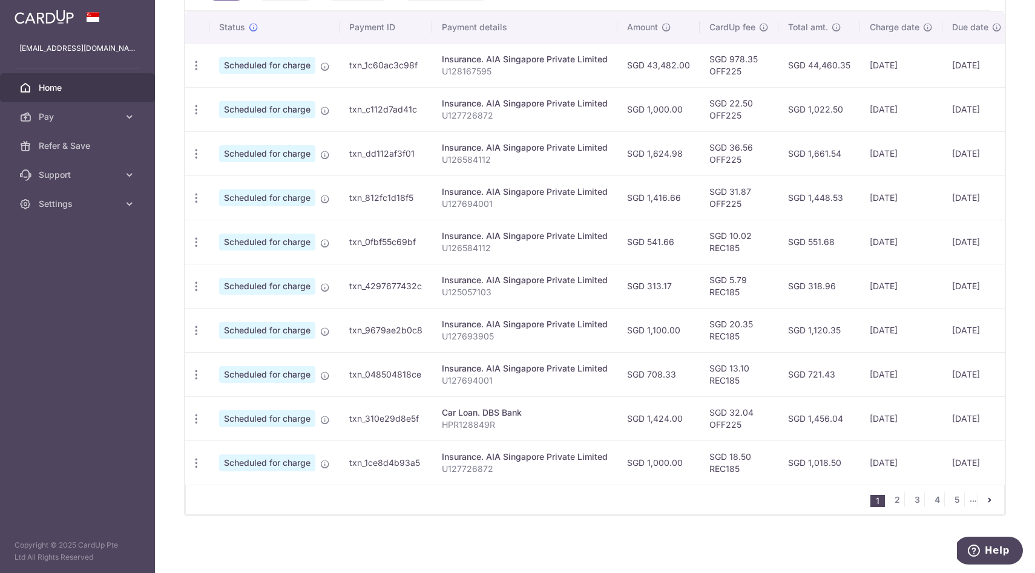
click at [461, 205] on p "U127694001" at bounding box center [525, 204] width 166 height 12
copy p "U127694001"
click at [463, 252] on p "U126584112" at bounding box center [525, 248] width 166 height 12
copy p "U126584112"
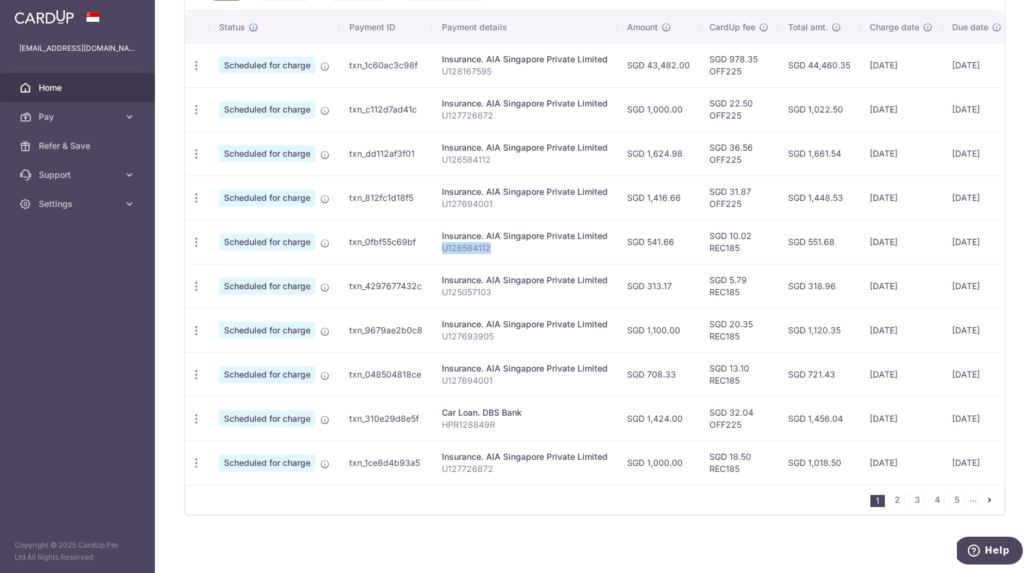
click at [468, 297] on p "U125057103" at bounding box center [525, 292] width 166 height 12
copy p "U125057103"
